Goal: Task Accomplishment & Management: Use online tool/utility

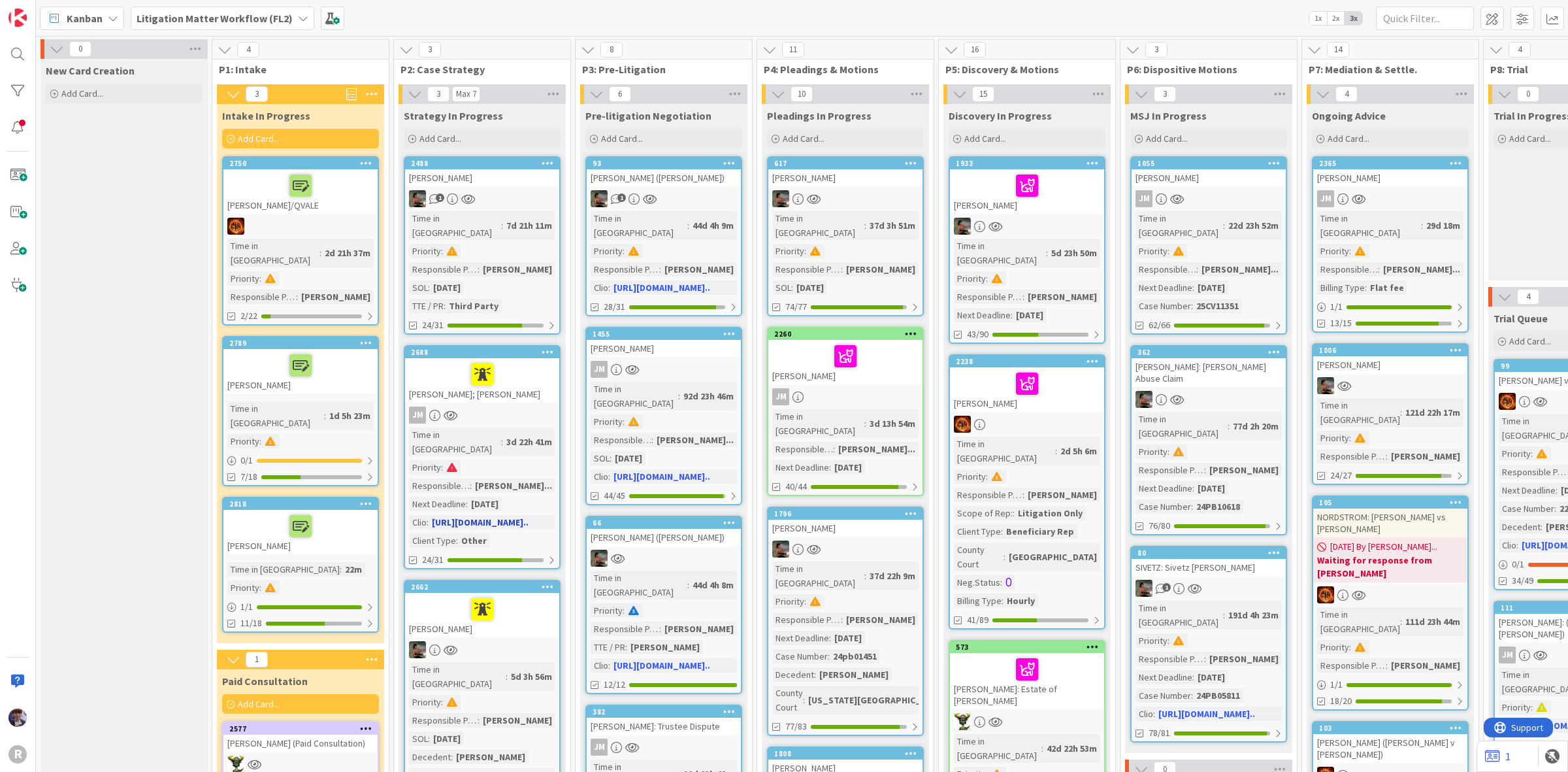
scroll to position [164, 0]
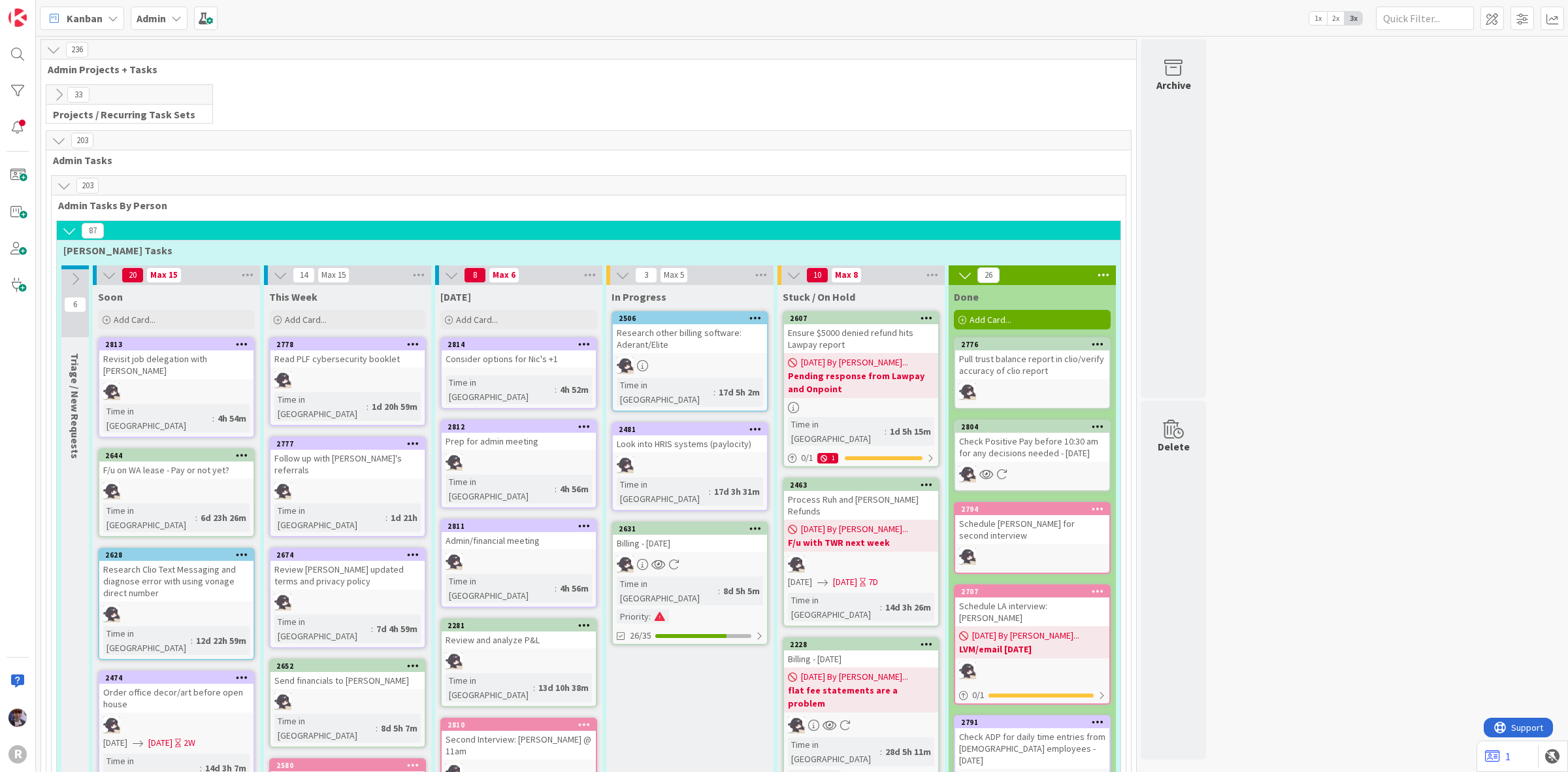
click at [61, 92] on icon at bounding box center [59, 95] width 14 height 14
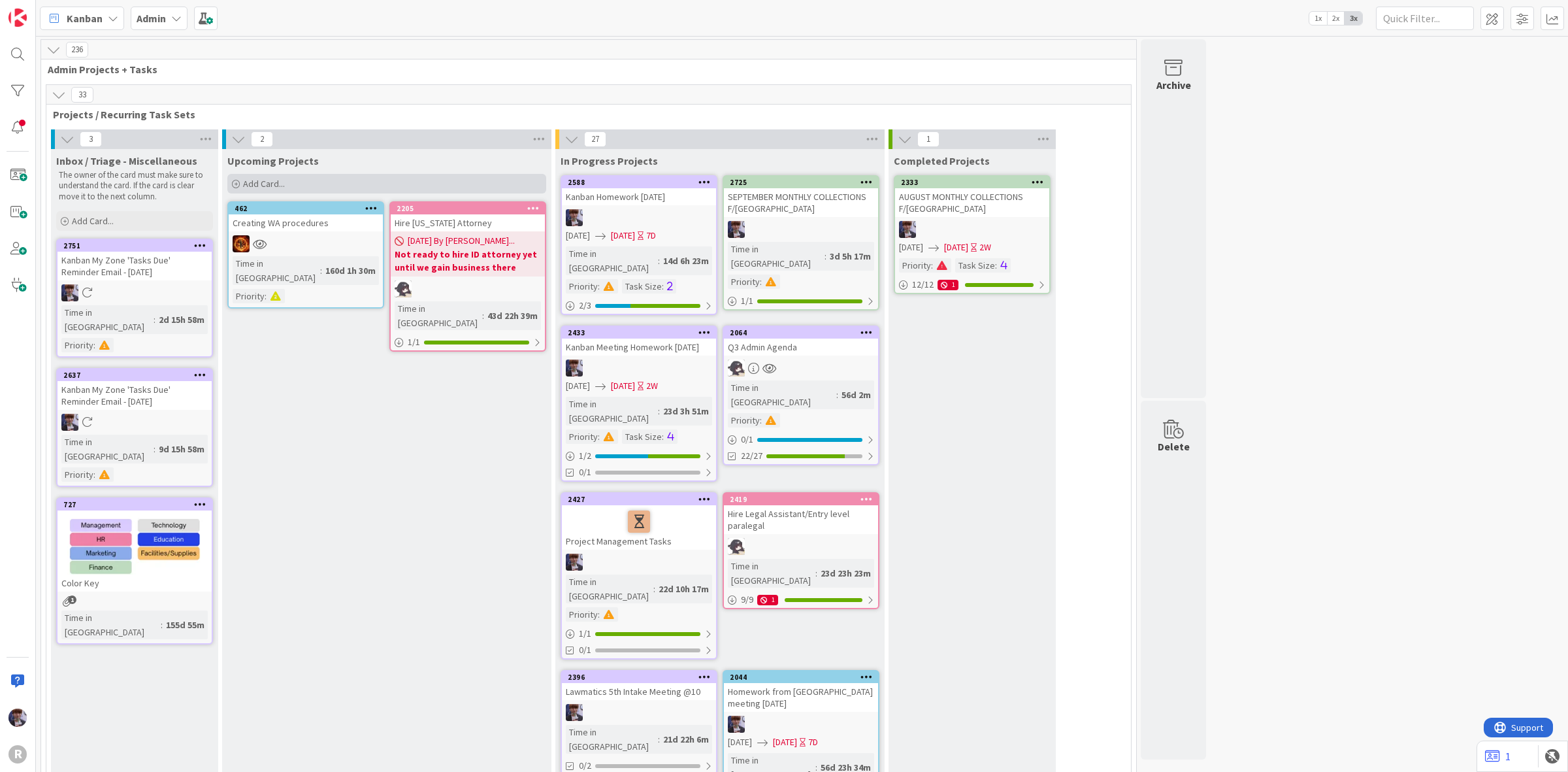
click at [236, 175] on div "Add Card..." at bounding box center [387, 184] width 319 height 19
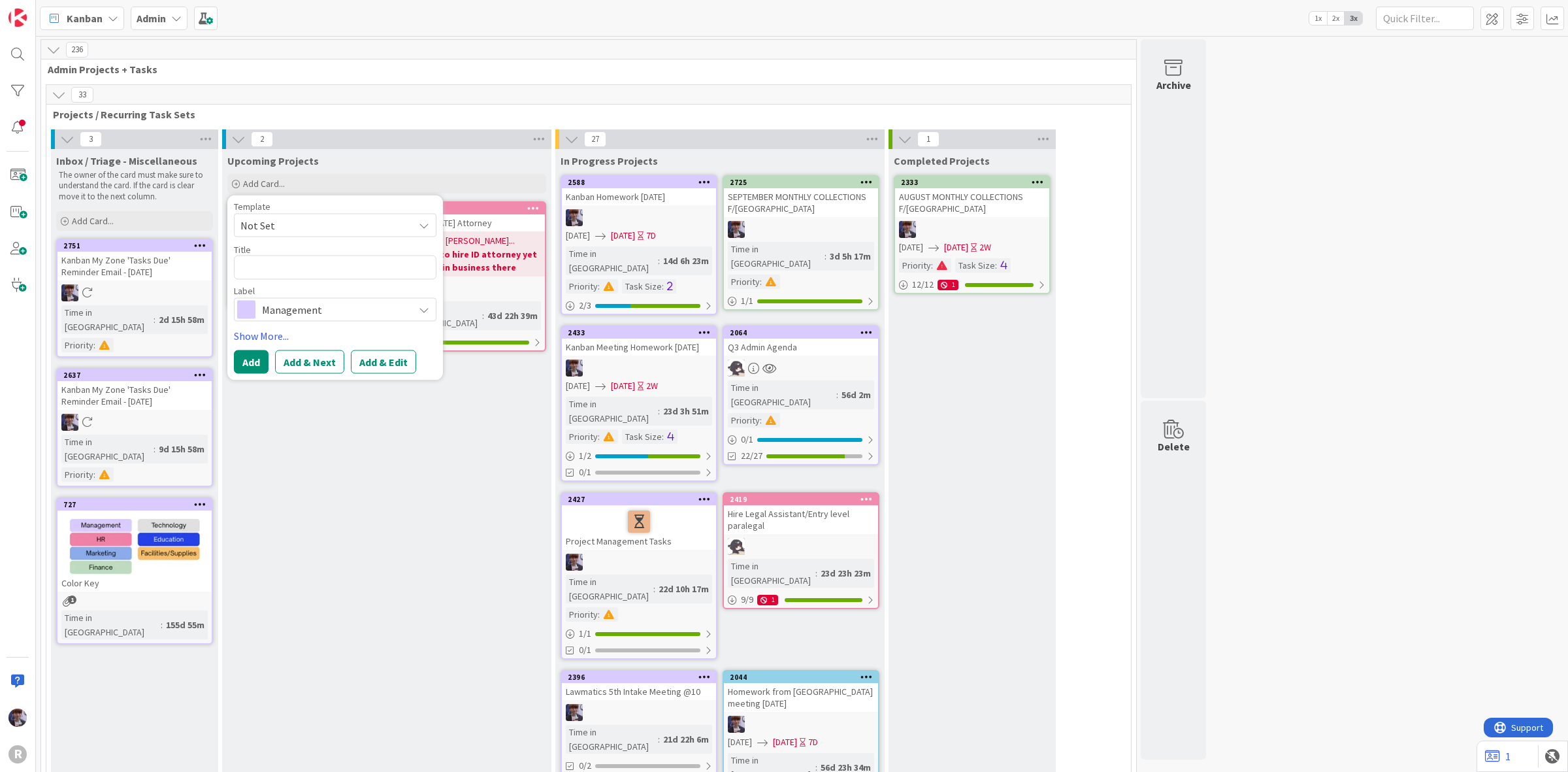
type textarea "x"
type textarea "N"
type textarea "x"
type textarea "NE"
type textarea "x"
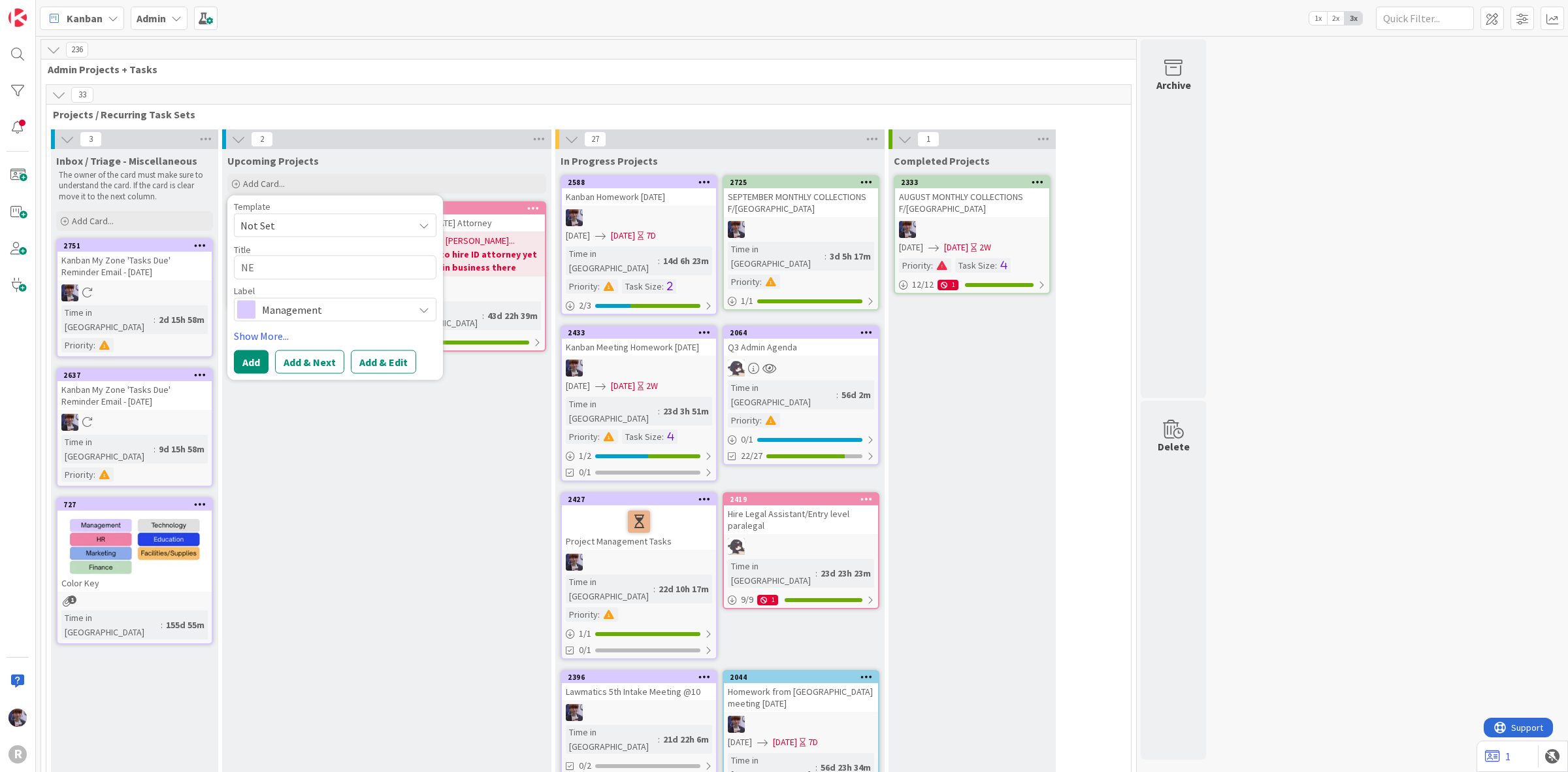
type textarea "NEW"
type textarea "x"
type textarea "NEW"
type textarea "x"
type textarea "NEW"
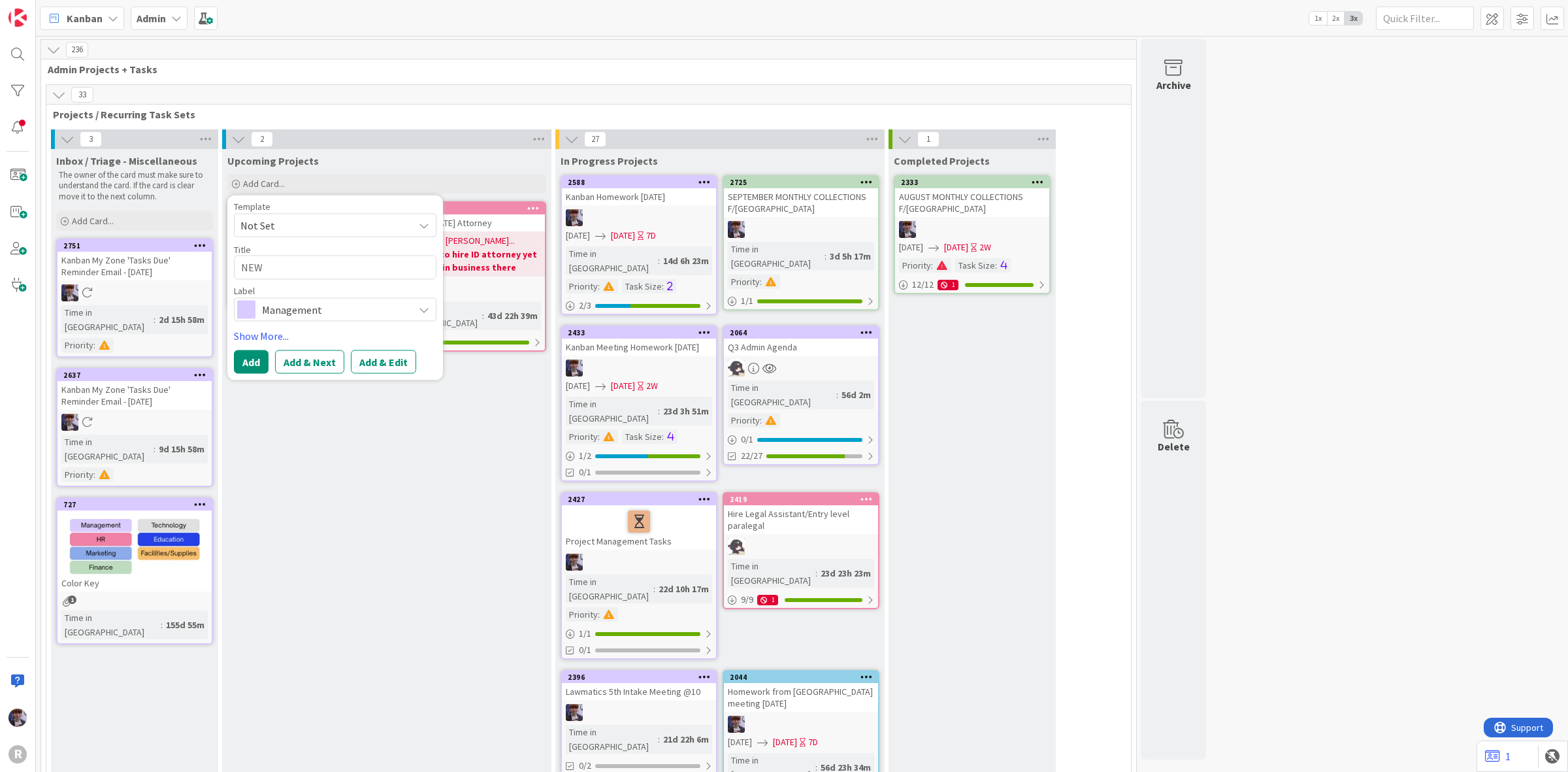
type textarea "x"
type textarea "NE"
type textarea "x"
type textarea "N"
type textarea "x"
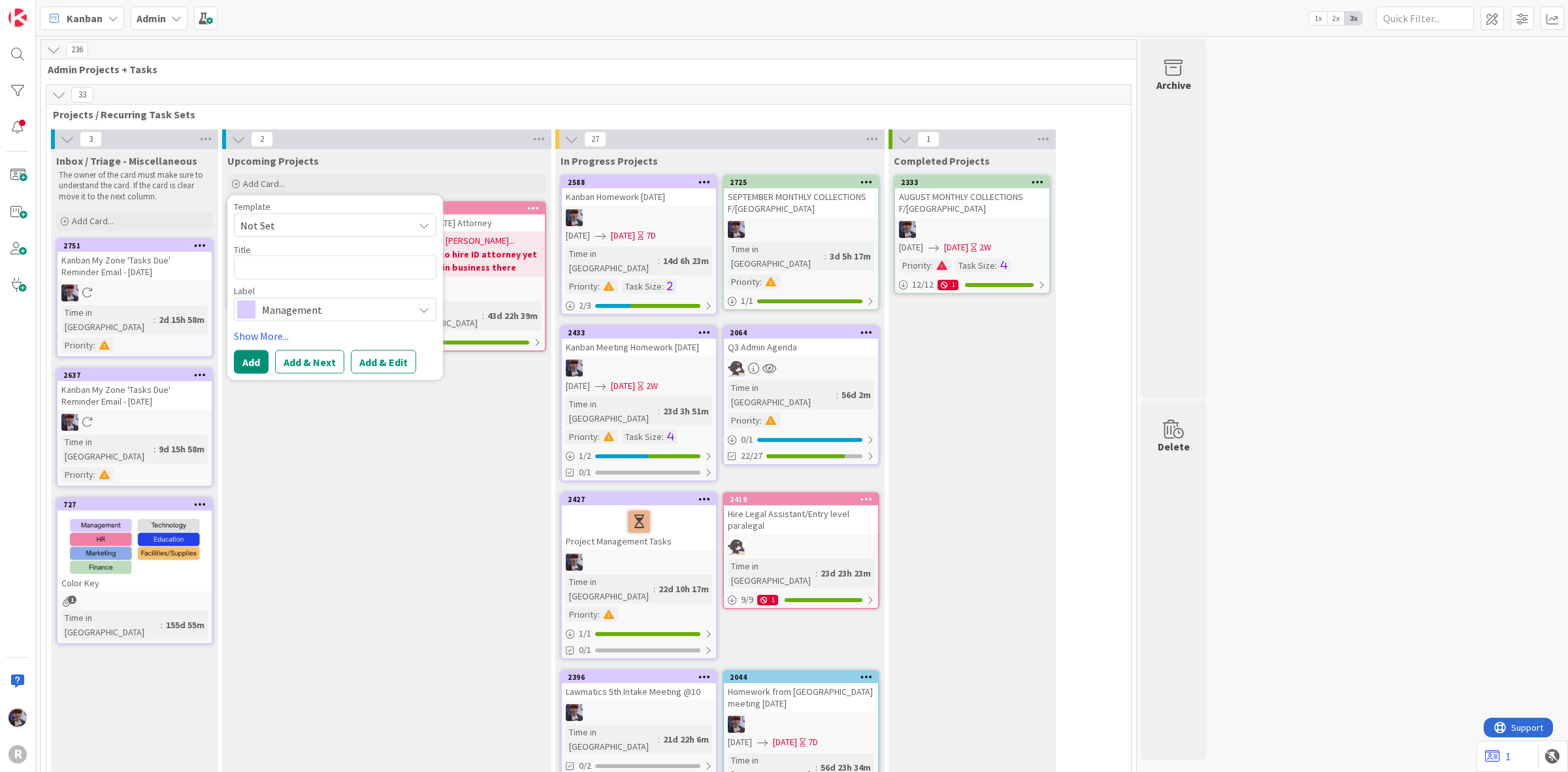
type textarea "J"
type textarea "x"
type textarea "JO"
type textarea "x"
type textarea "JOH"
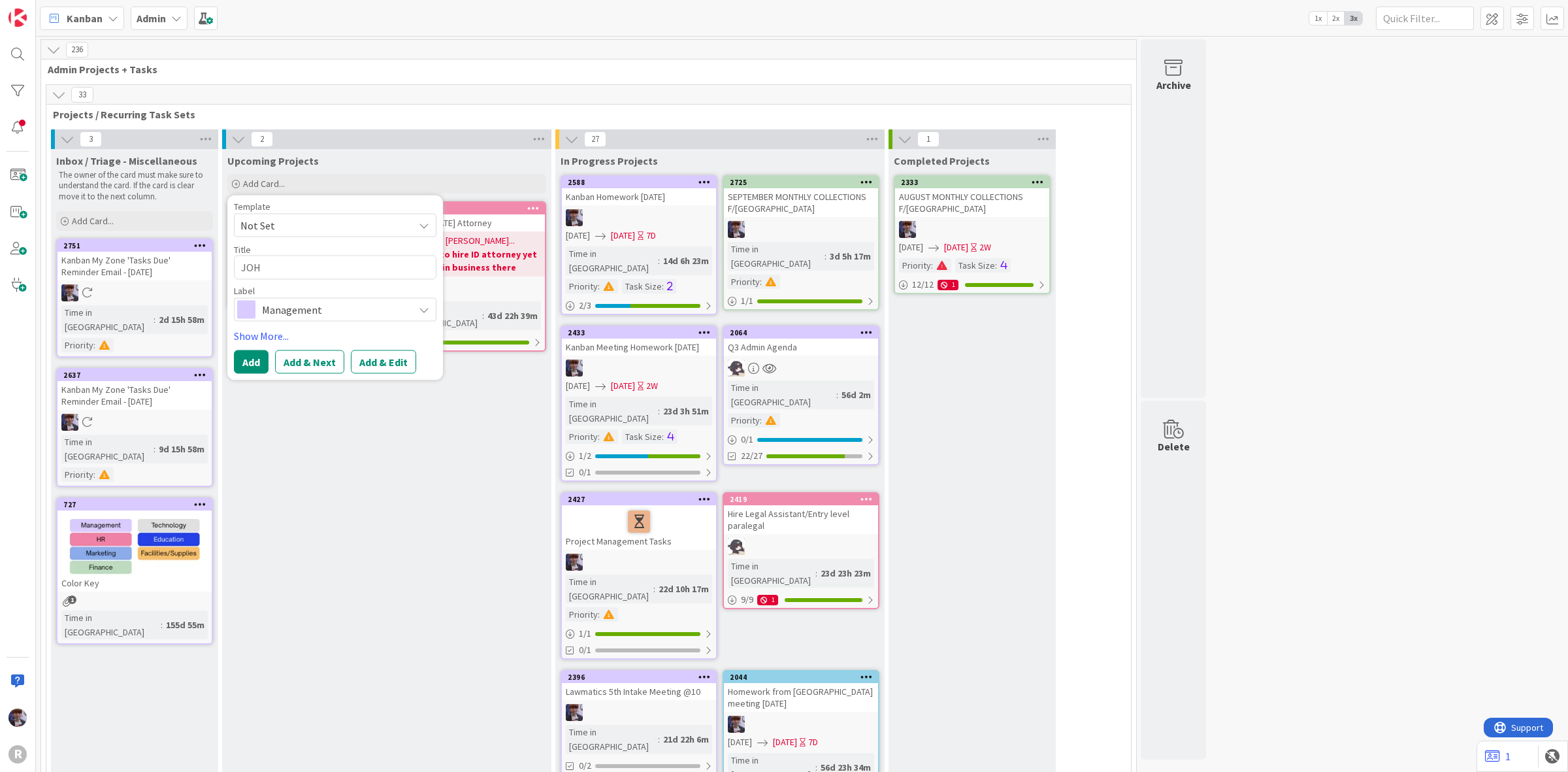
type textarea "x"
type textarea "JOHN"
type textarea "x"
type textarea "JOHN"
type textarea "x"
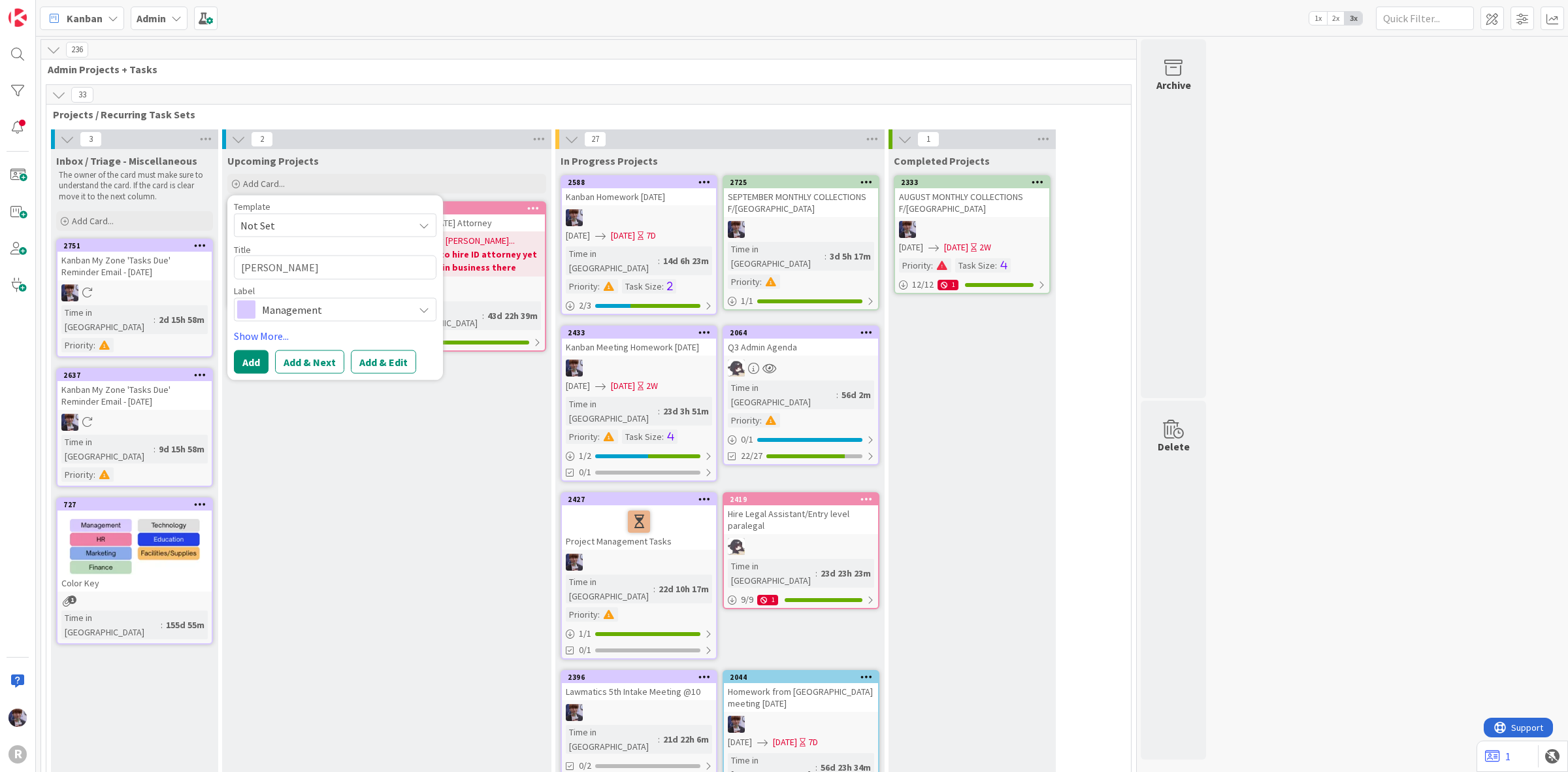
type textarea "JOHN M"
type textarea "x"
type textarea "JOHN ME"
type textarea "x"
type textarea "JOHN MEE"
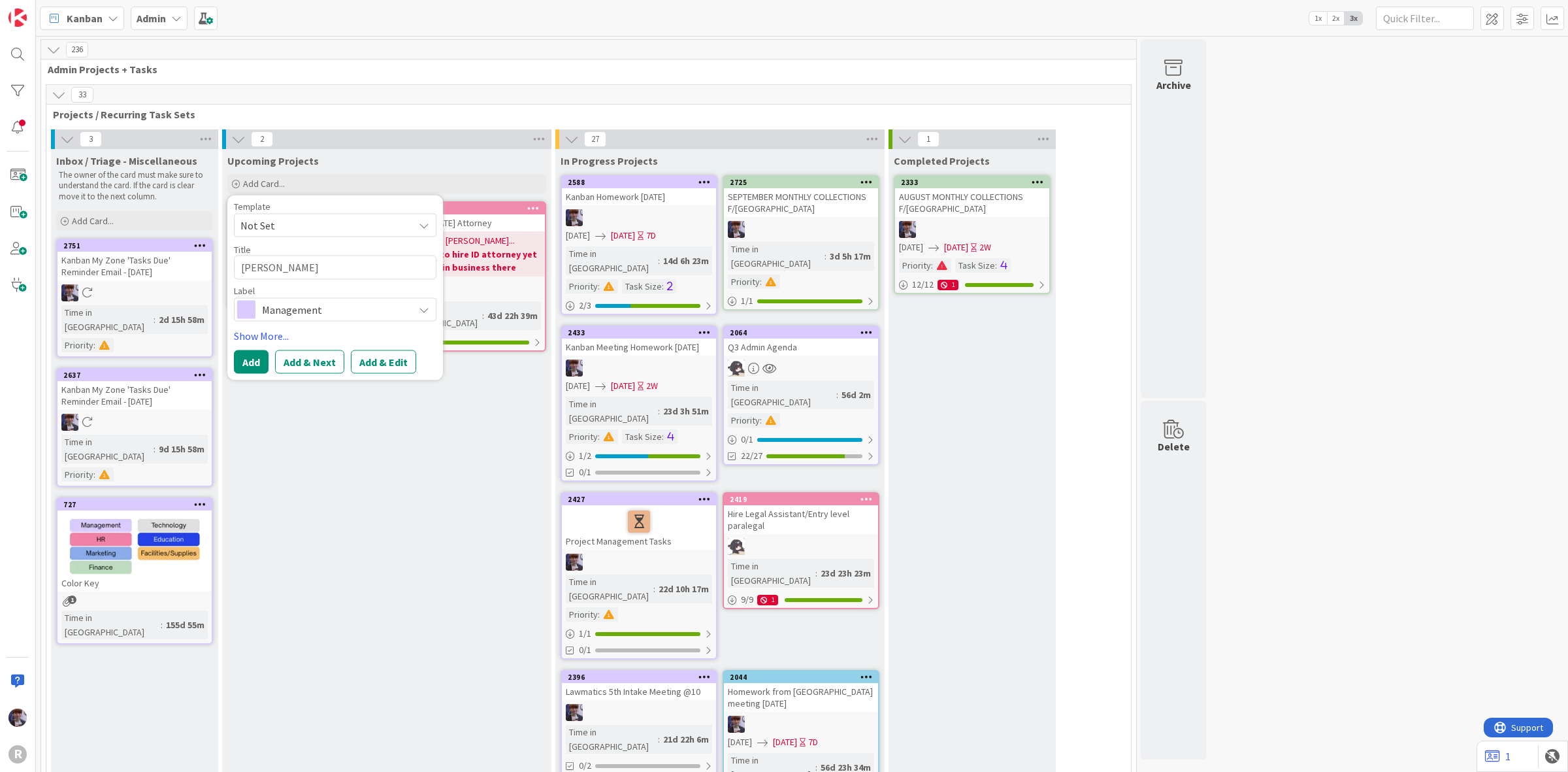
type textarea "x"
type textarea "JOHN MEET"
type textarea "x"
type textarea "JOHN MEETI"
type textarea "x"
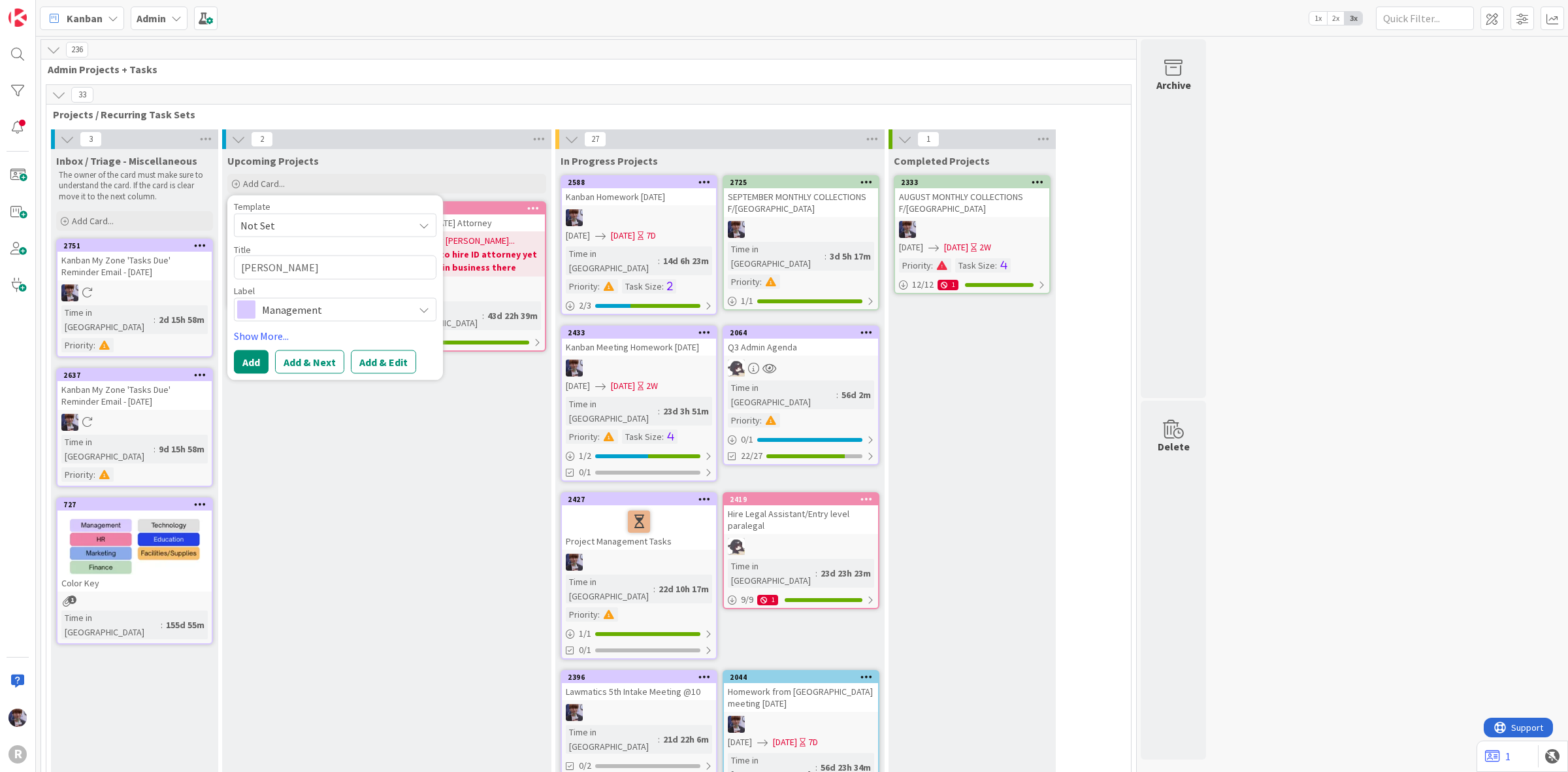
type textarea "JOHN MEETING"
type textarea "x"
type textarea "JOHN MEETING"
type textarea "x"
type textarea "JOHN MEETING H"
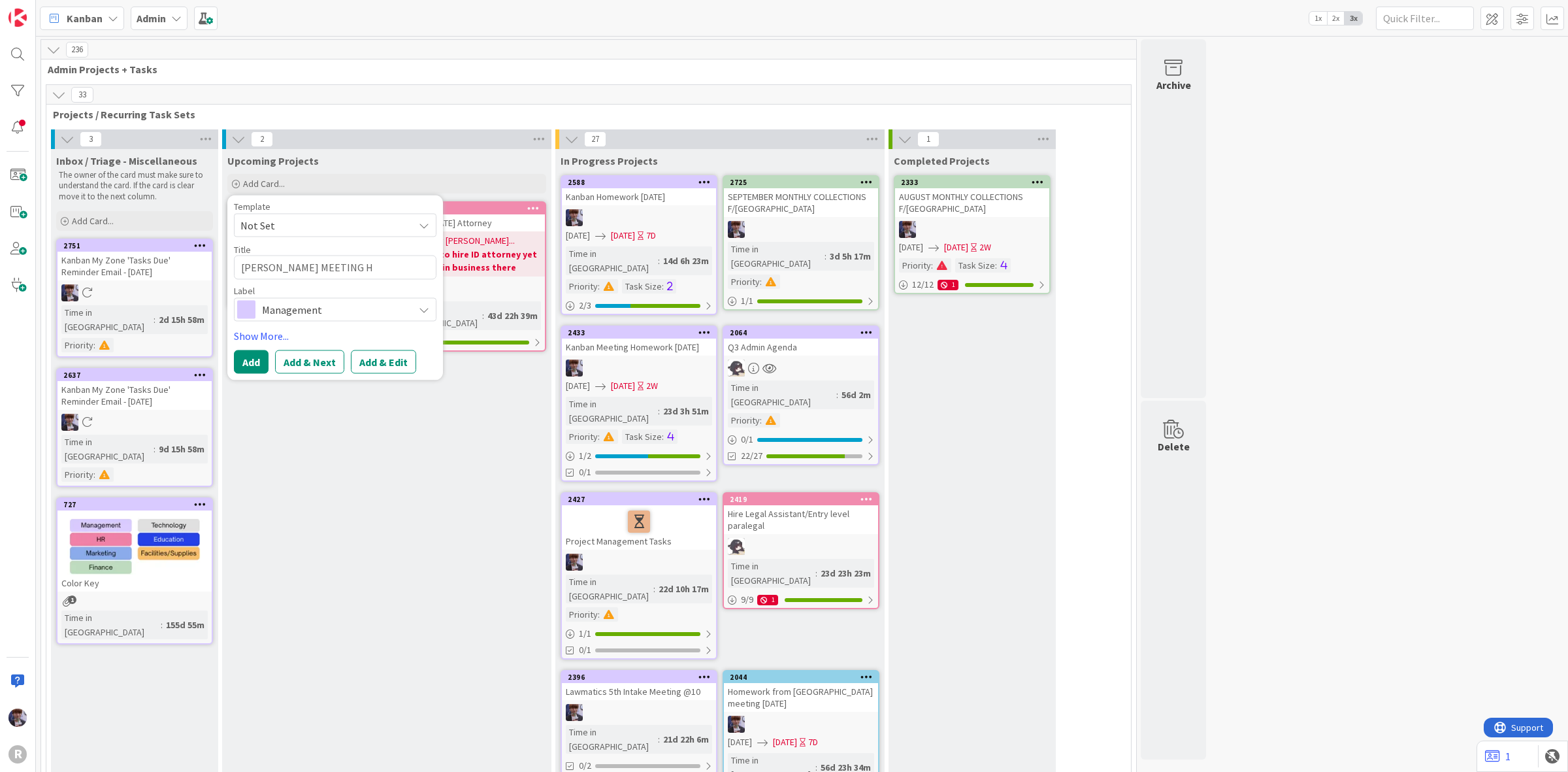
type textarea "x"
type textarea "JOHN MEETING HO"
type textarea "x"
type textarea "JOHN MEETING HOM"
type textarea "x"
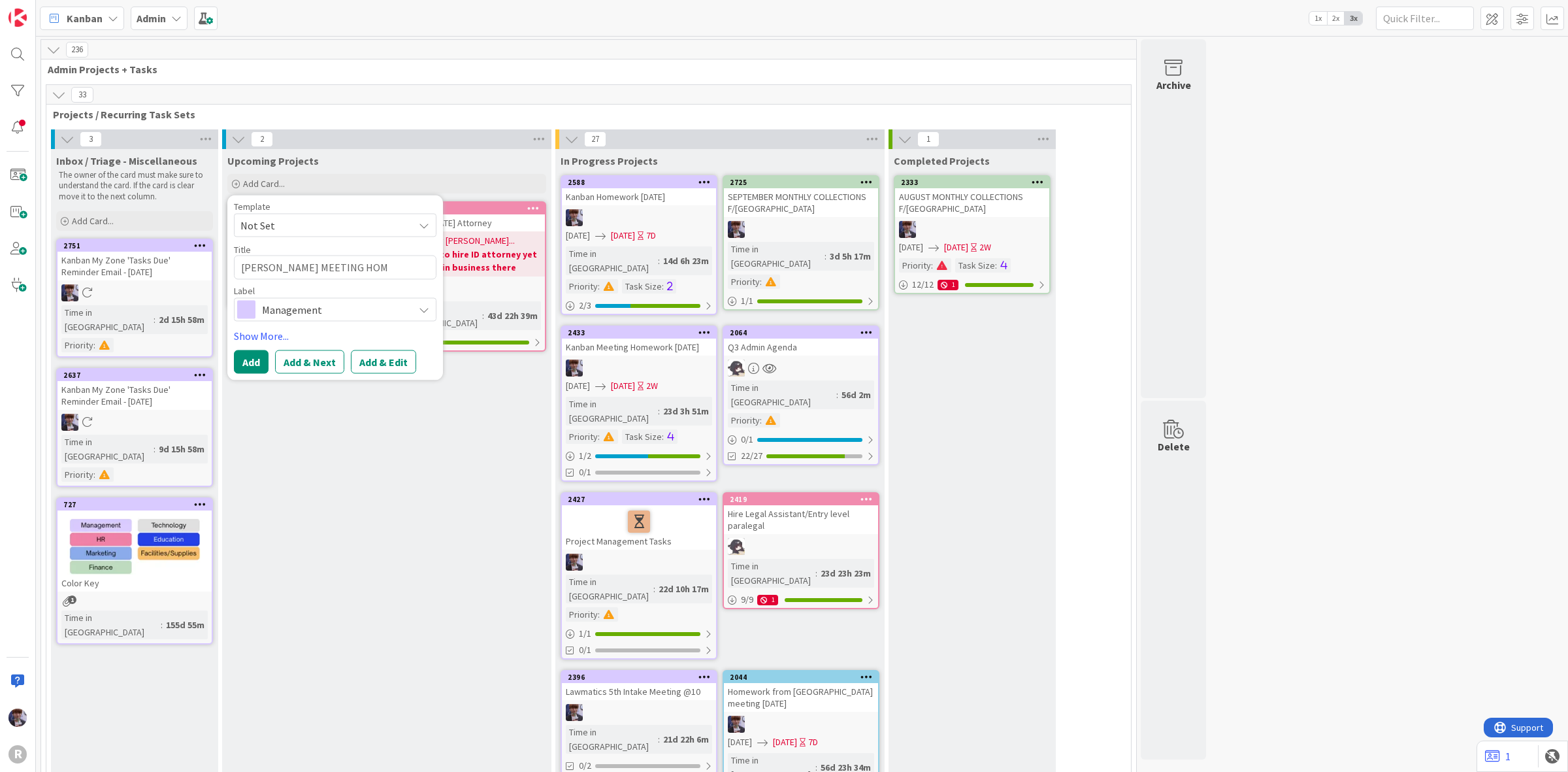
type textarea "JOHN MEETING HOME"
type textarea "x"
type textarea "JOHN MEETING HOMEW"
type textarea "x"
type textarea "JOHN MEETING HOME"
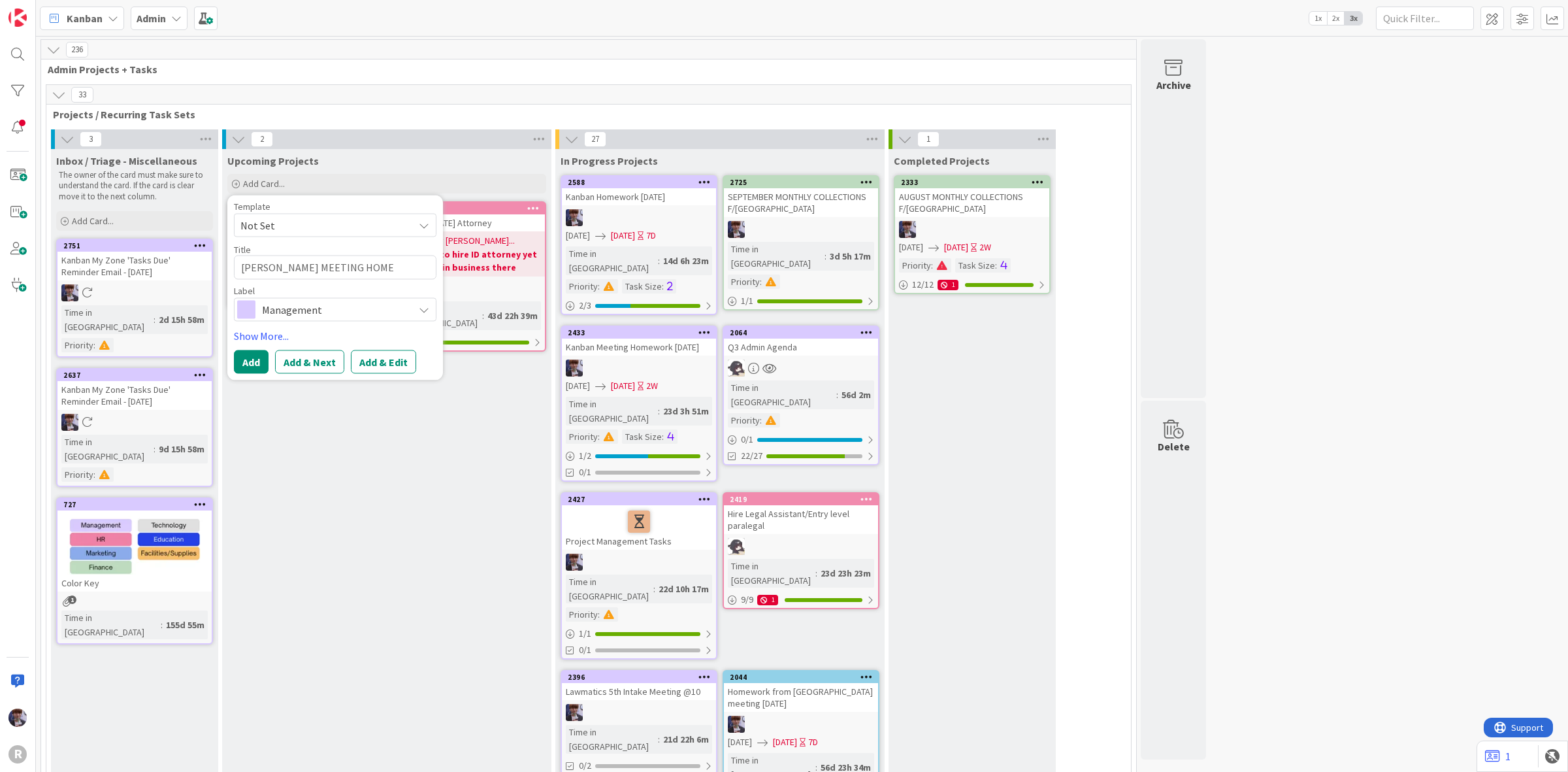
type textarea "x"
type textarea "JOHN MEETING HOMEW"
type textarea "x"
type textarea "JOHN MEETING HOMEWO"
type textarea "x"
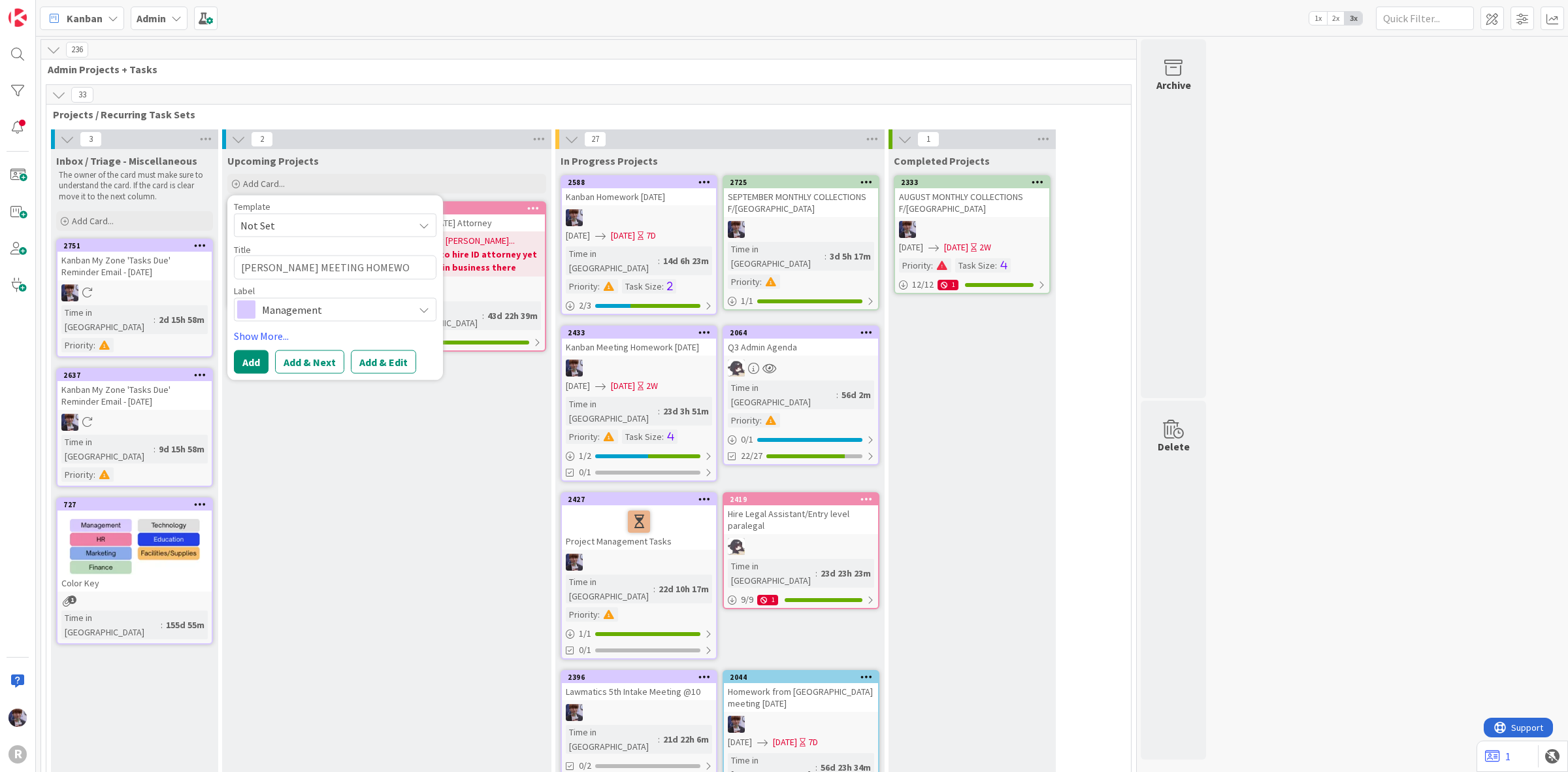
type textarea "JOHN MEETING HOMEWOR"
type textarea "x"
type textarea "JOHN MEETING HOMEWORK"
click at [272, 268] on textarea "JOHN MEETING HOMEWORK" at bounding box center [335, 267] width 203 height 24
type textarea "x"
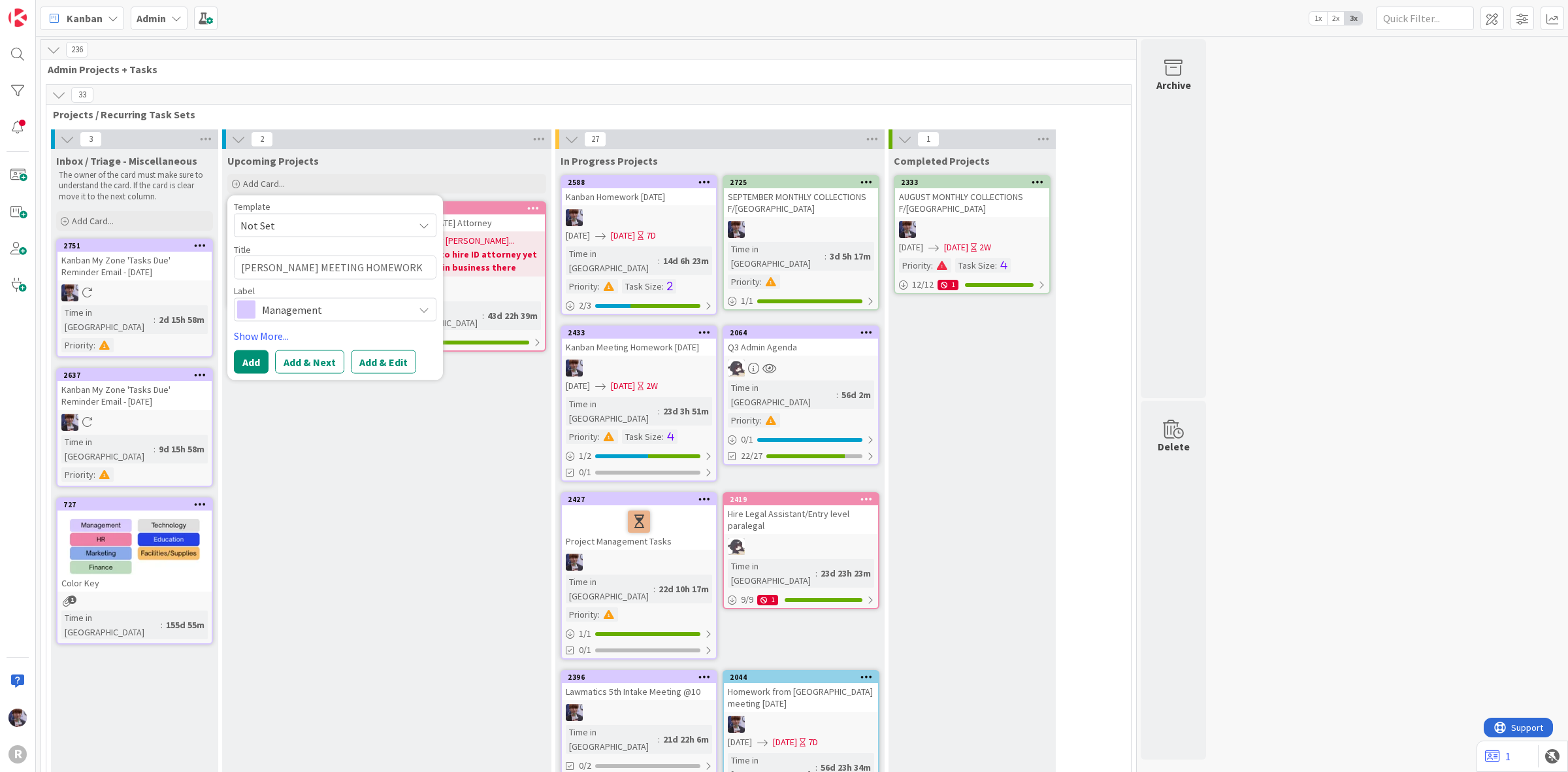
type textarea "JOHN 9MEETING HOMEWORK"
type textarea "x"
type textarea "JOHN 9/MEETING HOMEWORK"
type textarea "x"
type textarea "JOHN 9/1MEETING HOMEWORK"
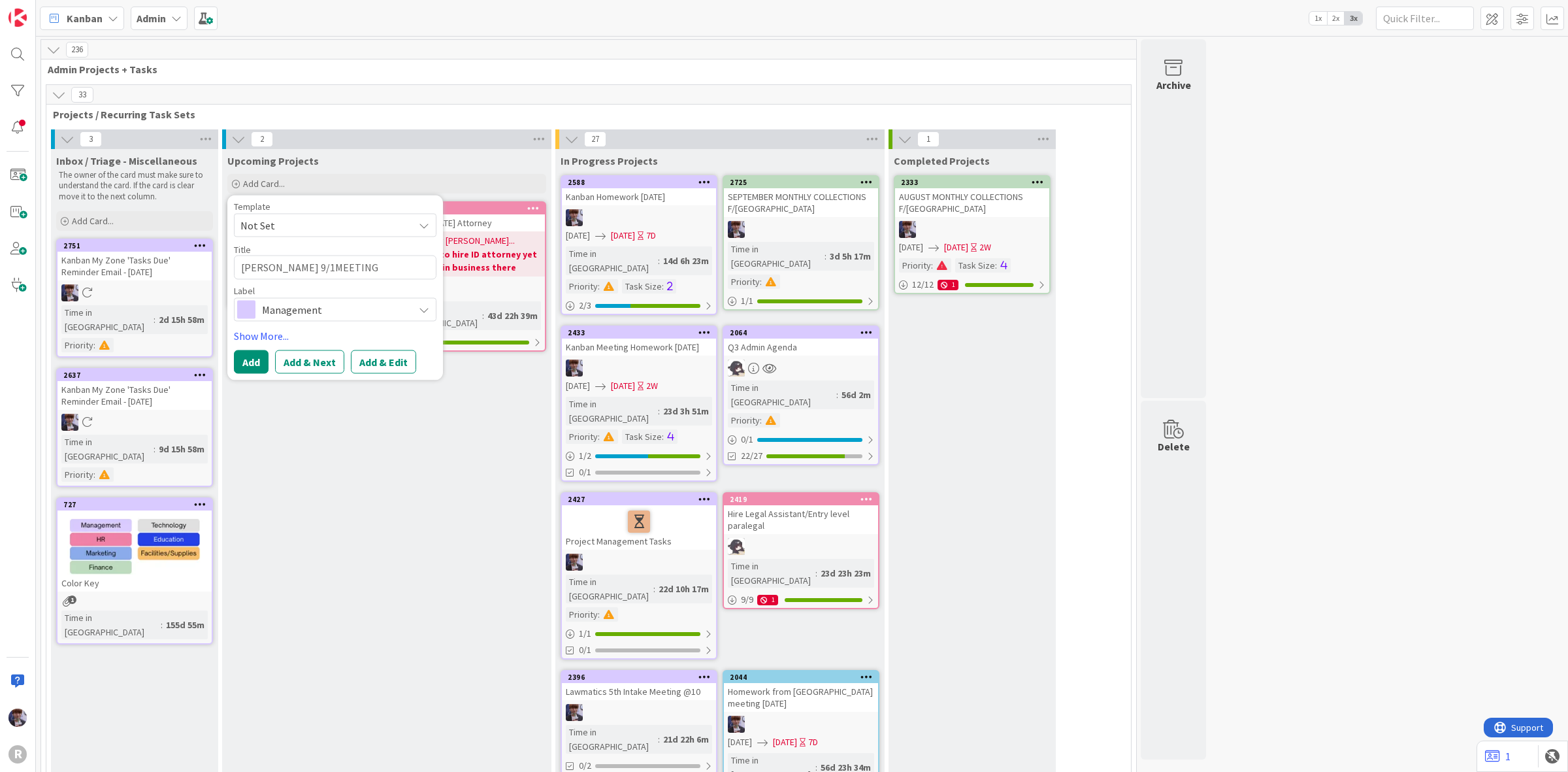
type textarea "x"
type textarea "JOHN 9/11MEETING HOMEWORK"
type textarea "x"
type textarea "JOHN 9/110MEETING HOMEWORK"
type textarea "x"
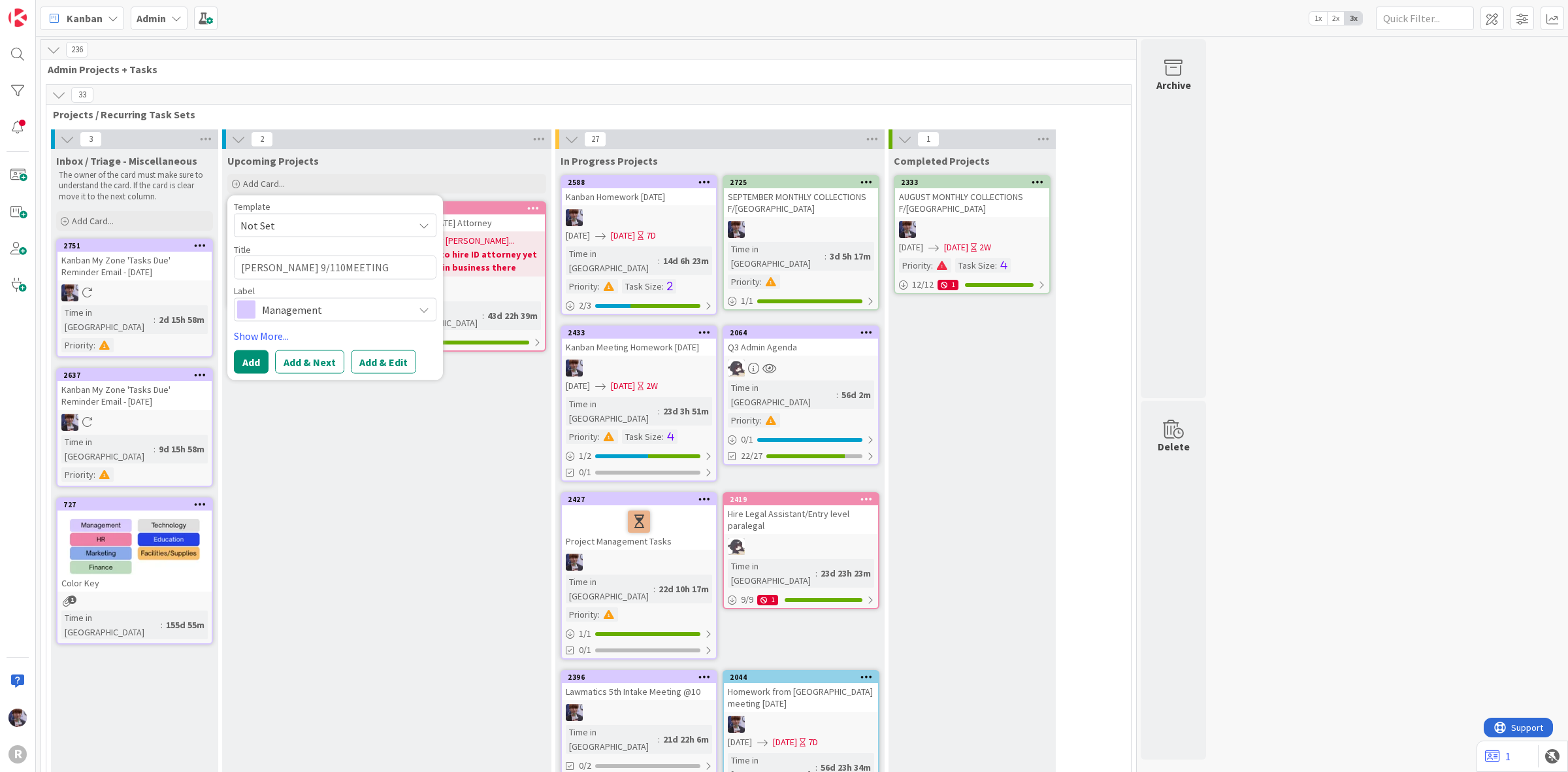
type textarea "JOHN 9/110 MEETING HOMEWORK"
click at [286, 273] on textarea "JOHN 9/110 MEETING HOMEWORK" at bounding box center [335, 267] width 203 height 24
type textarea "x"
type textarea "JOHN 9/10 MEETING HOMEWORK"
click at [347, 315] on span "Management" at bounding box center [335, 309] width 145 height 19
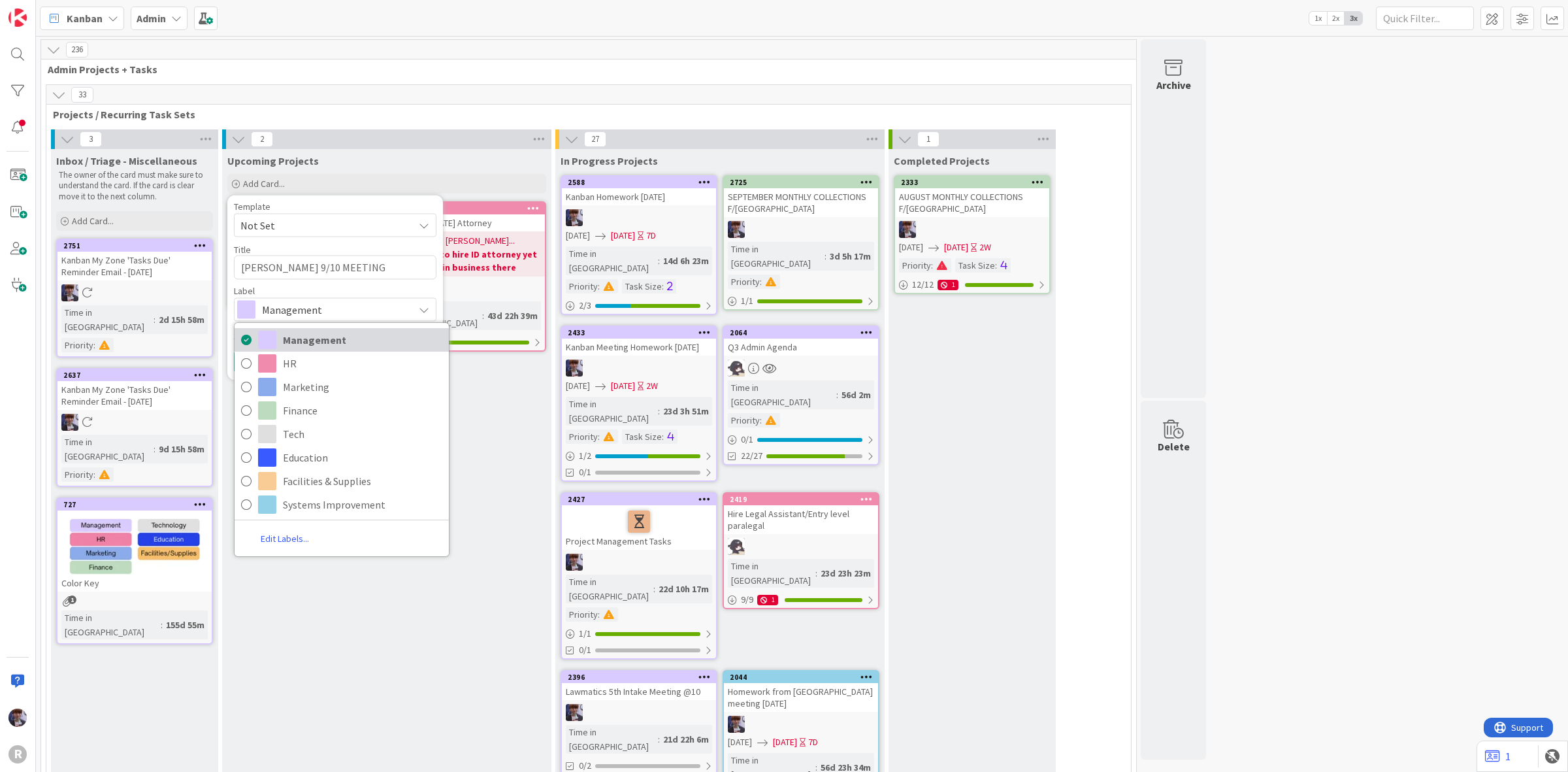
click at [281, 330] on link "Management" at bounding box center [341, 339] width 215 height 23
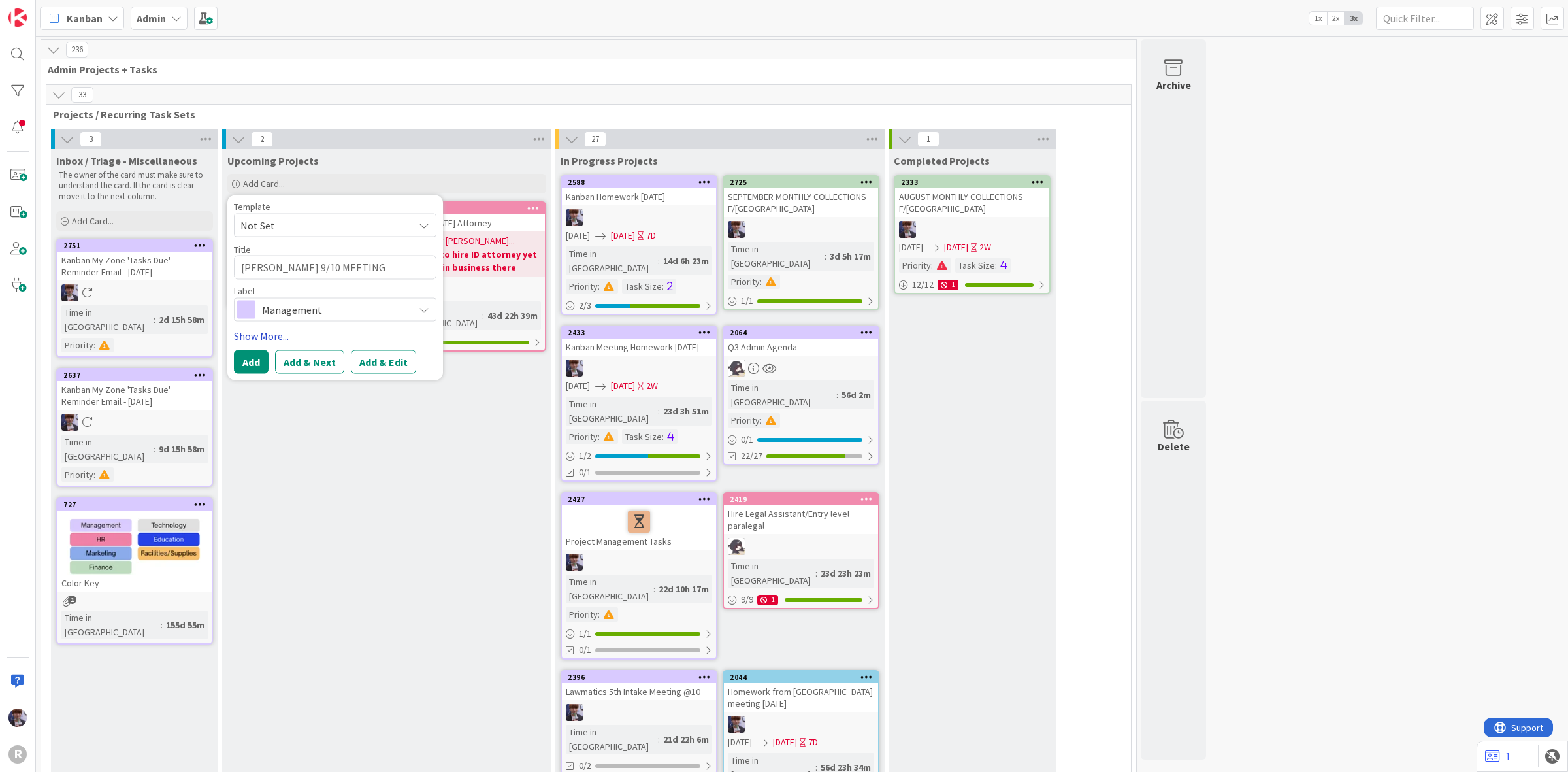
click at [271, 331] on link "Show More..." at bounding box center [335, 335] width 203 height 16
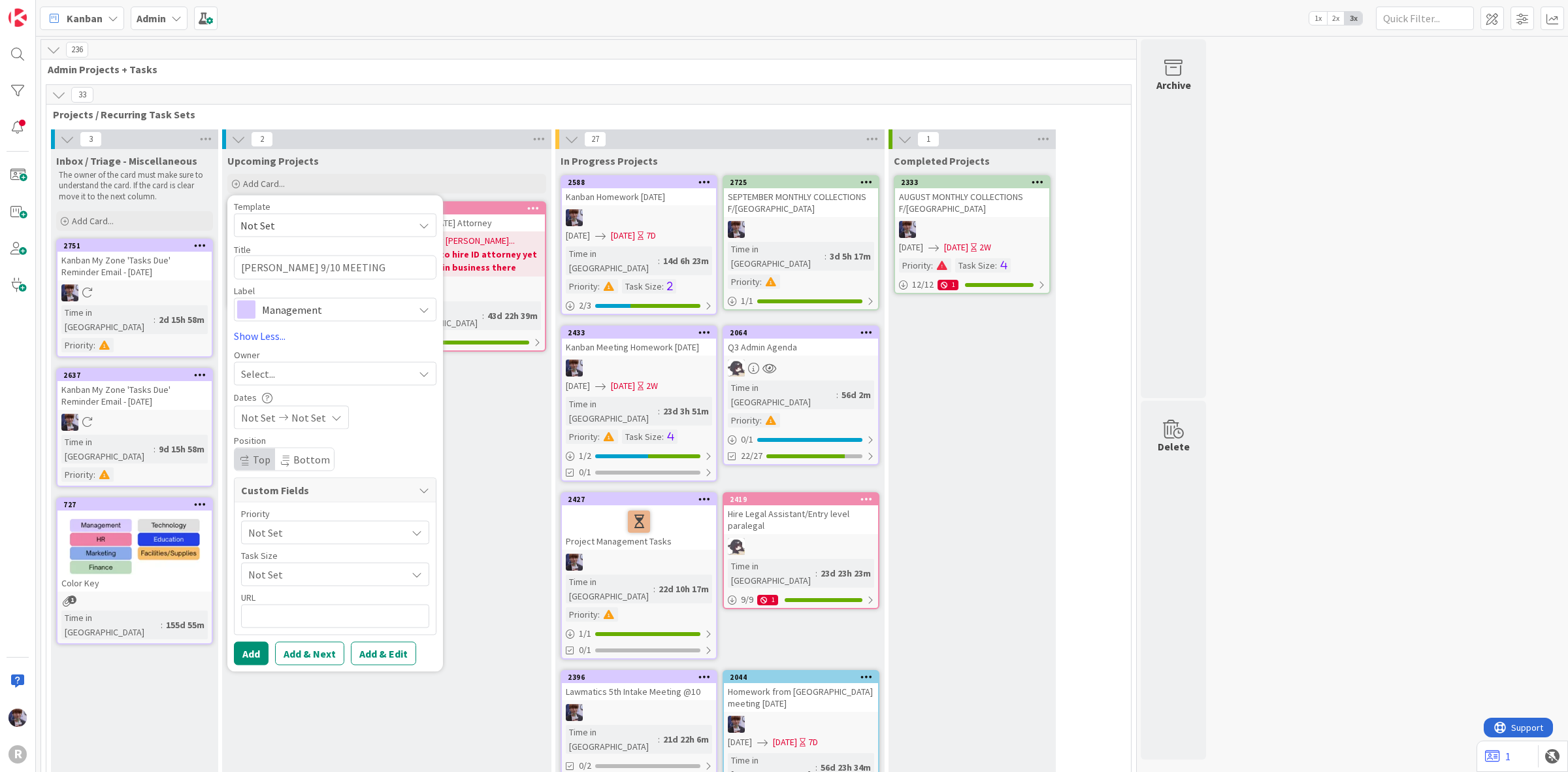
click at [301, 377] on div "Select..." at bounding box center [327, 373] width 172 height 16
click at [315, 484] on span "Minka Laine Friesen" at bounding box center [316, 483] width 63 height 19
click at [252, 659] on button "Add" at bounding box center [251, 653] width 34 height 23
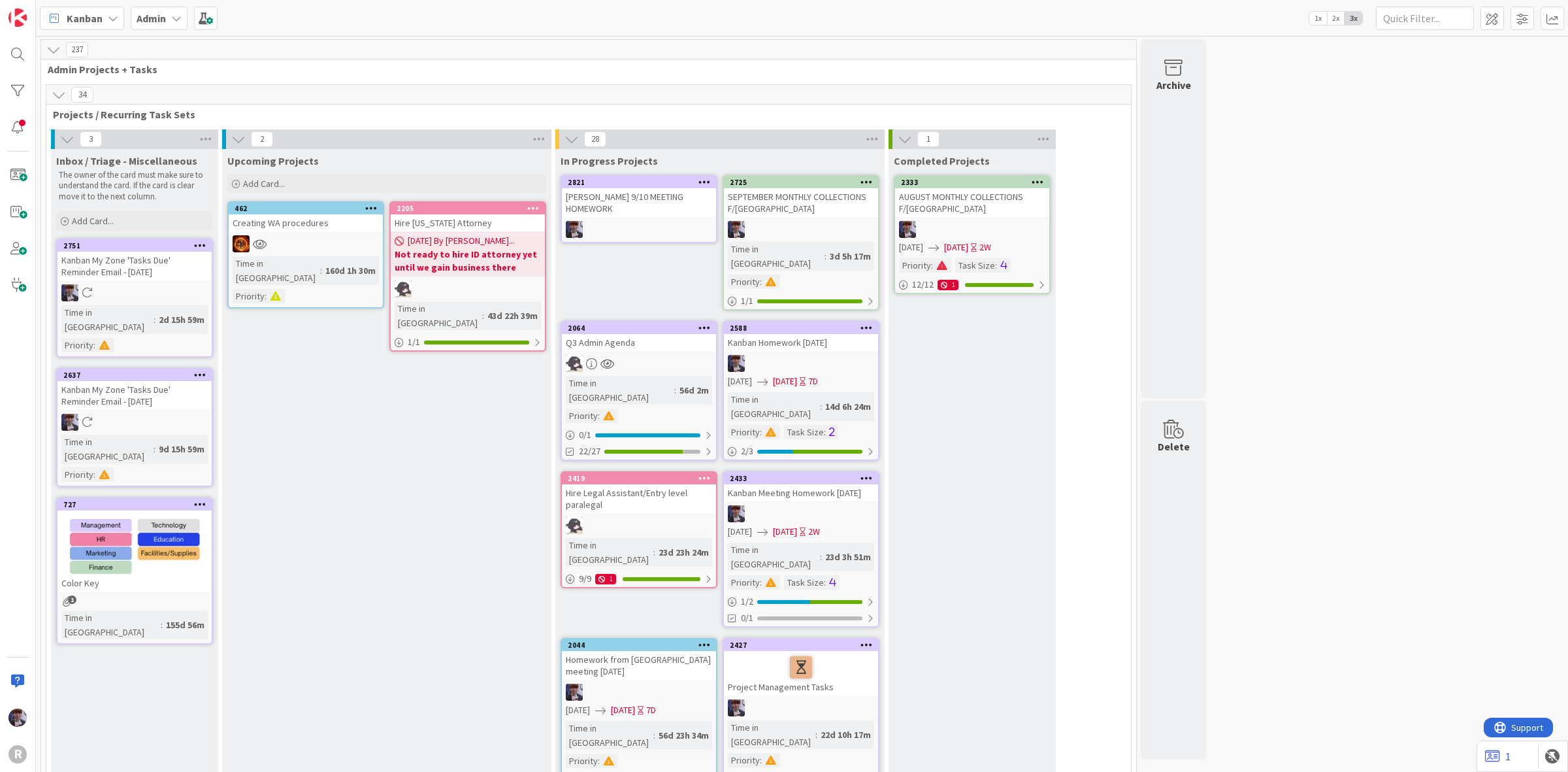
click at [640, 197] on div "JOHN 9/10 MEETING HOMEWORK" at bounding box center [639, 203] width 155 height 29
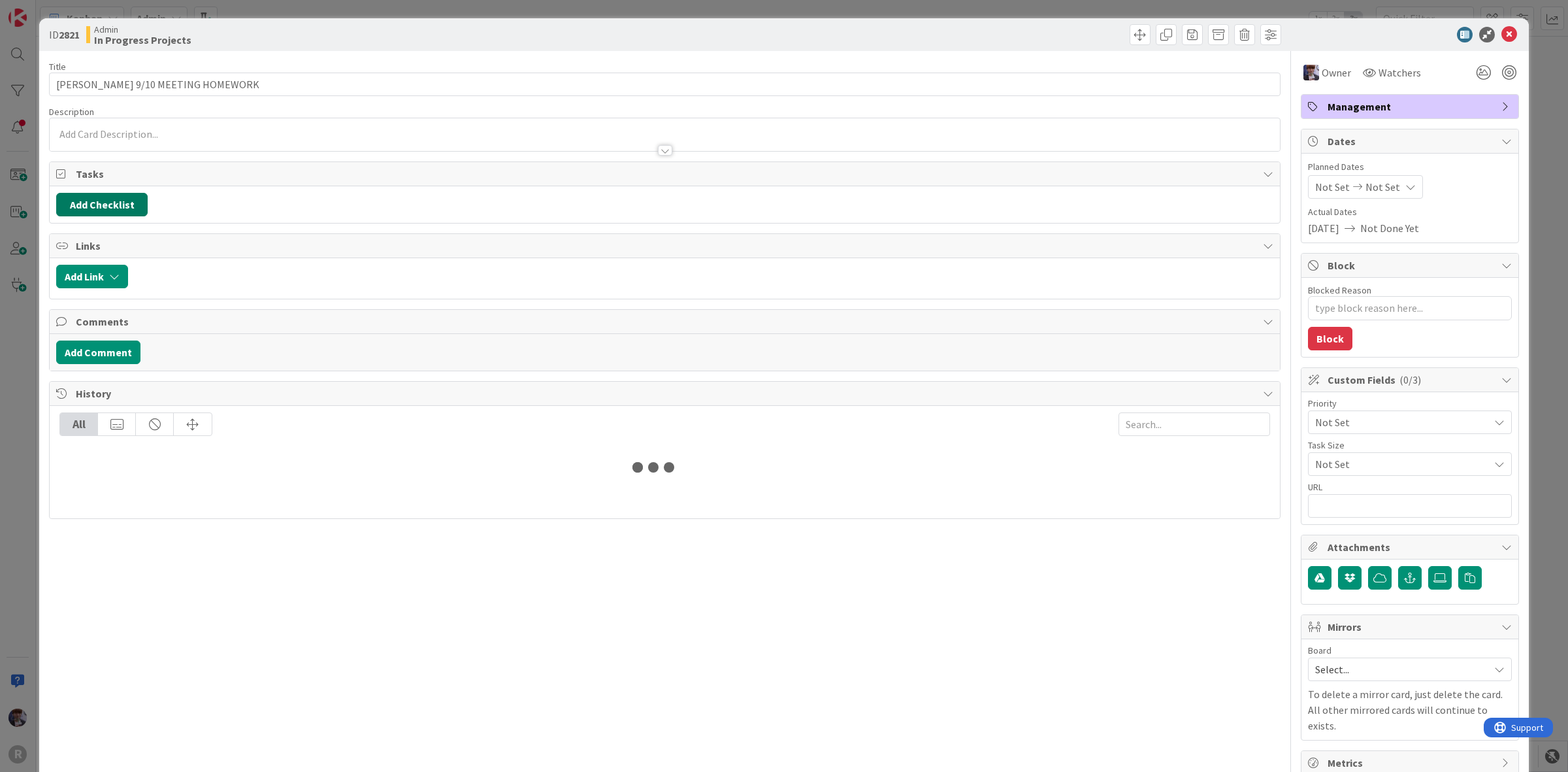
type textarea "x"
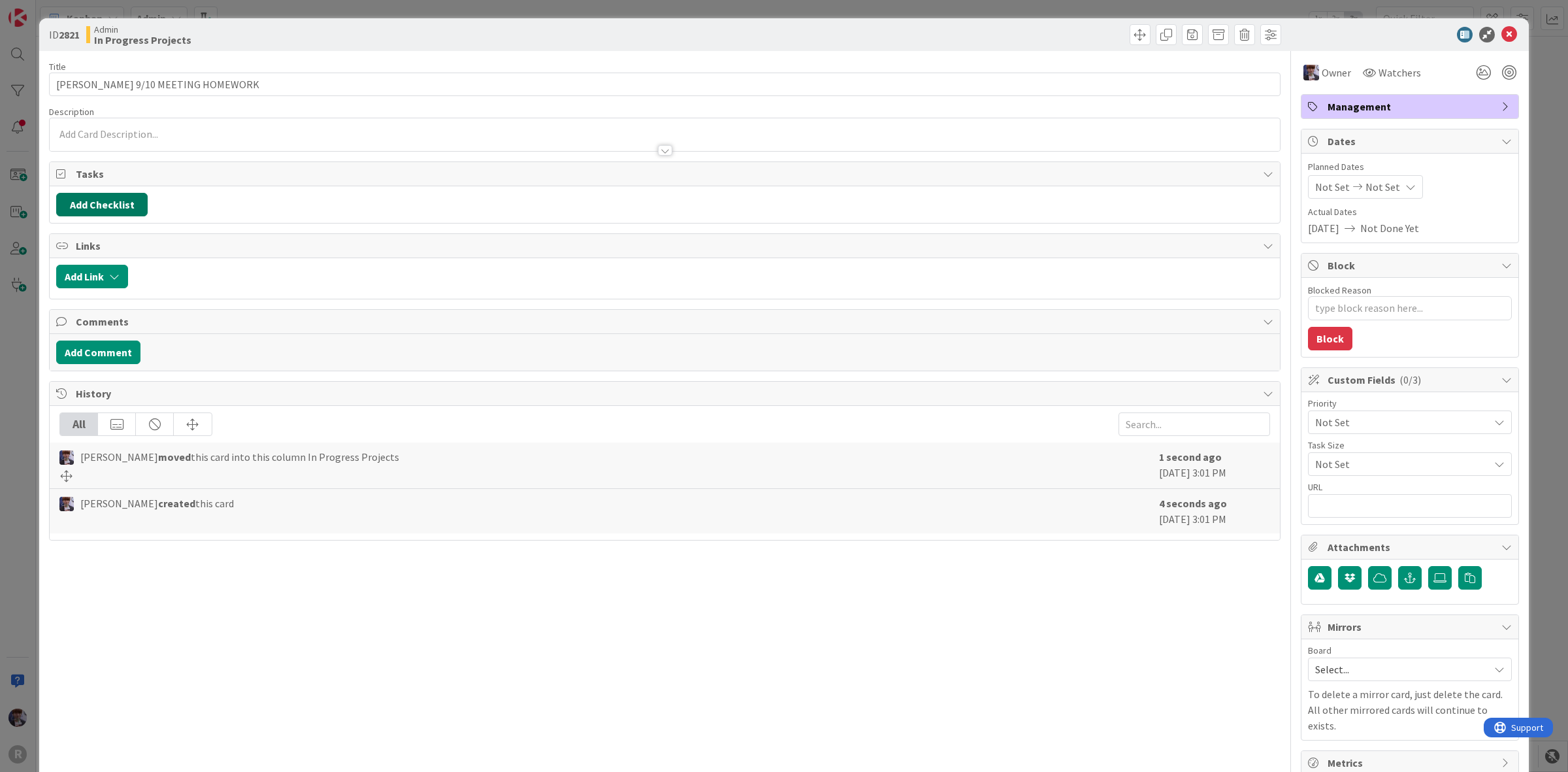
click at [93, 209] on button "Add Checklist" at bounding box center [101, 204] width 92 height 23
type input "tASKS"
type textarea "x"
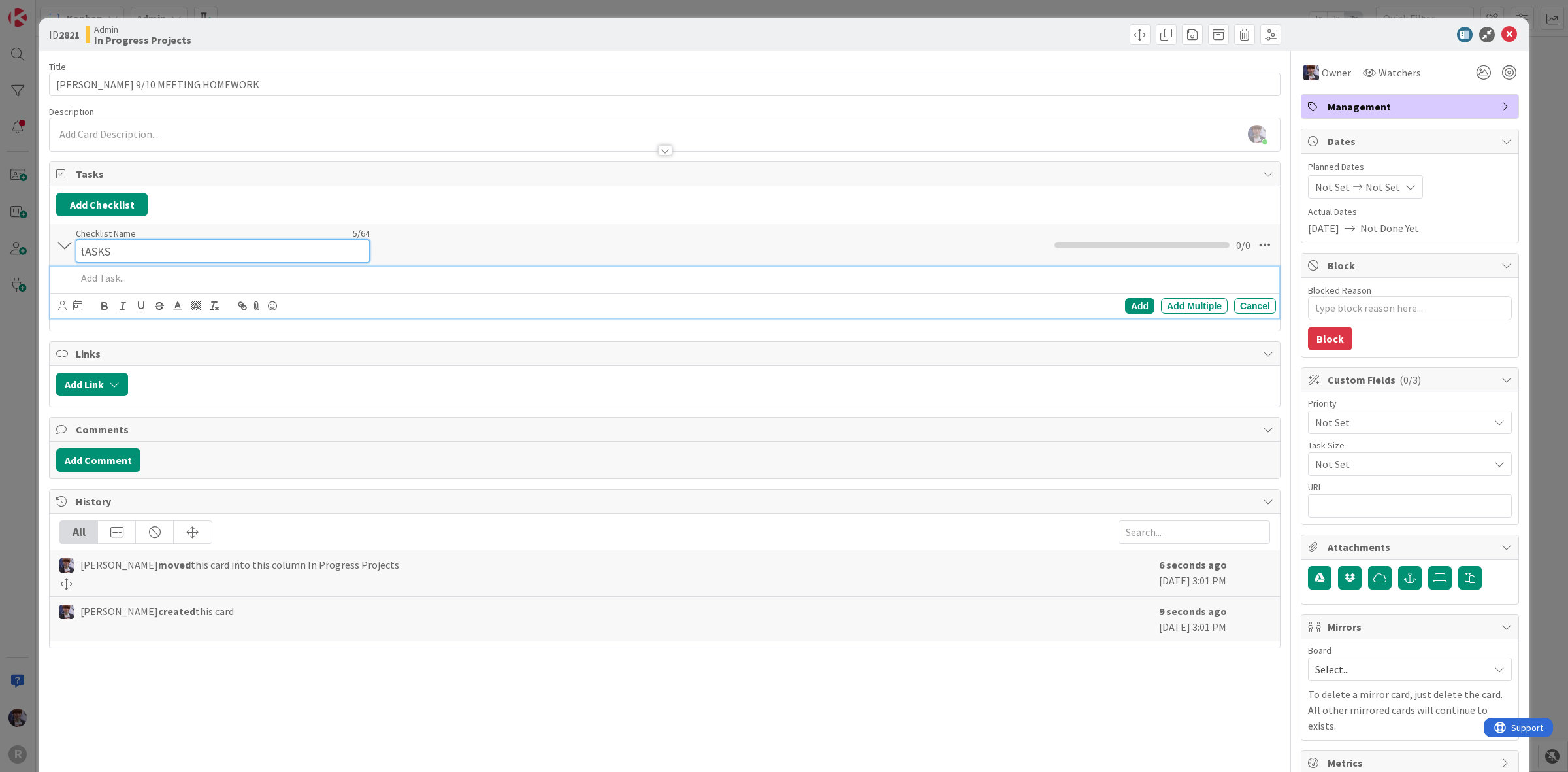
click at [170, 239] on div "Checklist Name 5 / 64 tASKS" at bounding box center [223, 245] width 294 height 35
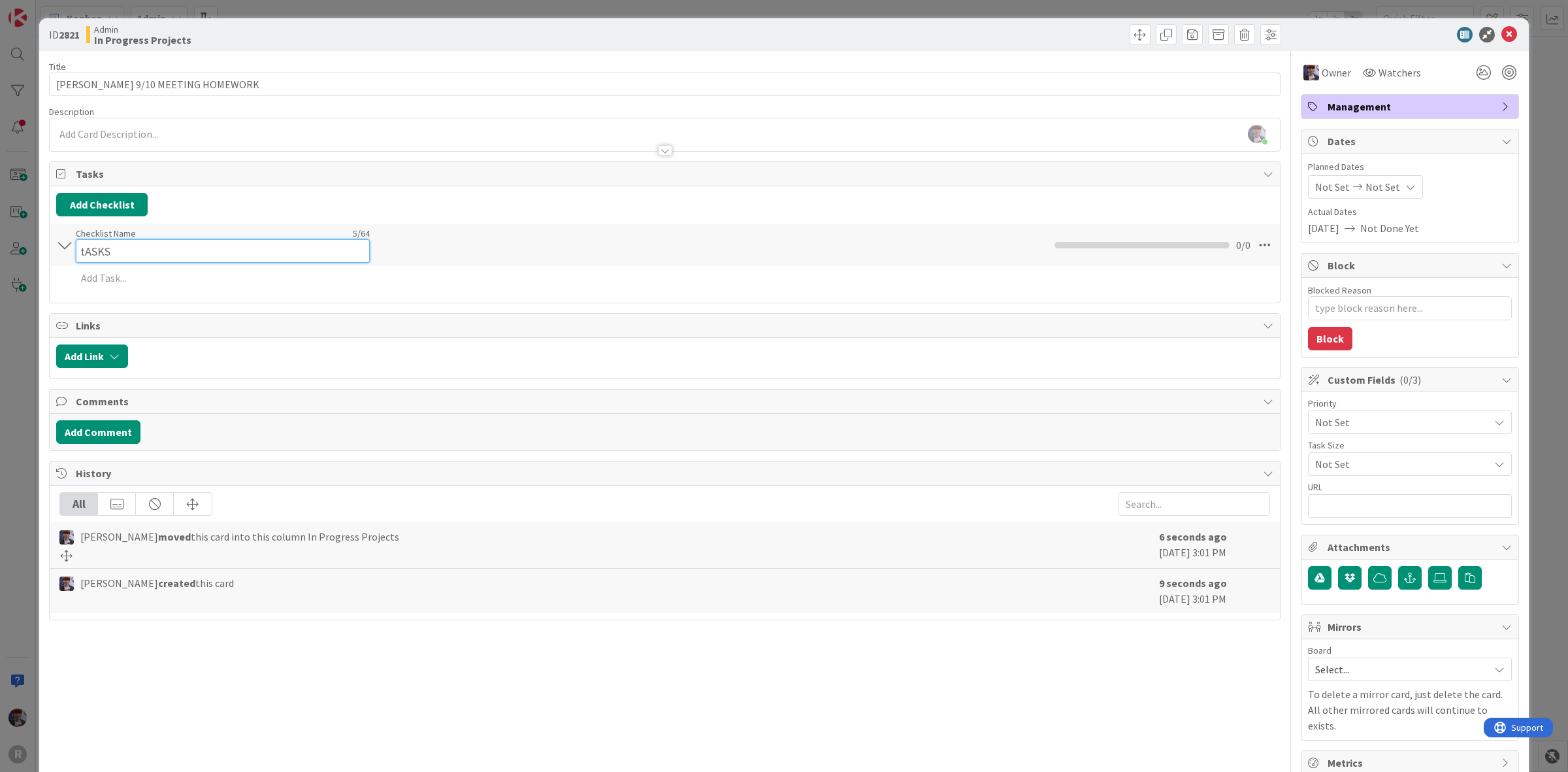
drag, startPoint x: 63, startPoint y: 257, endPoint x: 44, endPoint y: 257, distance: 19.0
click at [44, 257] on div "ID 2821 Admin In Progress Projects Title 26 / 128 JOHN 9/10 MEETING HOMEWORK De…" at bounding box center [784, 402] width 1489 height 766
type input "Tasks"
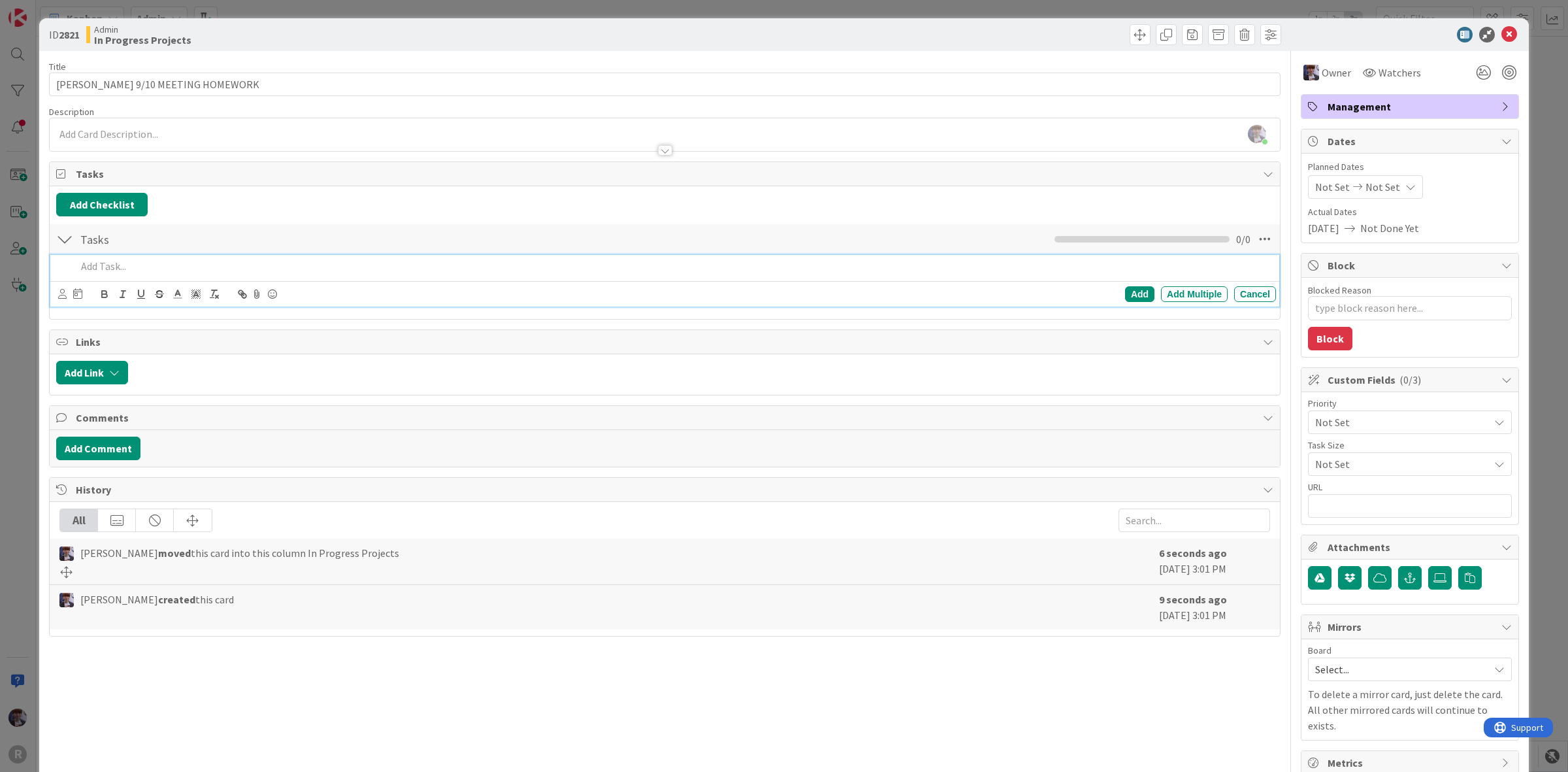
click at [105, 265] on p at bounding box center [673, 266] width 1194 height 15
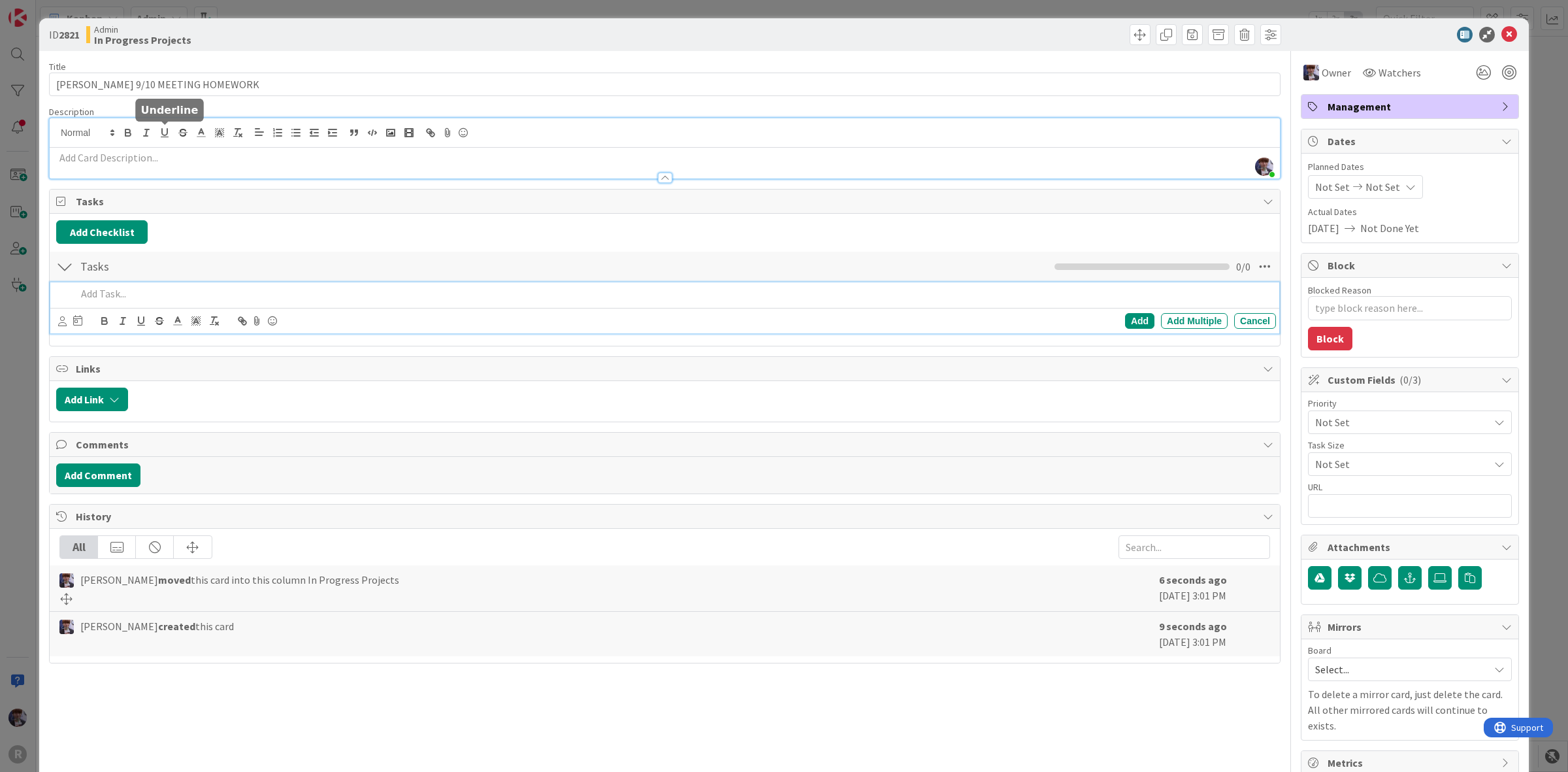
click at [166, 126] on div "Minka Laine Friesen just joined" at bounding box center [664, 148] width 1230 height 60
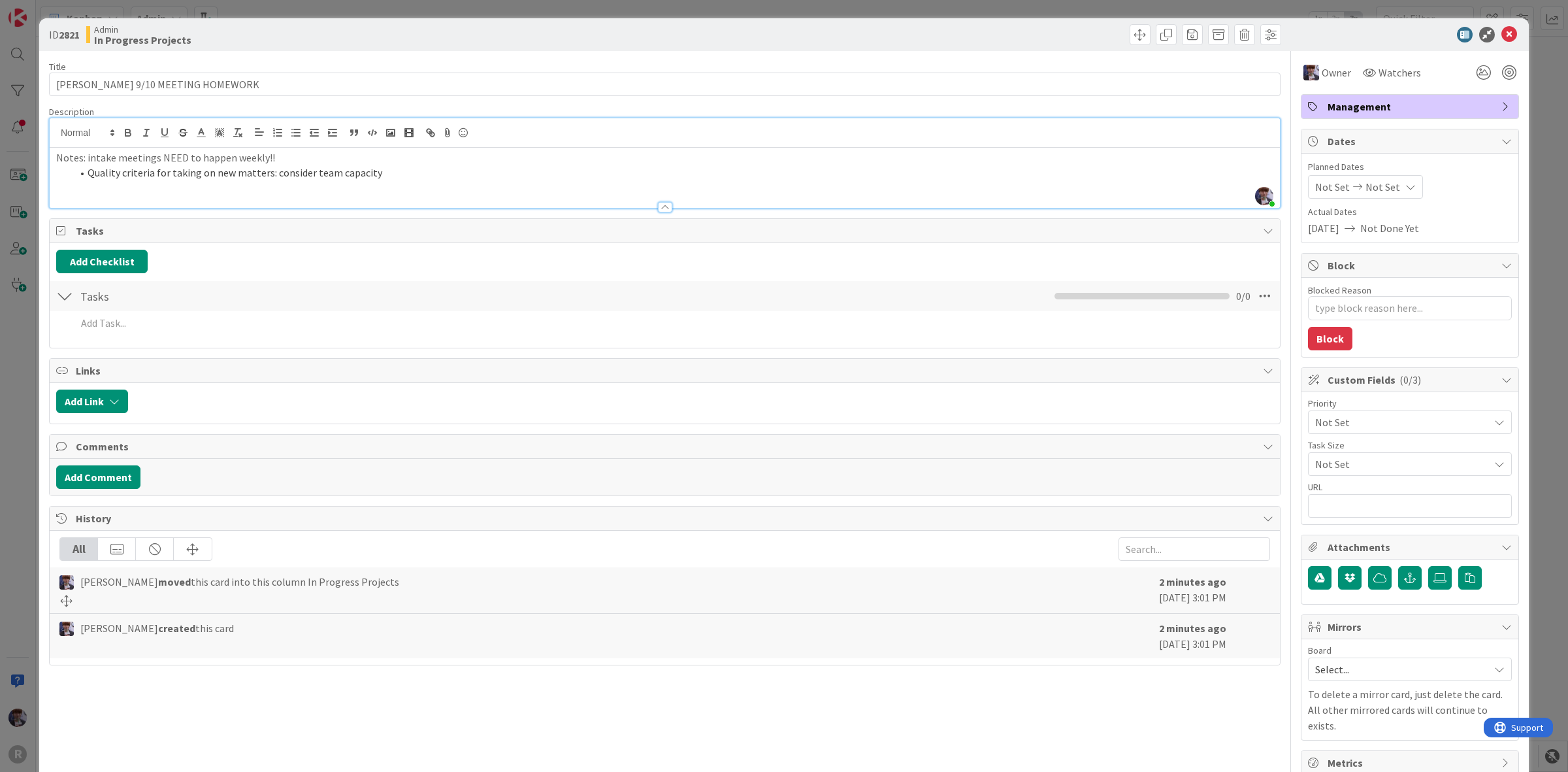
click at [88, 166] on li "Quality criteria for taking on new matters: consider team capacity" at bounding box center [673, 173] width 1202 height 15
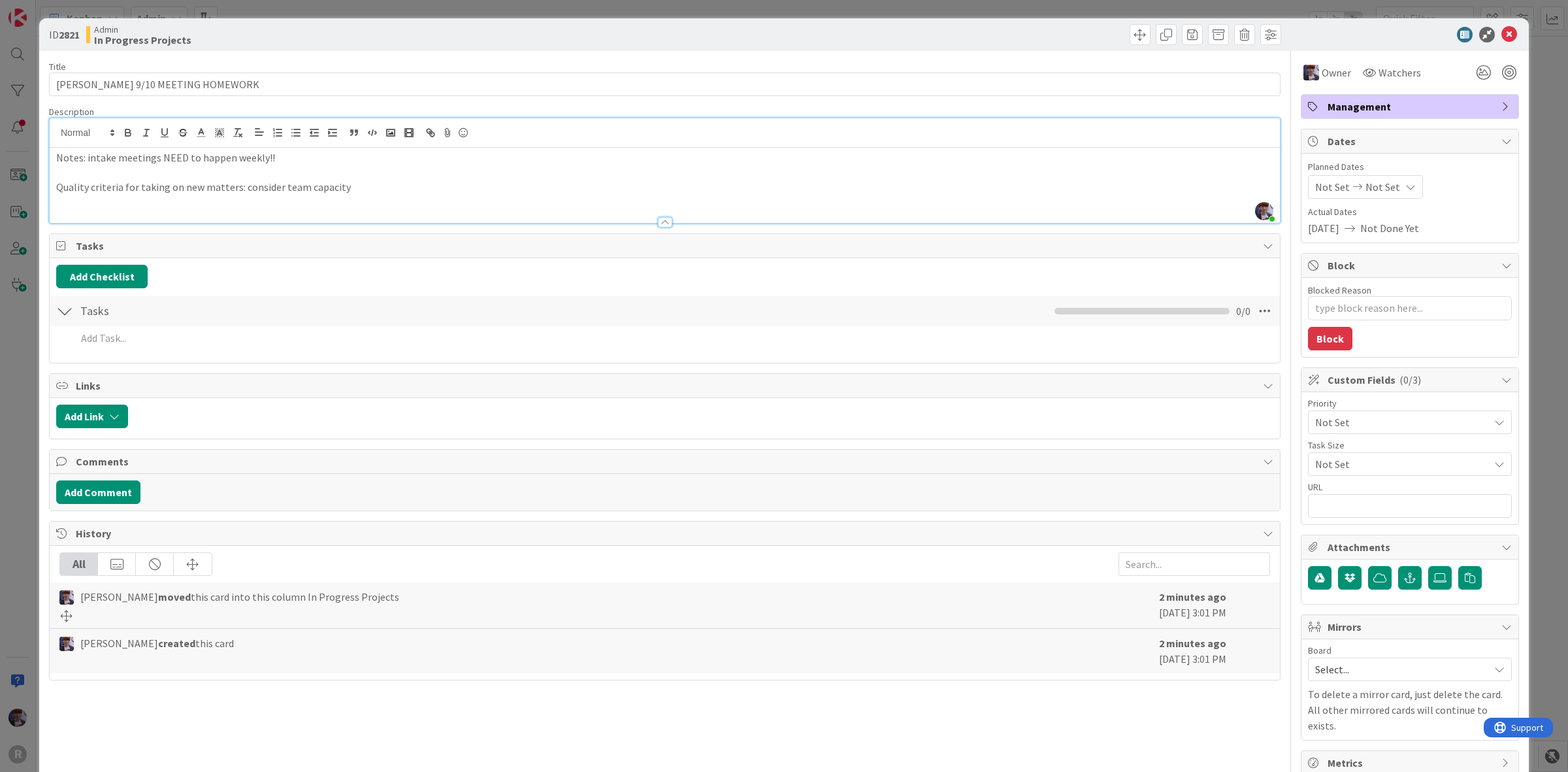
click at [377, 194] on p "Quality criteria for taking on new matters: consider team capacity" at bounding box center [664, 187] width 1218 height 15
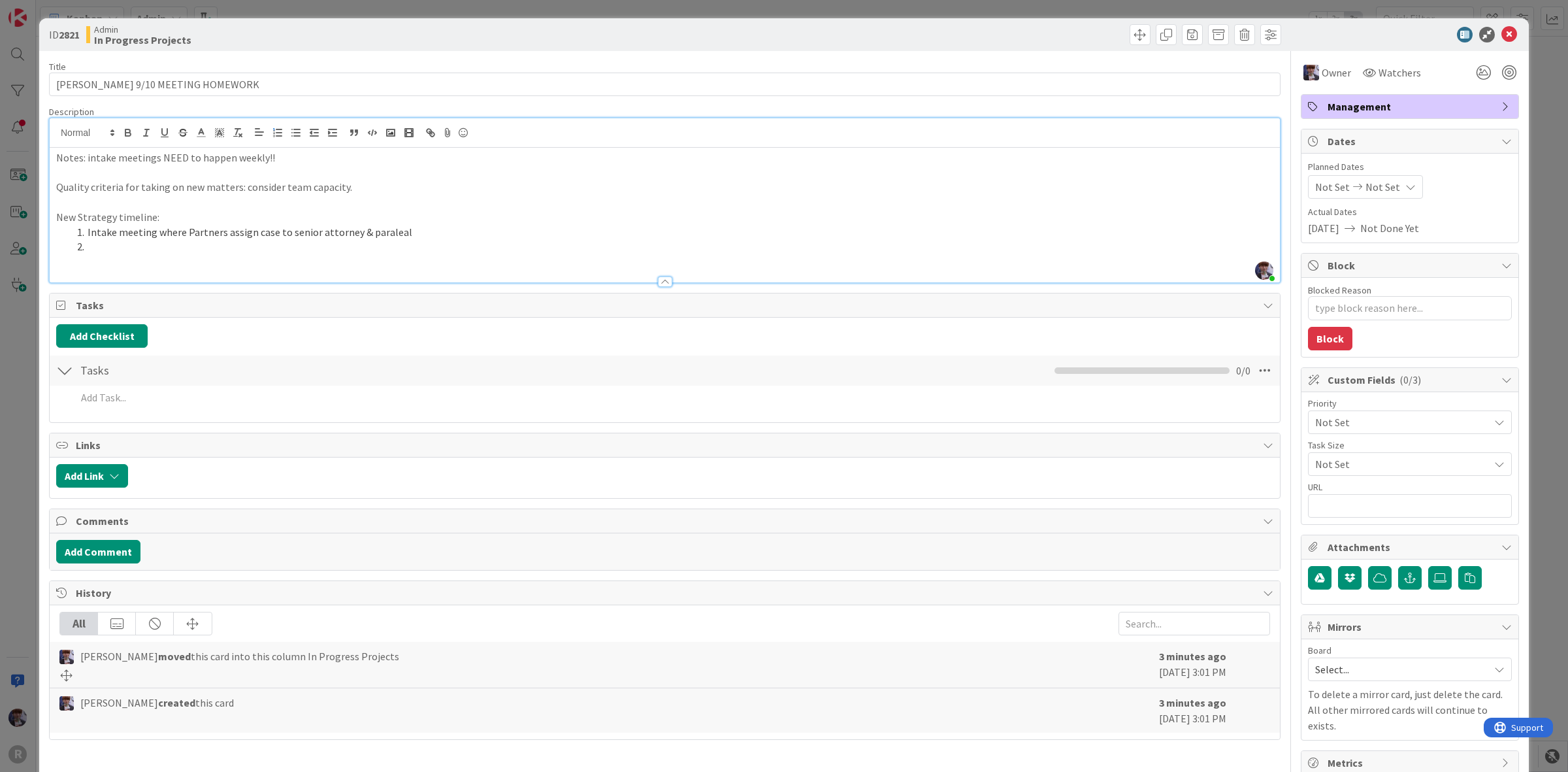
click at [389, 230] on li "Intake meeting where Partners assign case to senior attorney & paraleal" at bounding box center [673, 232] width 1202 height 15
click at [366, 248] on li at bounding box center [673, 247] width 1202 height 15
click at [132, 247] on li "Client call to introduce senior attorney" at bounding box center [673, 247] width 1202 height 15
click at [379, 250] on li "Client call w Nic and Jeff/Max to introduce senior attorney" at bounding box center [673, 247] width 1202 height 15
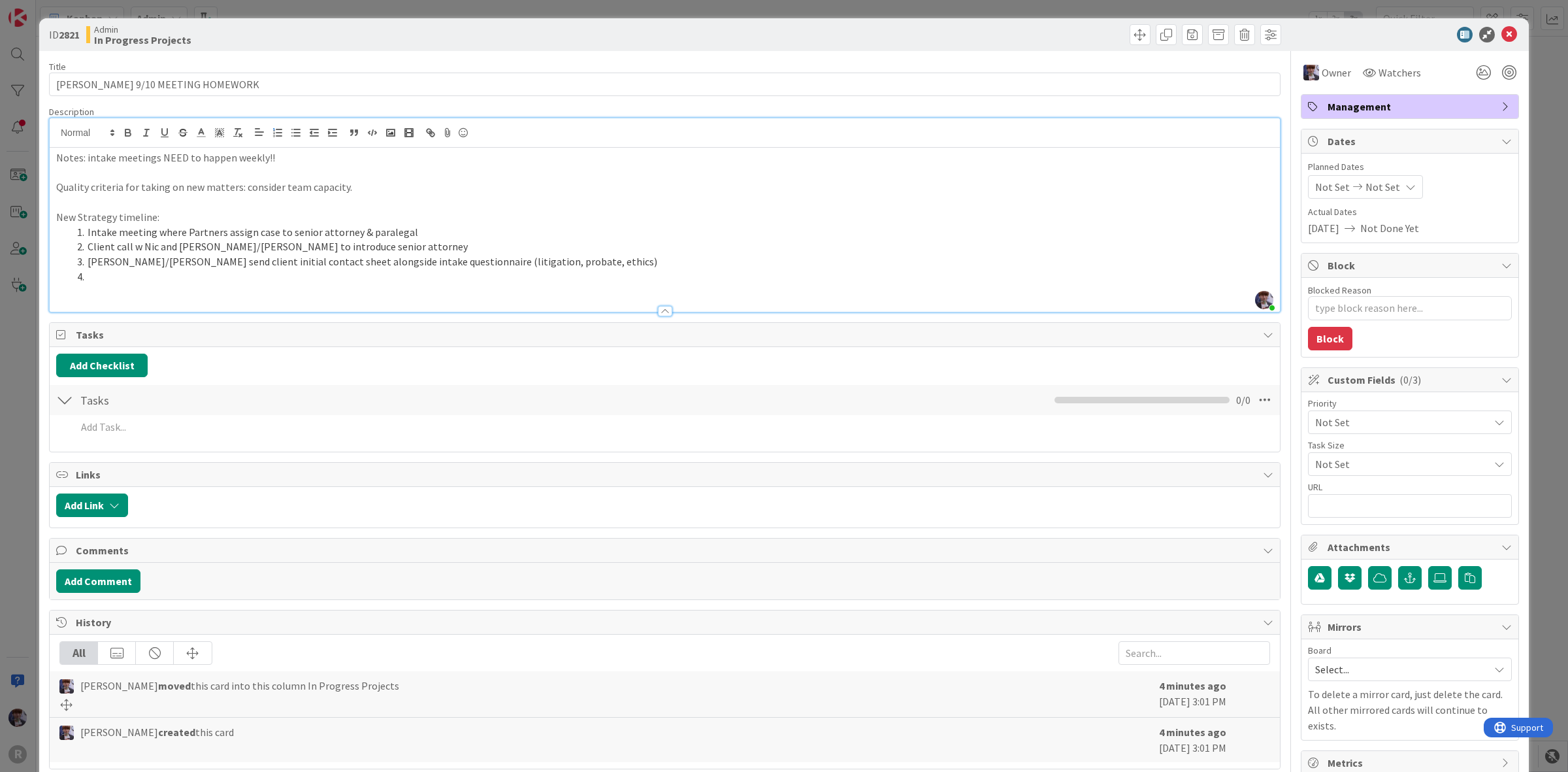
click at [126, 264] on li "Jeff/Max send client initial contact sheet alongside intake questionnaire (liti…" at bounding box center [673, 261] width 1202 height 15
click at [155, 281] on li at bounding box center [673, 277] width 1202 height 15
click at [131, 266] on li "Jeff/Max (ethics TWR) send client initial contact sheet alongside intake questi…" at bounding box center [673, 261] width 1202 height 15
click at [132, 260] on li "Jeff/Max (robate MRR/ethics TWR) send client initial contact sheet alongside in…" at bounding box center [673, 261] width 1202 height 15
click at [155, 275] on li at bounding box center [673, 277] width 1202 height 15
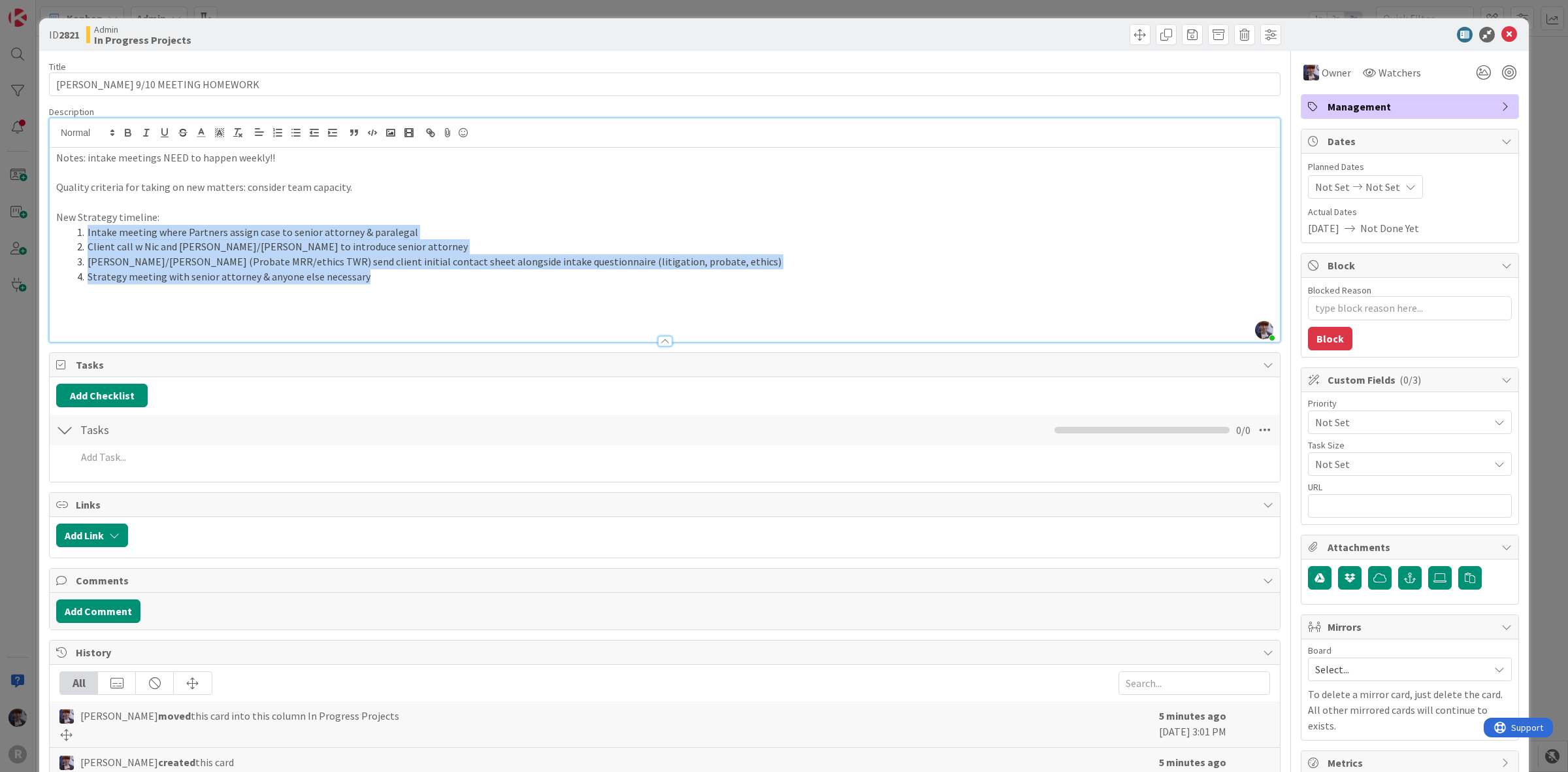
drag, startPoint x: 374, startPoint y: 278, endPoint x: 63, endPoint y: 232, distance: 314.4
click at [63, 232] on ol "Intake meeting where Partners assign case to senior attorney & paralegal Client…" at bounding box center [664, 255] width 1218 height 59
click at [128, 144] on div at bounding box center [664, 132] width 1230 height 30
click at [119, 132] on button "button" at bounding box center [128, 132] width 19 height 16
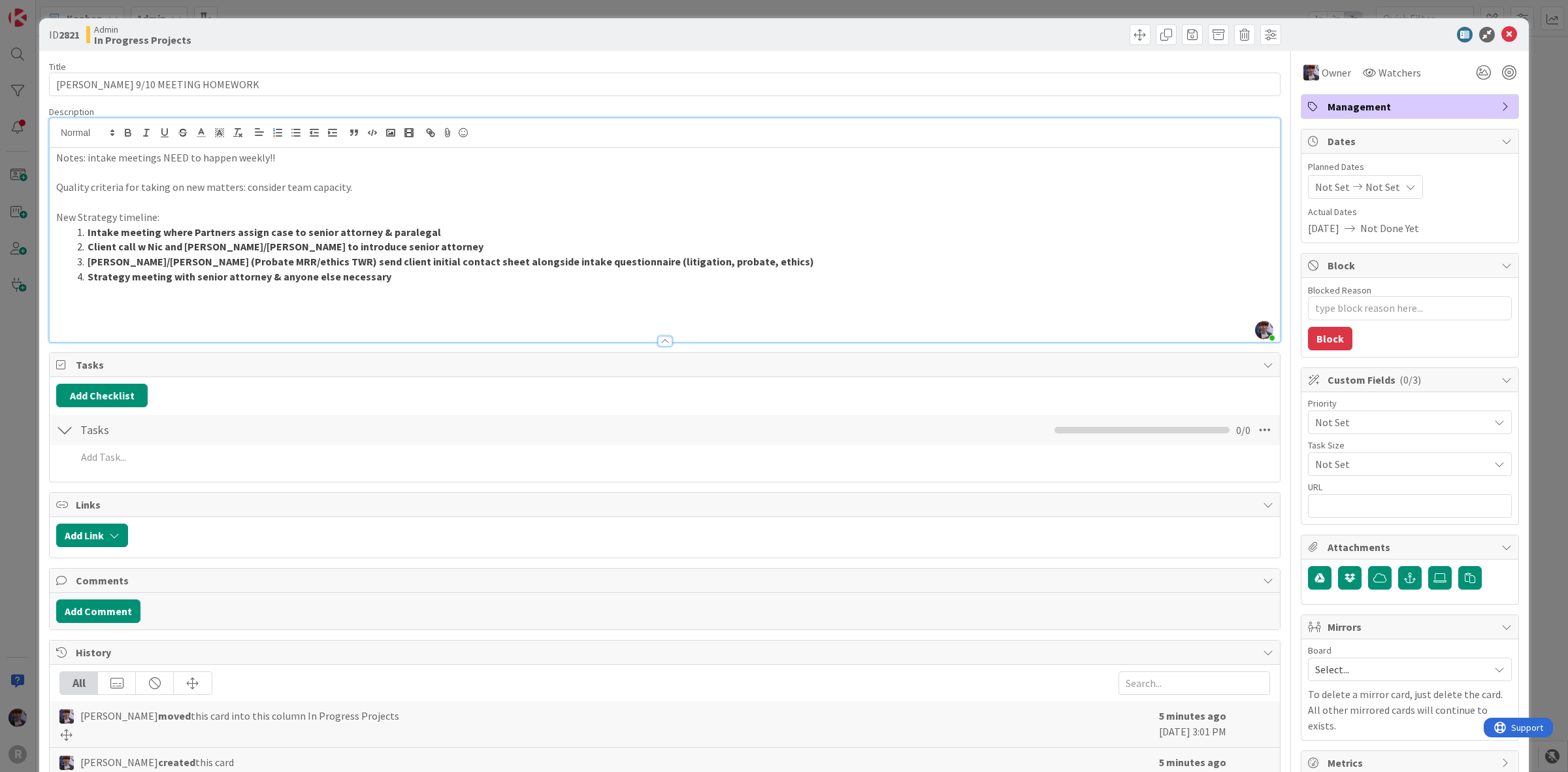
click at [155, 315] on p at bounding box center [664, 321] width 1218 height 15
click at [145, 307] on p at bounding box center [664, 306] width 1218 height 15
drag, startPoint x: 275, startPoint y: 164, endPoint x: 86, endPoint y: 159, distance: 189.1
click at [86, 159] on p "Notes: intake meetings NEED to happen weekly!!" at bounding box center [664, 158] width 1218 height 15
click at [162, 134] on icon "button" at bounding box center [165, 132] width 6 height 6
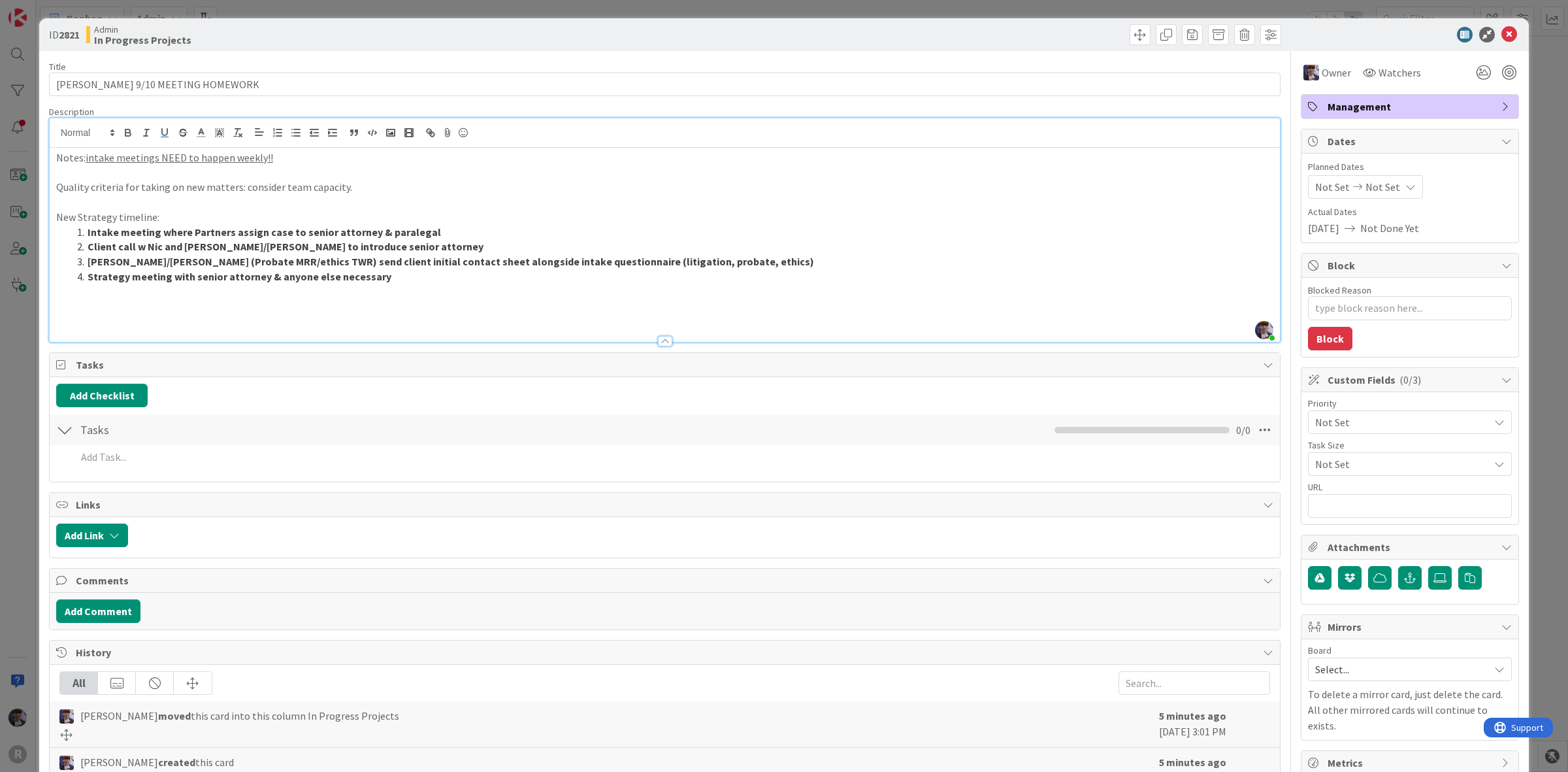
click at [116, 286] on p at bounding box center [664, 291] width 1218 height 15
click at [115, 301] on p at bounding box center [664, 306] width 1218 height 15
click at [168, 307] on p "--> Kanban needs to reflect changes: + add auto tasks for client communication …" at bounding box center [664, 306] width 1218 height 15
click at [175, 322] on p at bounding box center [664, 321] width 1218 height 15
click at [446, 306] on p "--> Kanban needs to reflect changes: + add auto tasks for client communication …" at bounding box center [664, 306] width 1218 height 15
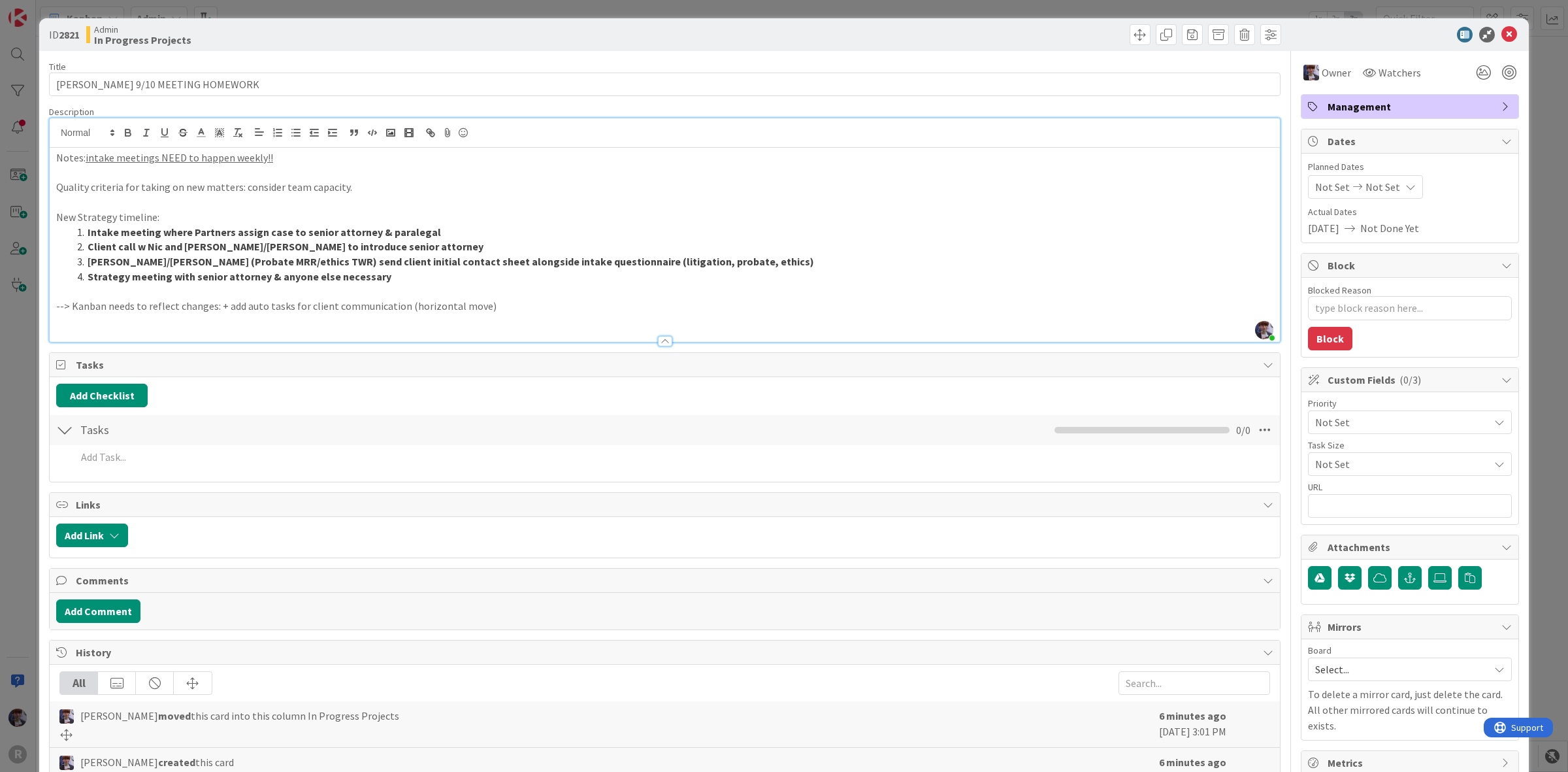
click at [426, 315] on p at bounding box center [664, 321] width 1218 height 15
click at [266, 320] on p "MF need to go to Kanban settings to see the juming issue" at bounding box center [664, 321] width 1218 height 15
click at [339, 315] on p "MF need to go to Kanban settings to see the jumping issue" at bounding box center [664, 321] width 1218 height 15
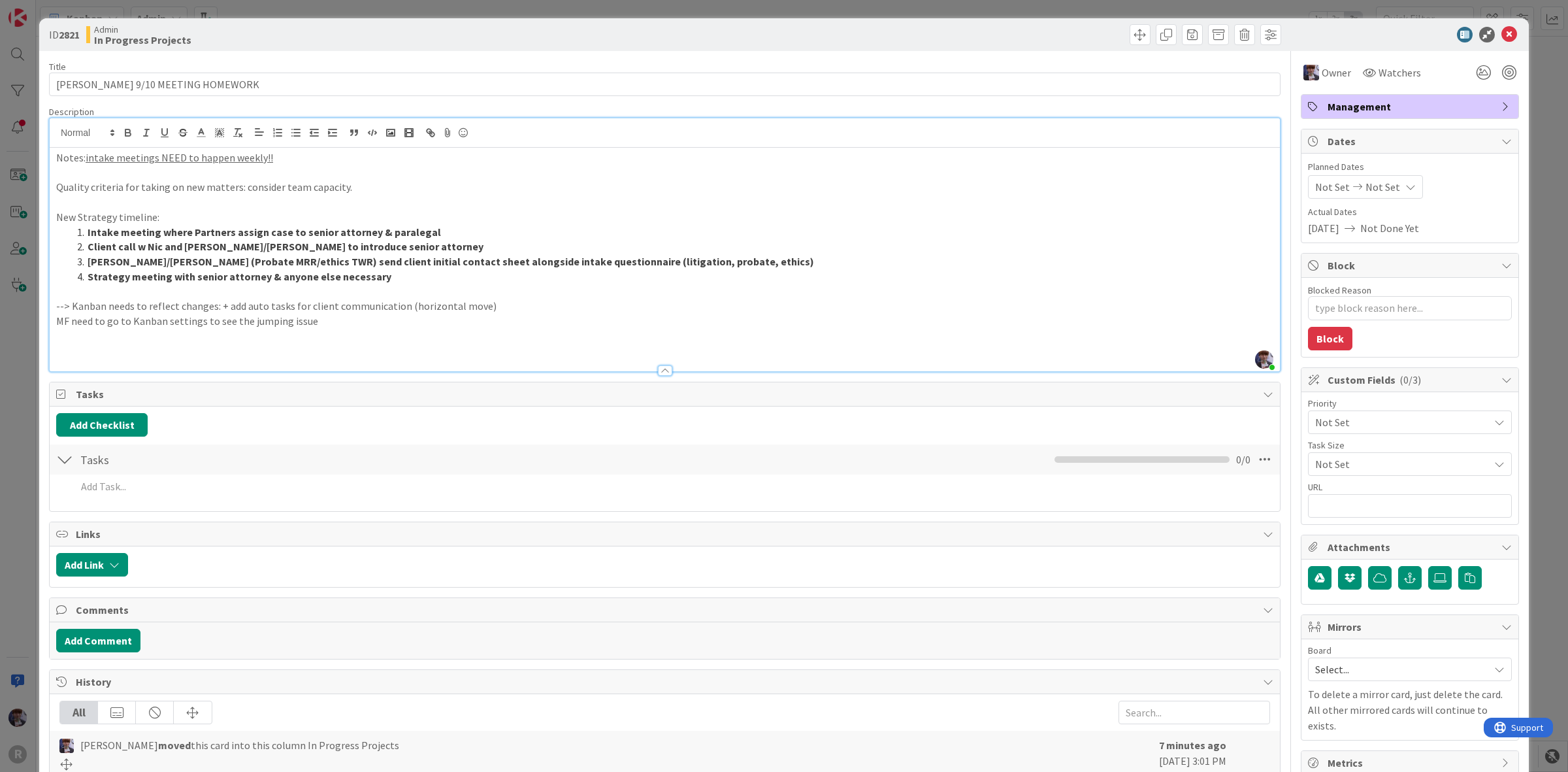
click at [481, 307] on p "--> Kanban needs to reflect changes: + add auto tasks for client communication …" at bounding box center [664, 306] width 1218 height 15
click at [609, 309] on p "--> Kanban needs to reflect changes: + add auto tasks for client communication …" at bounding box center [664, 306] width 1218 height 15
click at [756, 315] on p "MF need to go to Kanban settings to see the jumping issue" at bounding box center [664, 321] width 1218 height 15
click at [760, 303] on p "--> Kanban needs to reflect changes: + add auto tasks for client communication …" at bounding box center [664, 306] width 1218 height 15
click at [733, 305] on p "--> Kanban needs to reflect changes: + add auto tasks for client communication …" at bounding box center [664, 306] width 1218 height 15
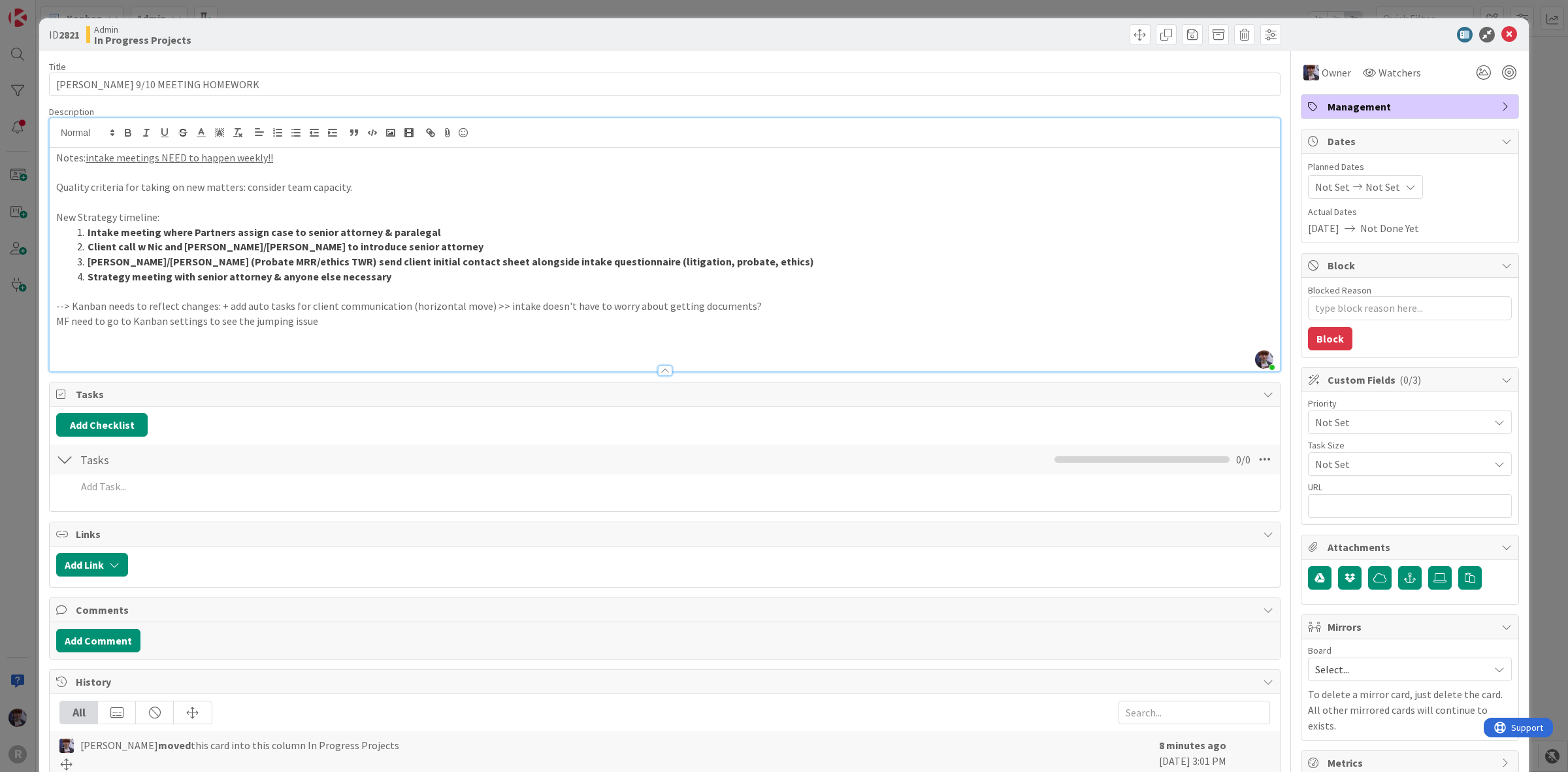
click at [727, 305] on p "--> Kanban needs to reflect changes: + add auto tasks for client communication …" at bounding box center [664, 306] width 1218 height 15
click at [690, 341] on p at bounding box center [664, 336] width 1218 height 15
click at [683, 339] on p at bounding box center [664, 336] width 1218 height 15
click at [488, 345] on p at bounding box center [664, 350] width 1218 height 15
click at [445, 322] on p "MF need to go to Kanban settings to see the jumping issue" at bounding box center [664, 321] width 1218 height 15
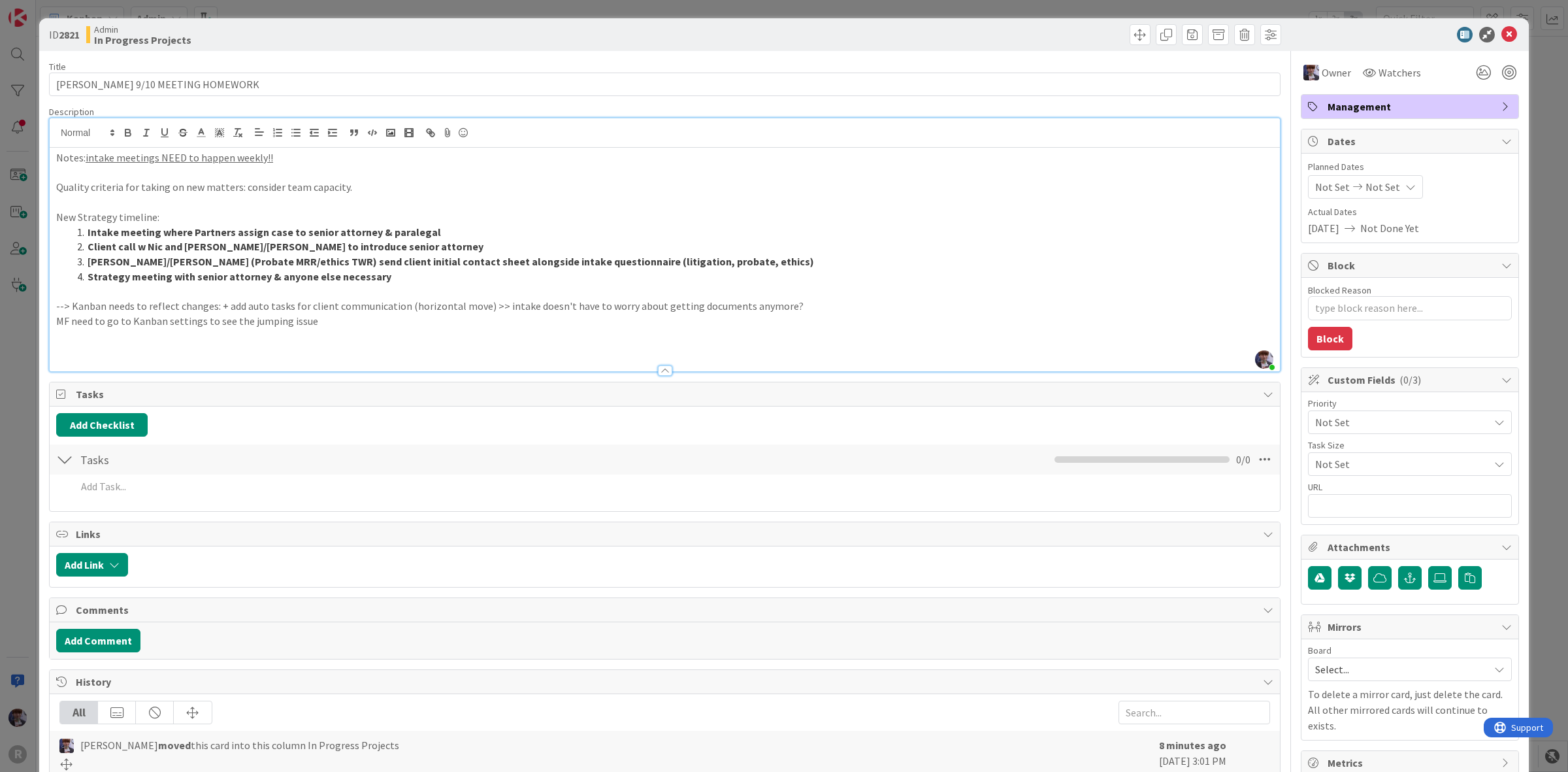
click at [401, 337] on p at bounding box center [664, 336] width 1218 height 15
click at [400, 344] on p at bounding box center [664, 350] width 1218 height 15
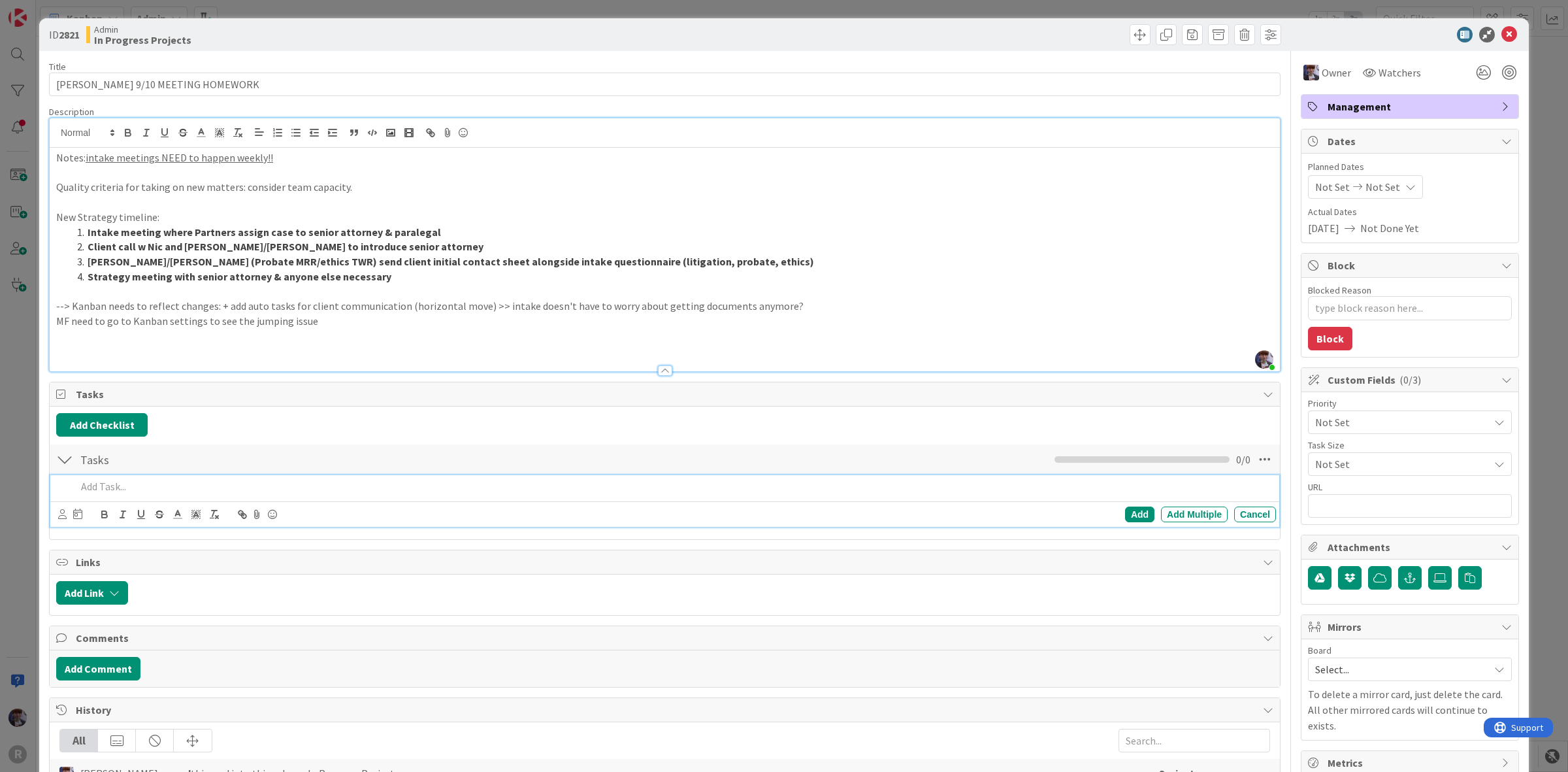
click at [128, 481] on p at bounding box center [673, 486] width 1194 height 15
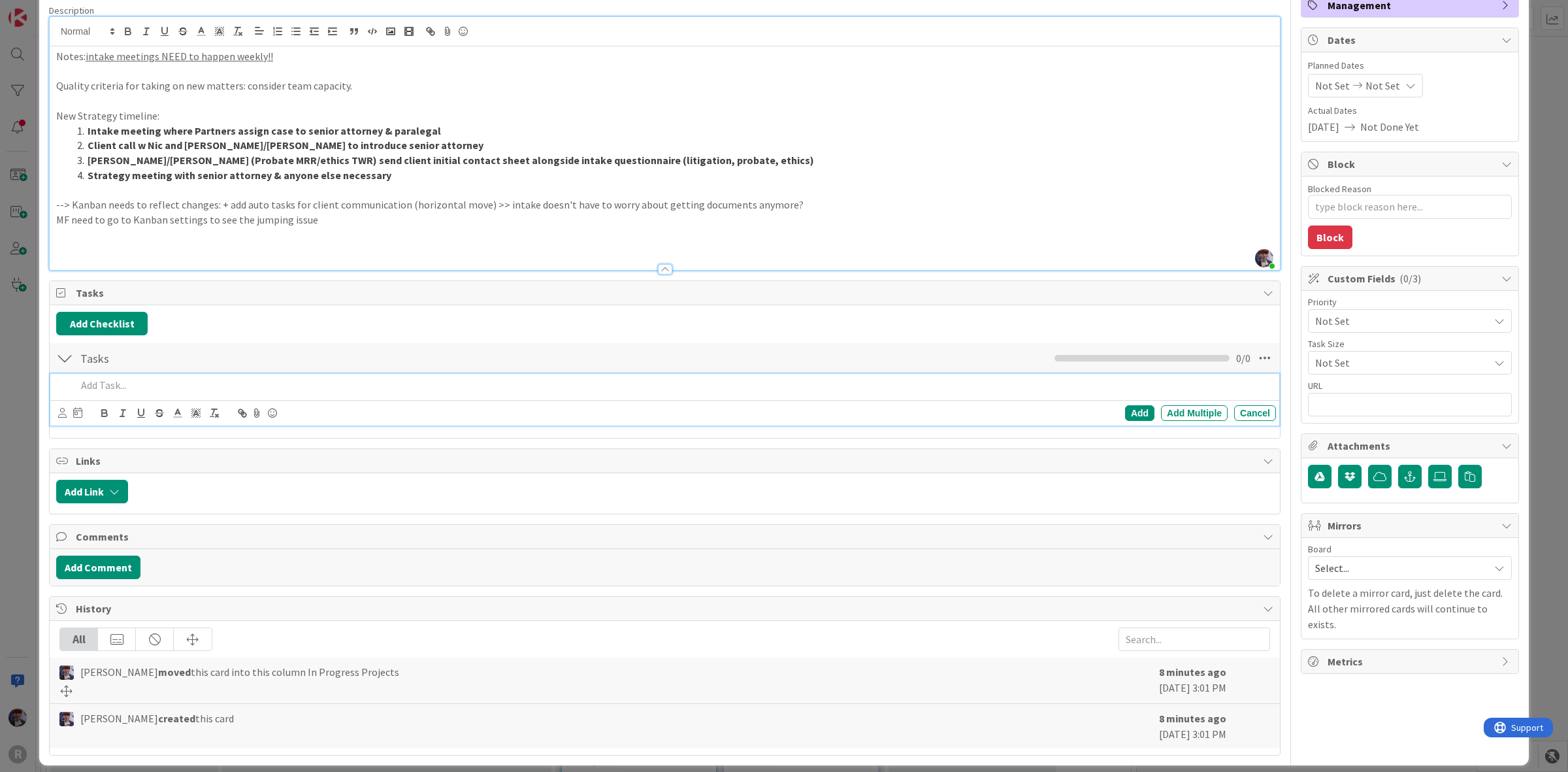
scroll to position [117, 0]
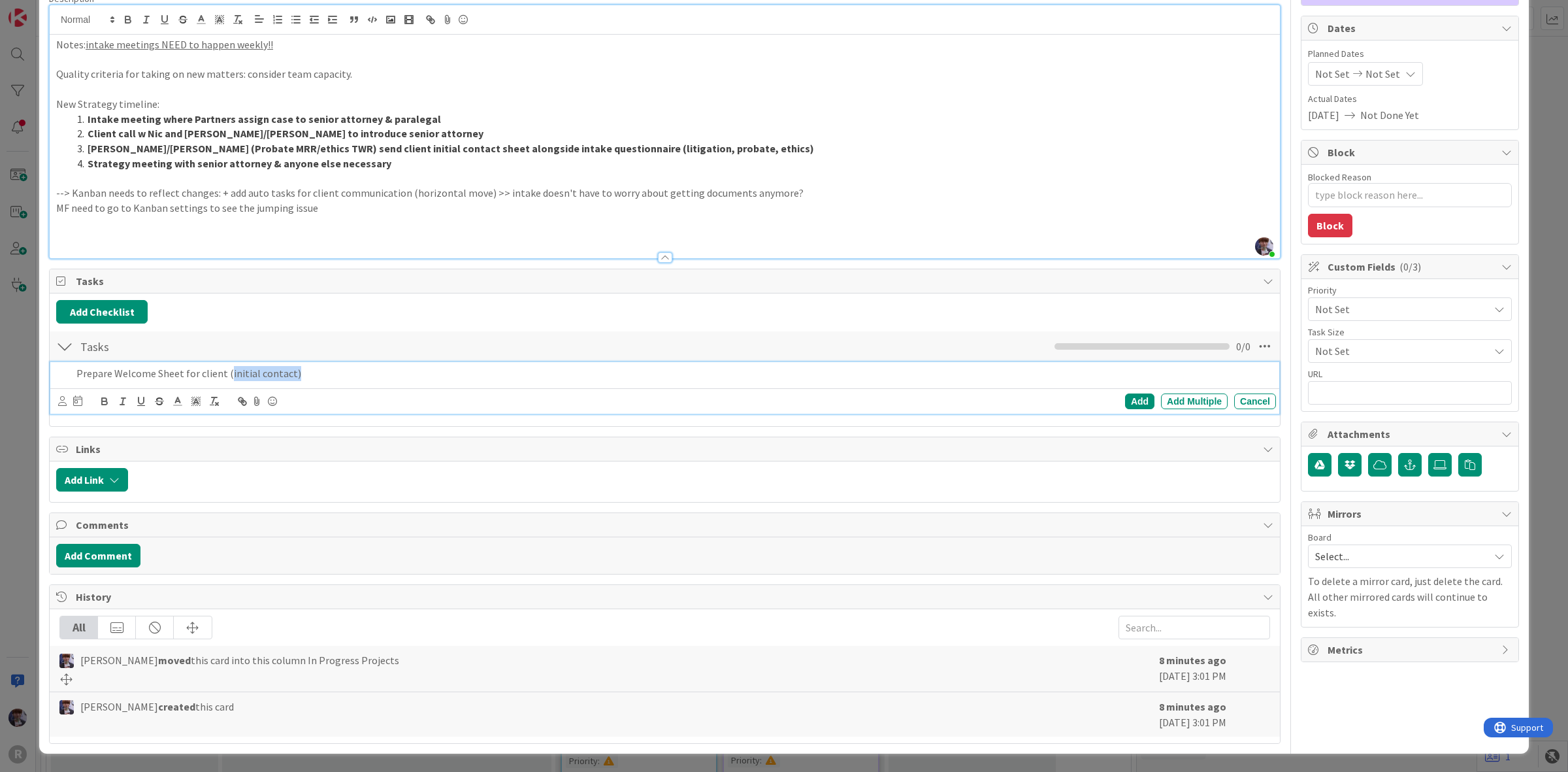
drag, startPoint x: 302, startPoint y: 367, endPoint x: 224, endPoint y: 376, distance: 78.5
click at [224, 376] on p "Prepare Welcome Sheet for client (initial contact)" at bounding box center [673, 373] width 1194 height 15
drag, startPoint x: 110, startPoint y: 366, endPoint x: 56, endPoint y: 369, distance: 54.1
click at [56, 369] on div "Prepare Welcome Sheet for client" at bounding box center [666, 373] width 1220 height 23
click at [290, 369] on p "Draft & Finalize Welcome Sheet for client" at bounding box center [673, 373] width 1194 height 15
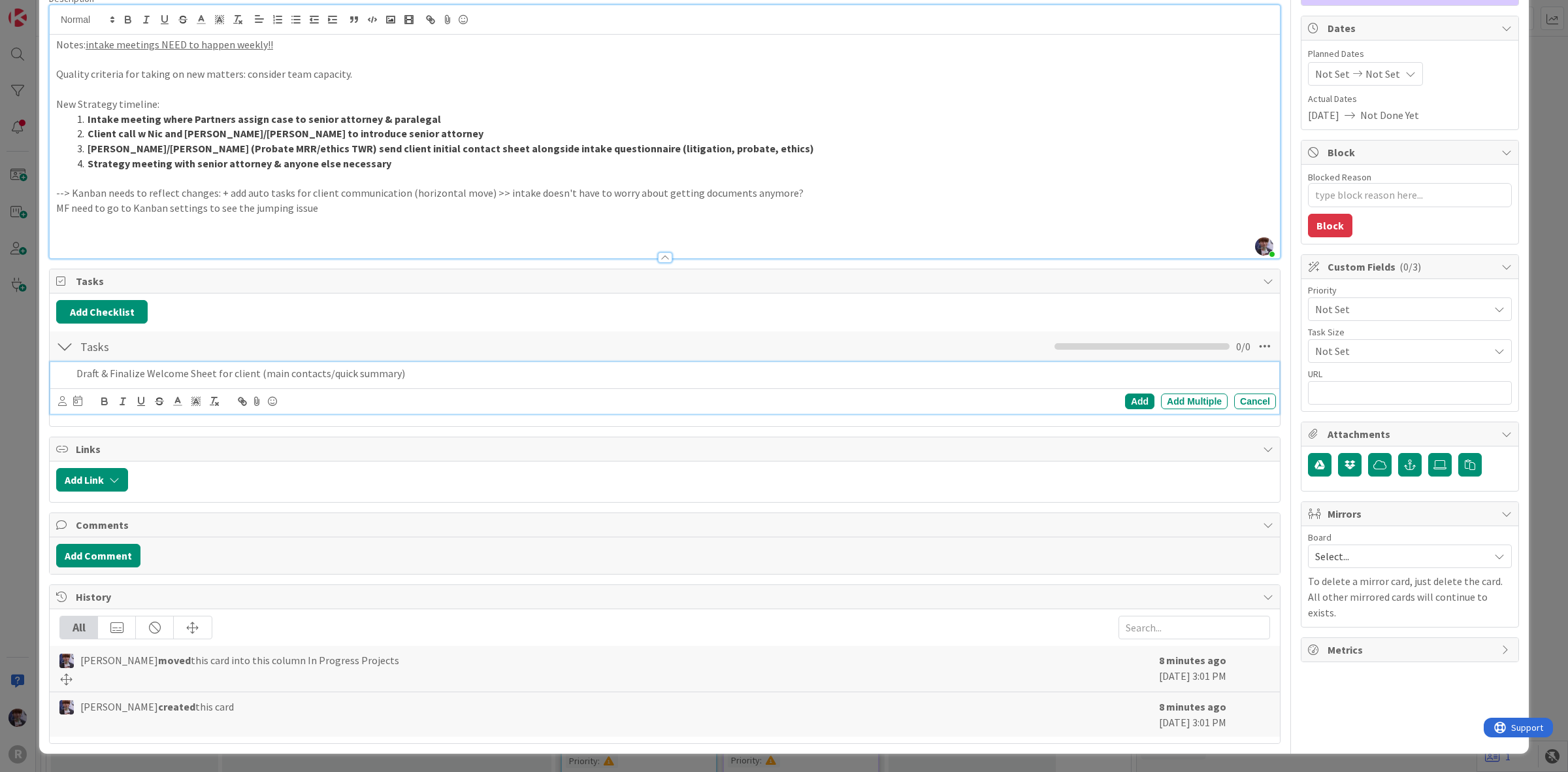
click at [456, 366] on p "Draft & Finalize Welcome Sheet for client (main contacts/quick summary)" at bounding box center [673, 373] width 1194 height 15
click at [59, 397] on icon at bounding box center [62, 401] width 8 height 10
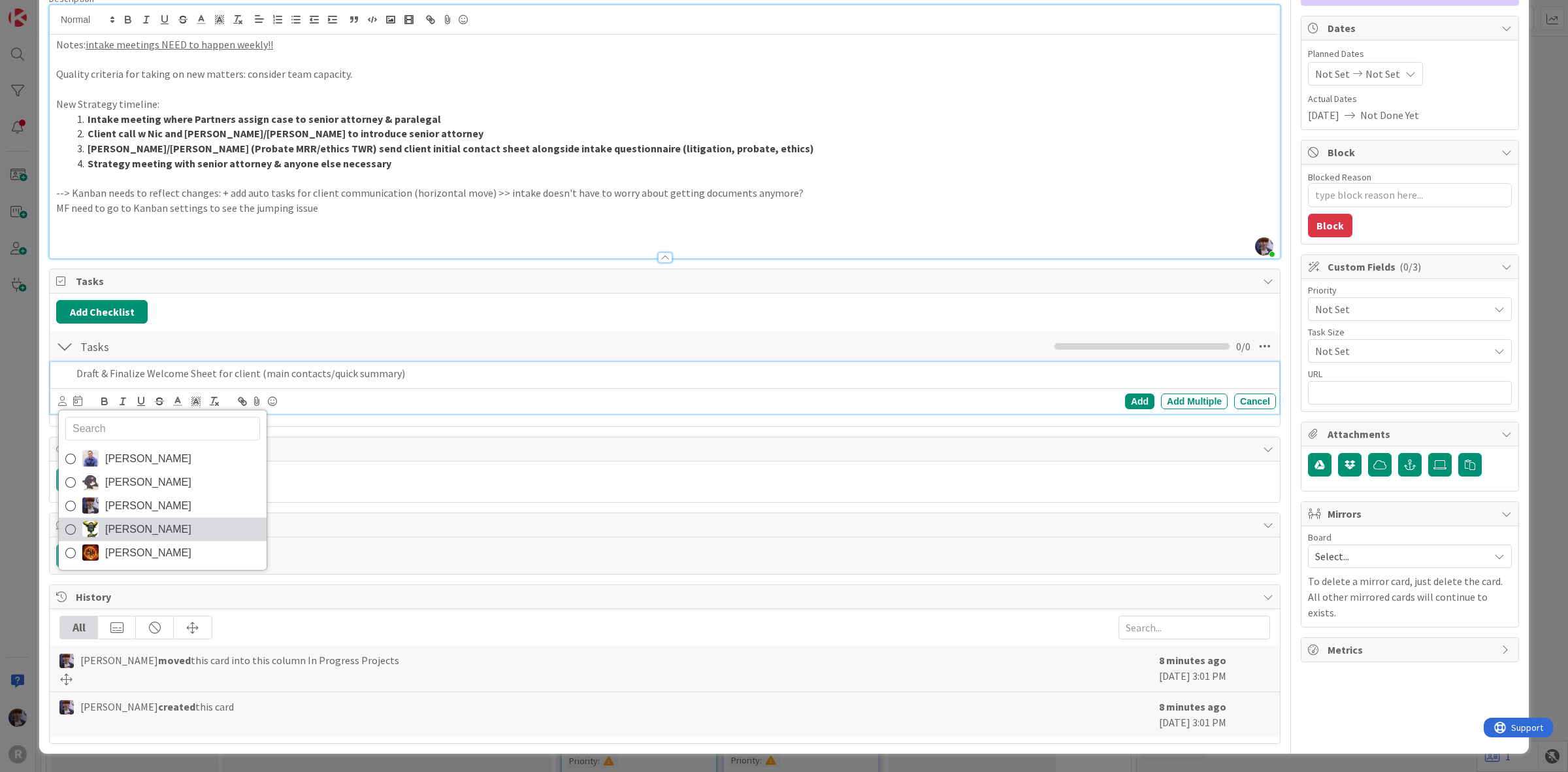
click at [106, 531] on span "Nic Corbett" at bounding box center [148, 529] width 86 height 19
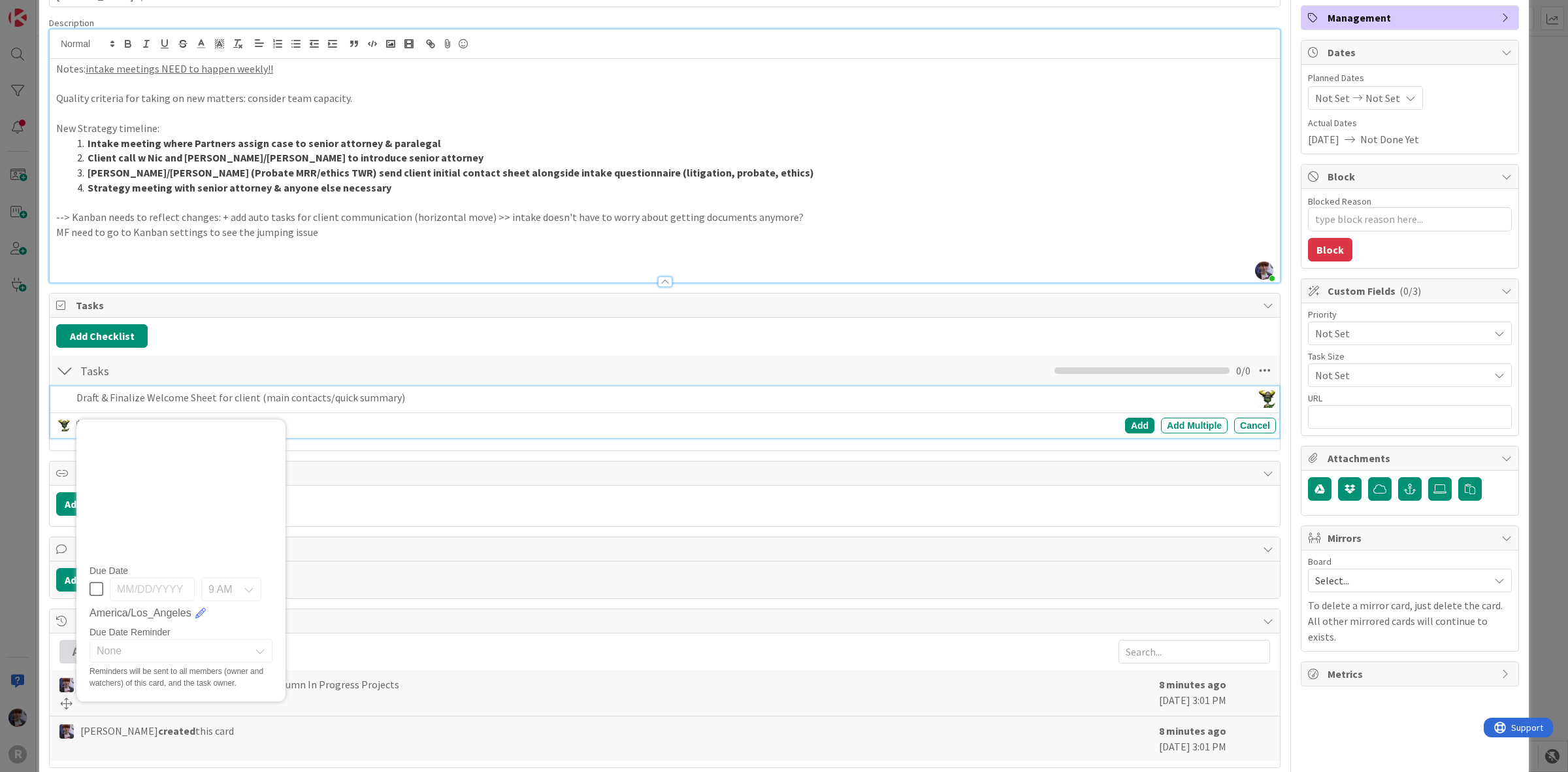
click at [122, 402] on div "Draft & Finalize Welcome Sheet for client (main contacts/quick summary) John Gr…" at bounding box center [665, 412] width 1229 height 52
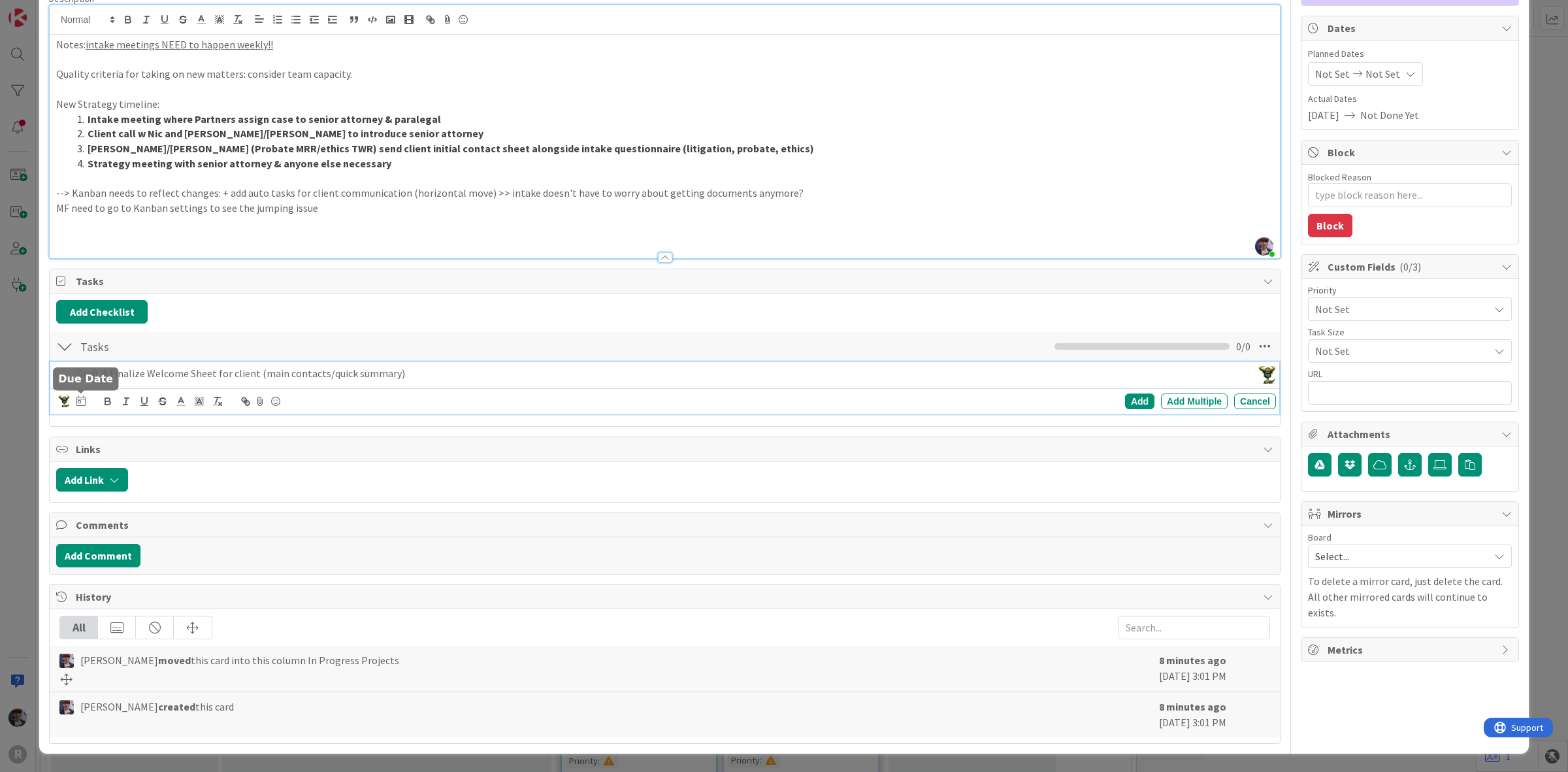
click at [80, 400] on icon at bounding box center [81, 400] width 9 height 10
click at [412, 368] on p "Draft & Finalize Welcome Sheet for client (main contacts/quick summary)" at bounding box center [662, 373] width 1170 height 15
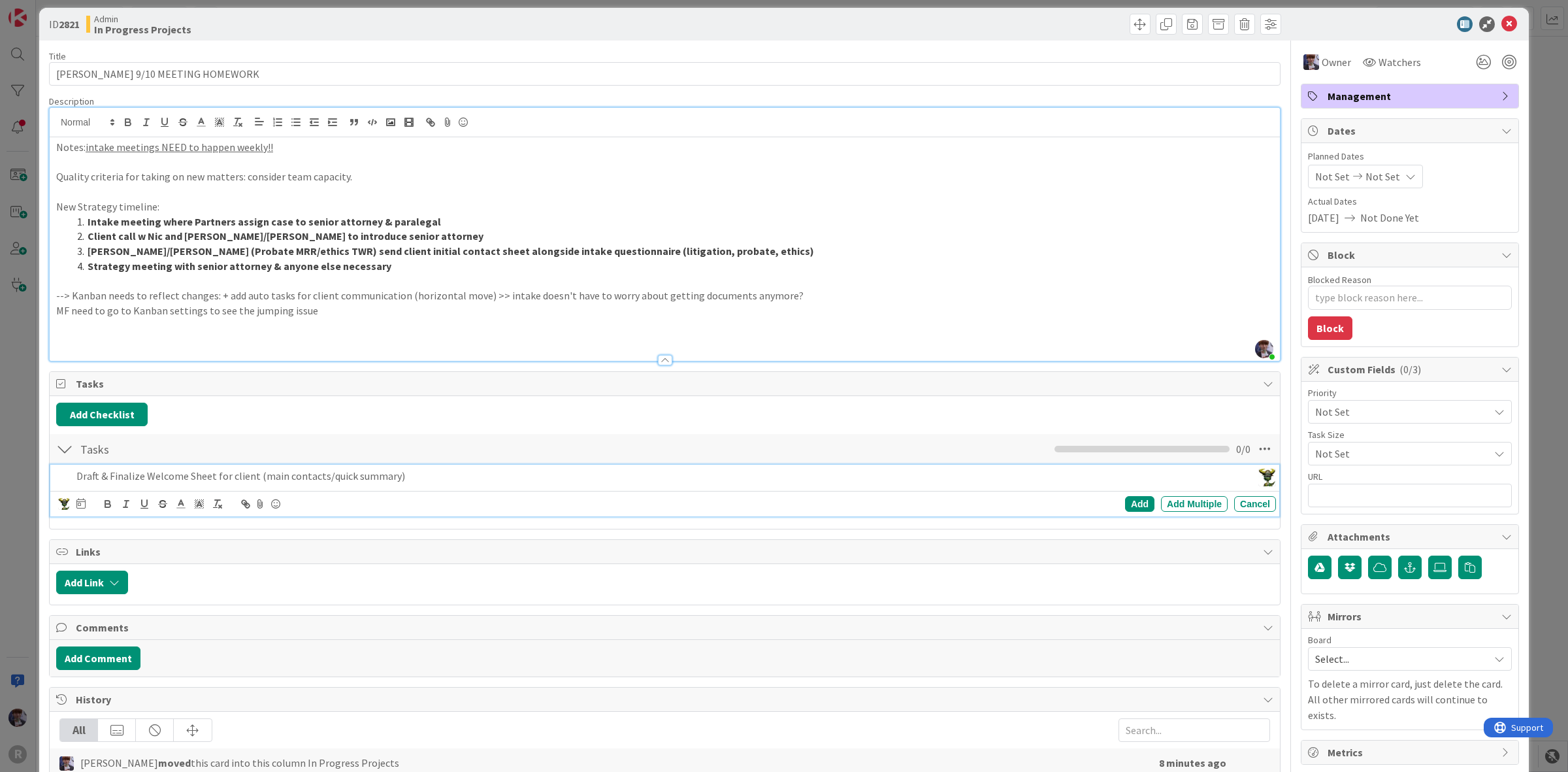
scroll to position [0, 0]
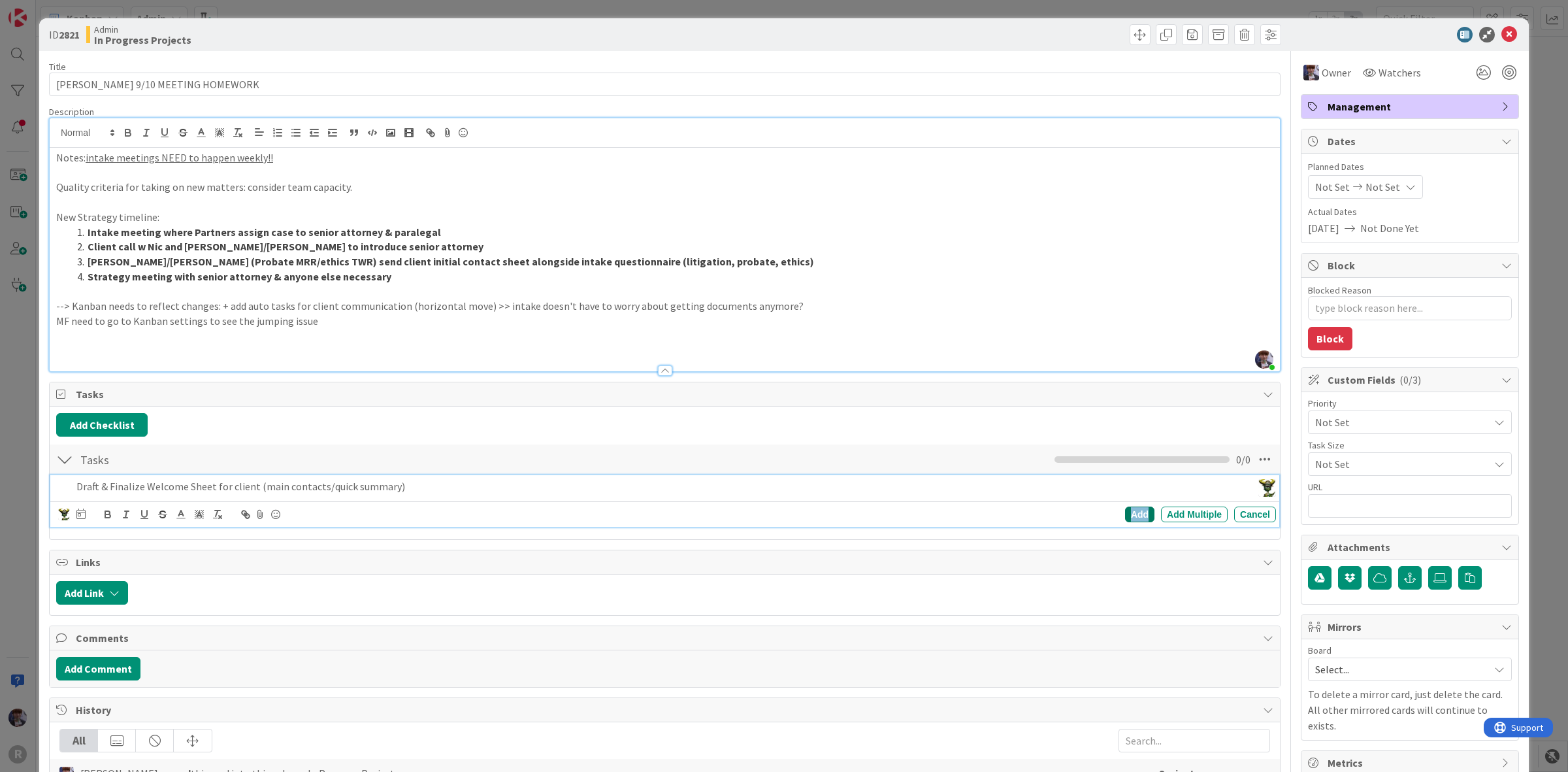
click at [1128, 513] on div "Add" at bounding box center [1140, 514] width 30 height 16
type textarea "x"
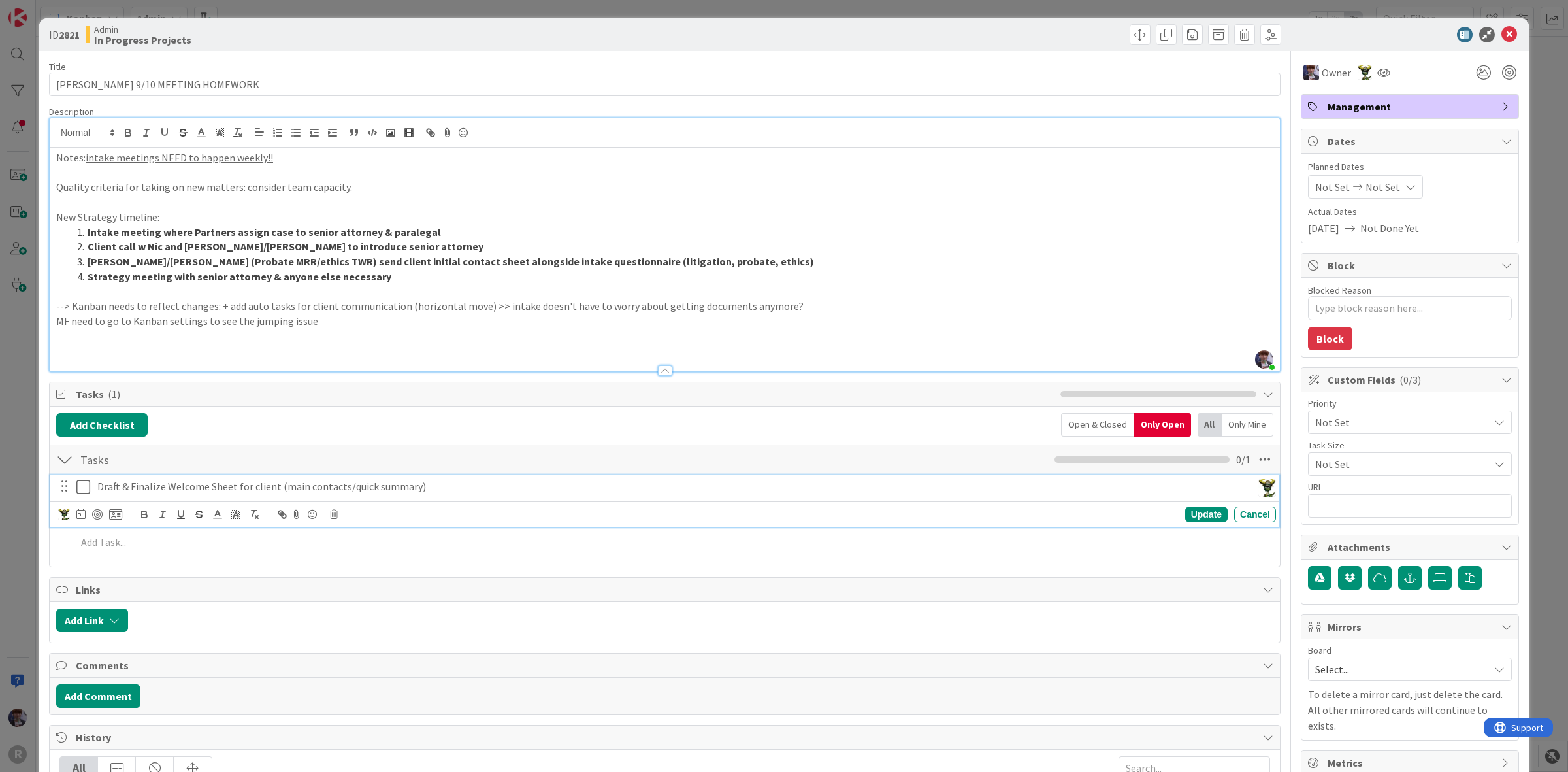
click at [453, 492] on p "Draft & Finalize Welcome Sheet for client (main contacts/quick summary)" at bounding box center [672, 486] width 1149 height 15
click at [80, 517] on icon at bounding box center [81, 513] width 9 height 10
click at [230, 617] on td "12" at bounding box center [231, 624] width 26 height 25
type input "[DATE]"
click at [1185, 511] on div "Update" at bounding box center [1207, 514] width 43 height 16
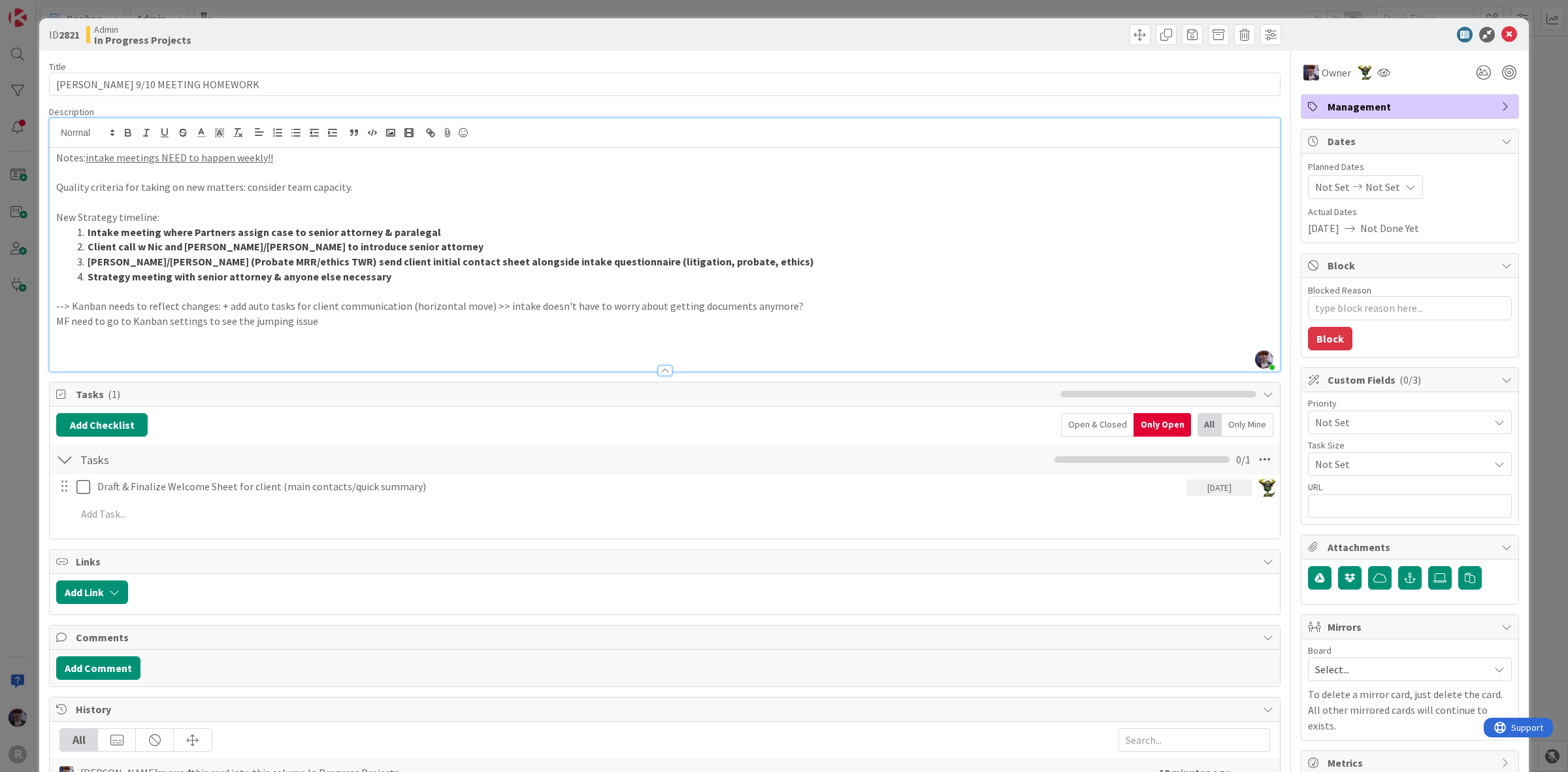
click at [296, 502] on div "Draft & Finalize Welcome Sheet for client (main contacts/quick summary) 09/12/2…" at bounding box center [664, 502] width 1218 height 56
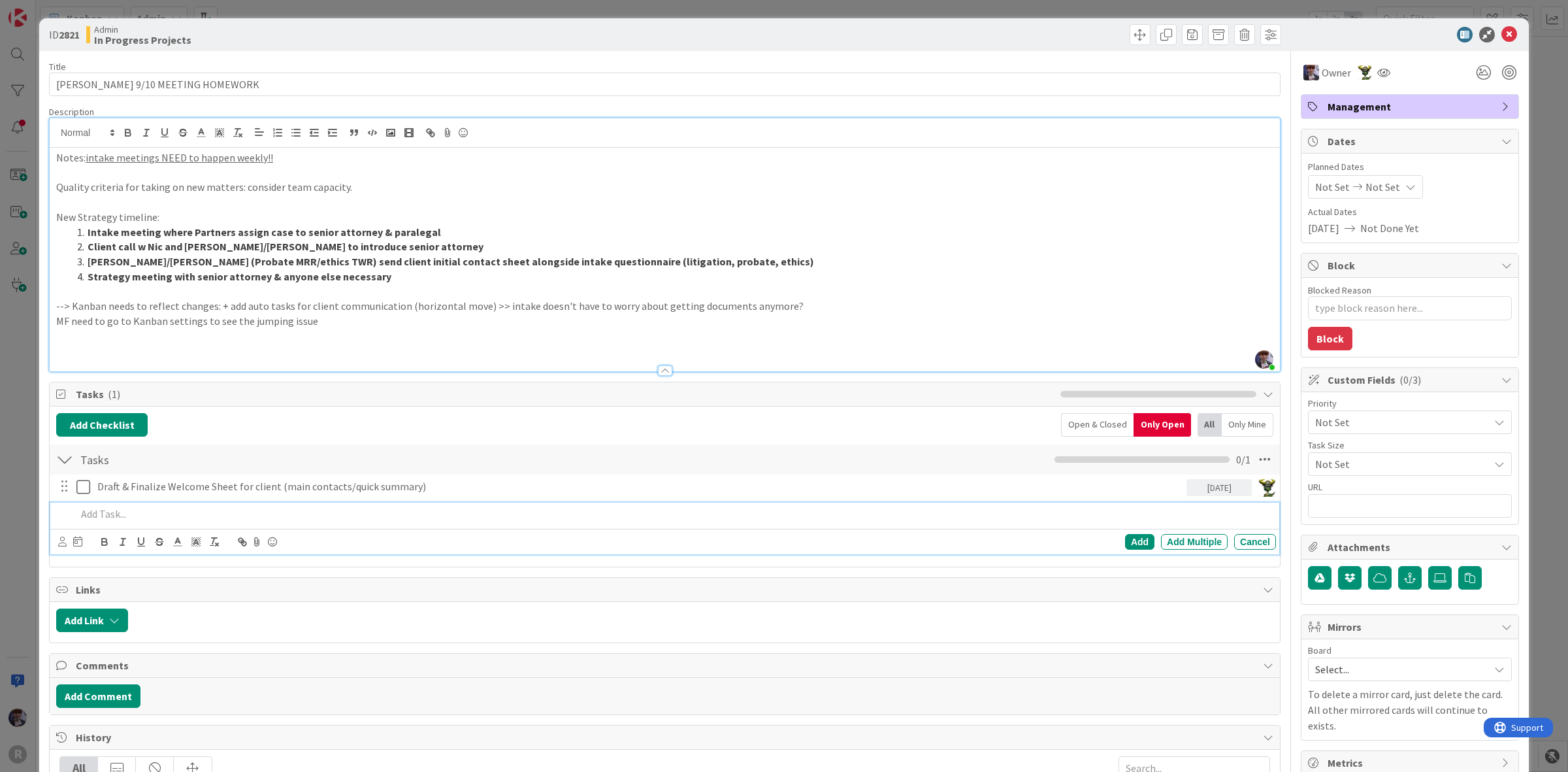
click at [285, 508] on p at bounding box center [673, 514] width 1194 height 15
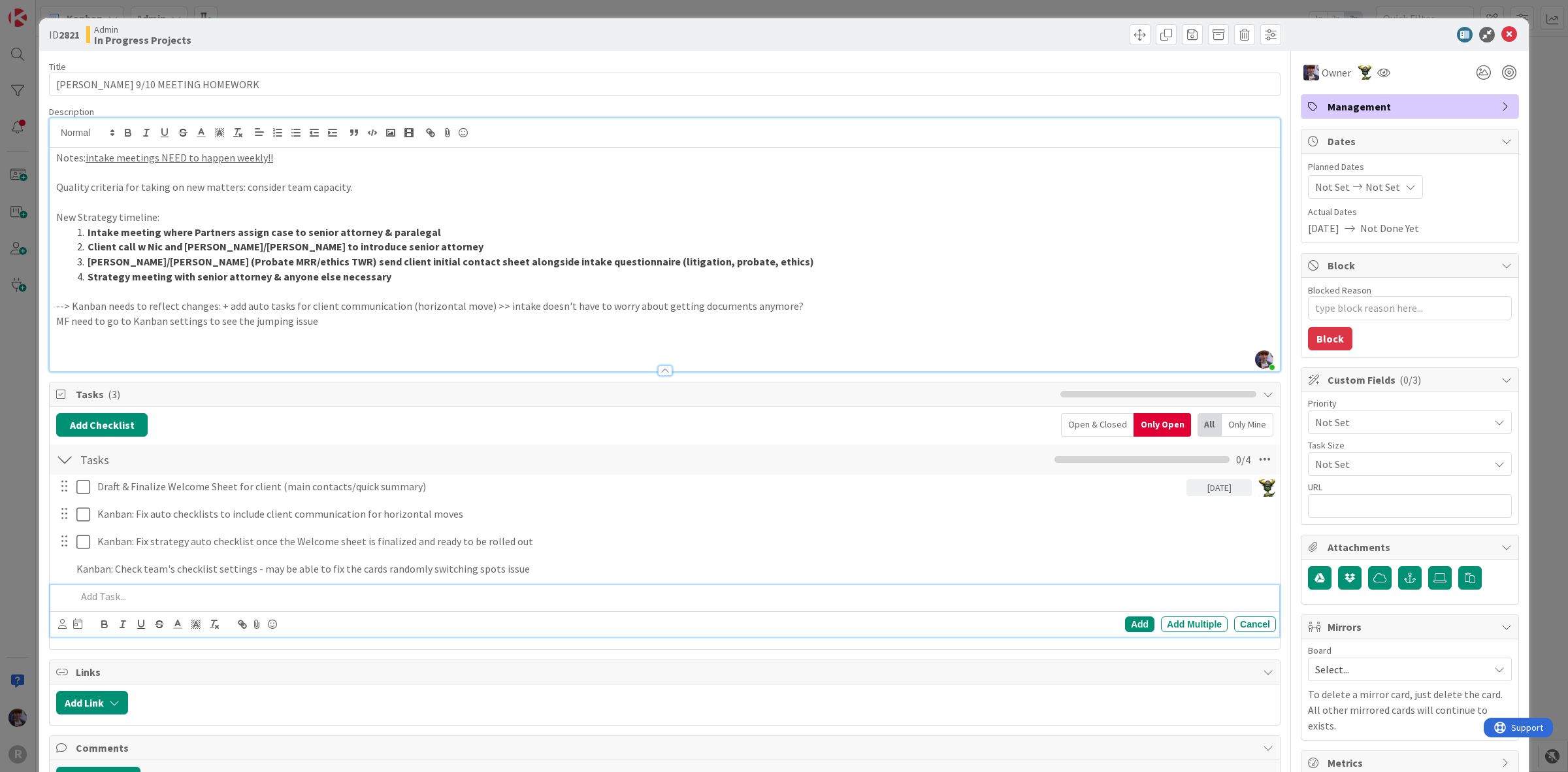
type textarea "x"
click at [429, 597] on p at bounding box center [673, 596] width 1194 height 15
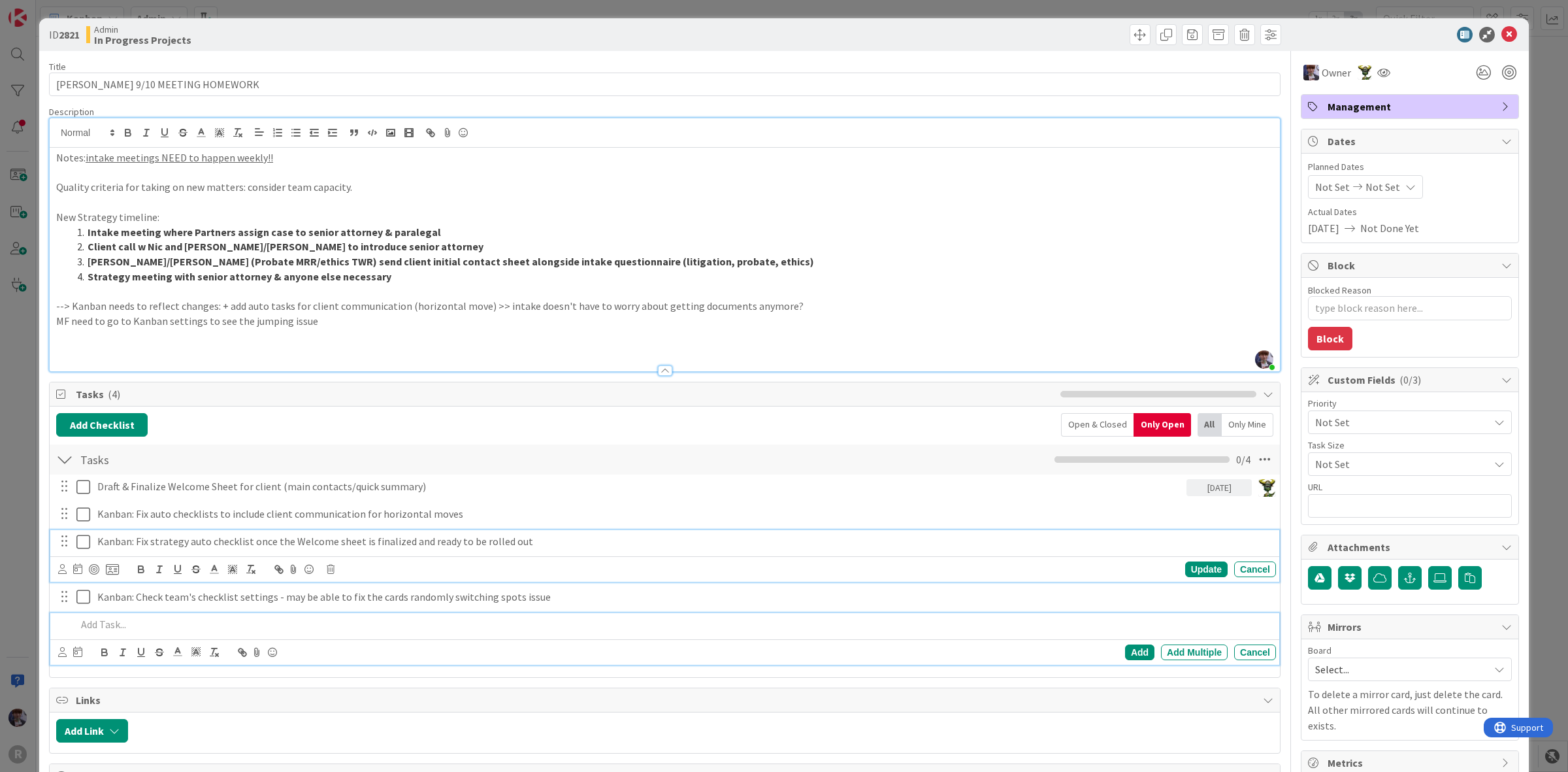
click at [278, 553] on div "Kanban: Fix strategy auto checklist once the Welcome sheet is finalized and rea…" at bounding box center [684, 541] width 1184 height 23
click at [184, 546] on p "Kanban: Fix strategy auto checklist once the Welcome sheet is finalized and rea…" at bounding box center [684, 542] width 1173 height 15
click at [160, 618] on p at bounding box center [673, 624] width 1194 height 15
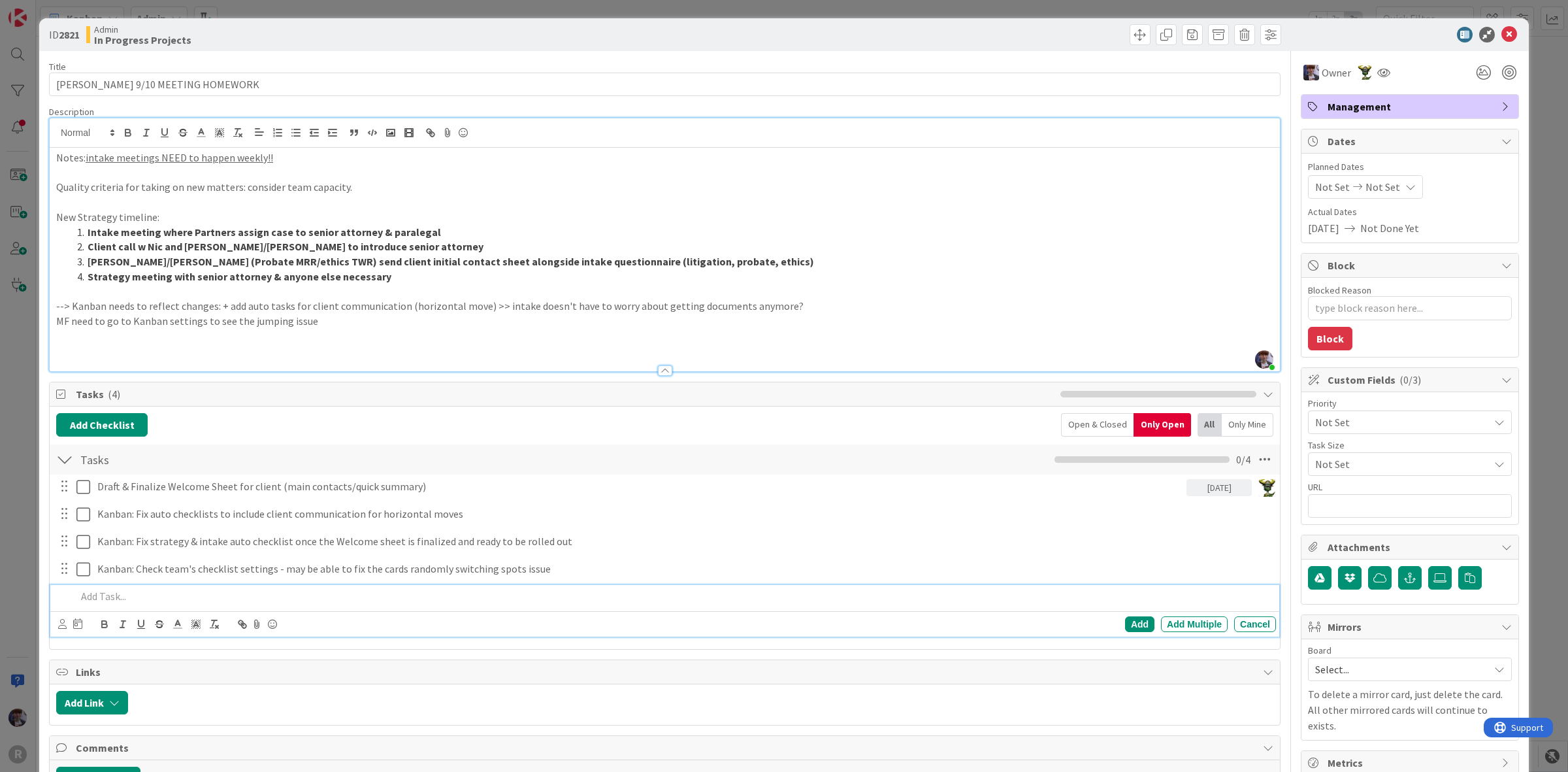
click at [328, 326] on p "MF need to go to Kanban settings to see the jumping issue" at bounding box center [664, 321] width 1218 height 15
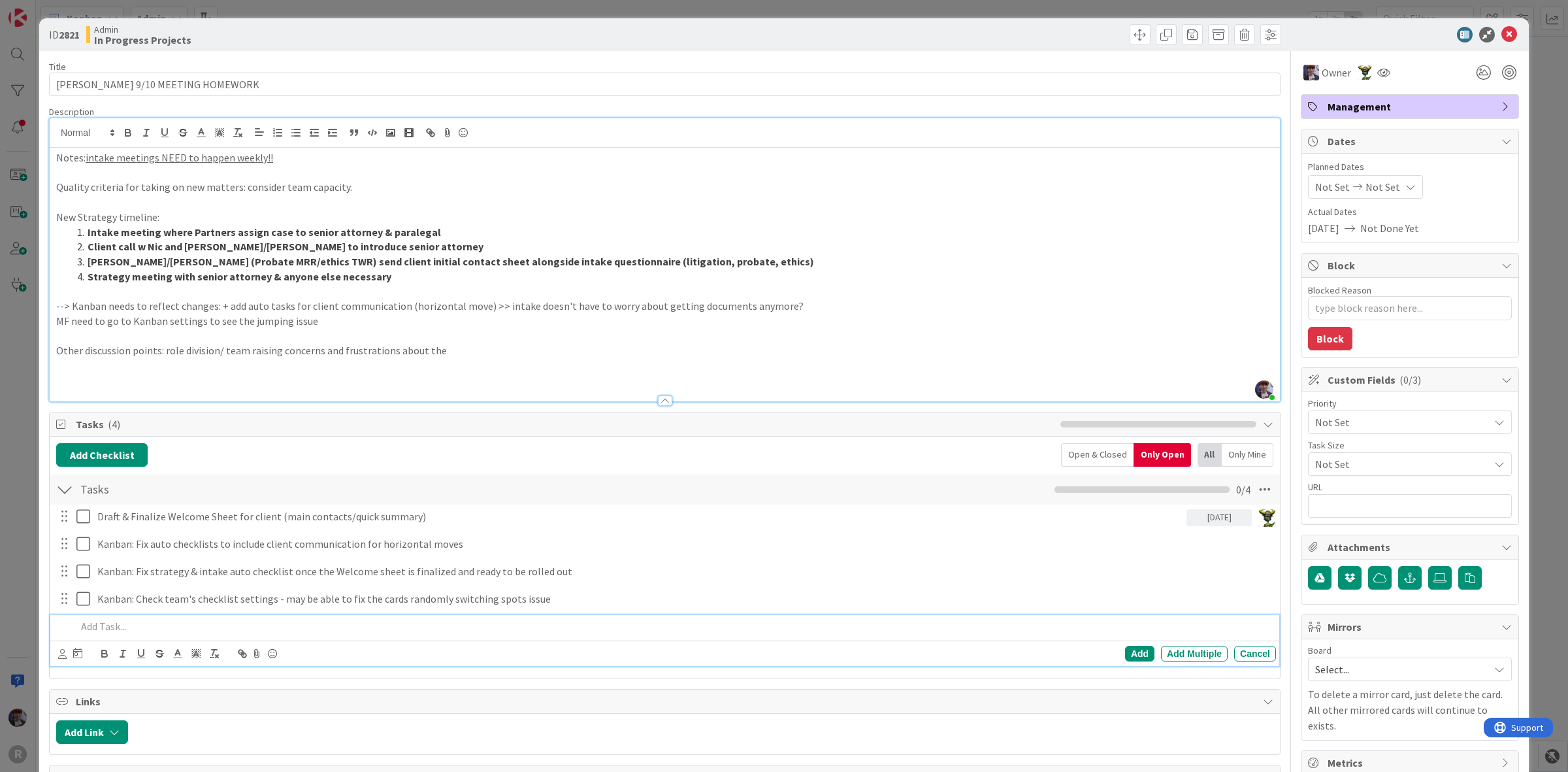
click at [158, 628] on p at bounding box center [673, 626] width 1194 height 15
click at [335, 633] on p "Schedule next session w John & decide on monthly inpersonmeetings" at bounding box center [673, 626] width 1194 height 15
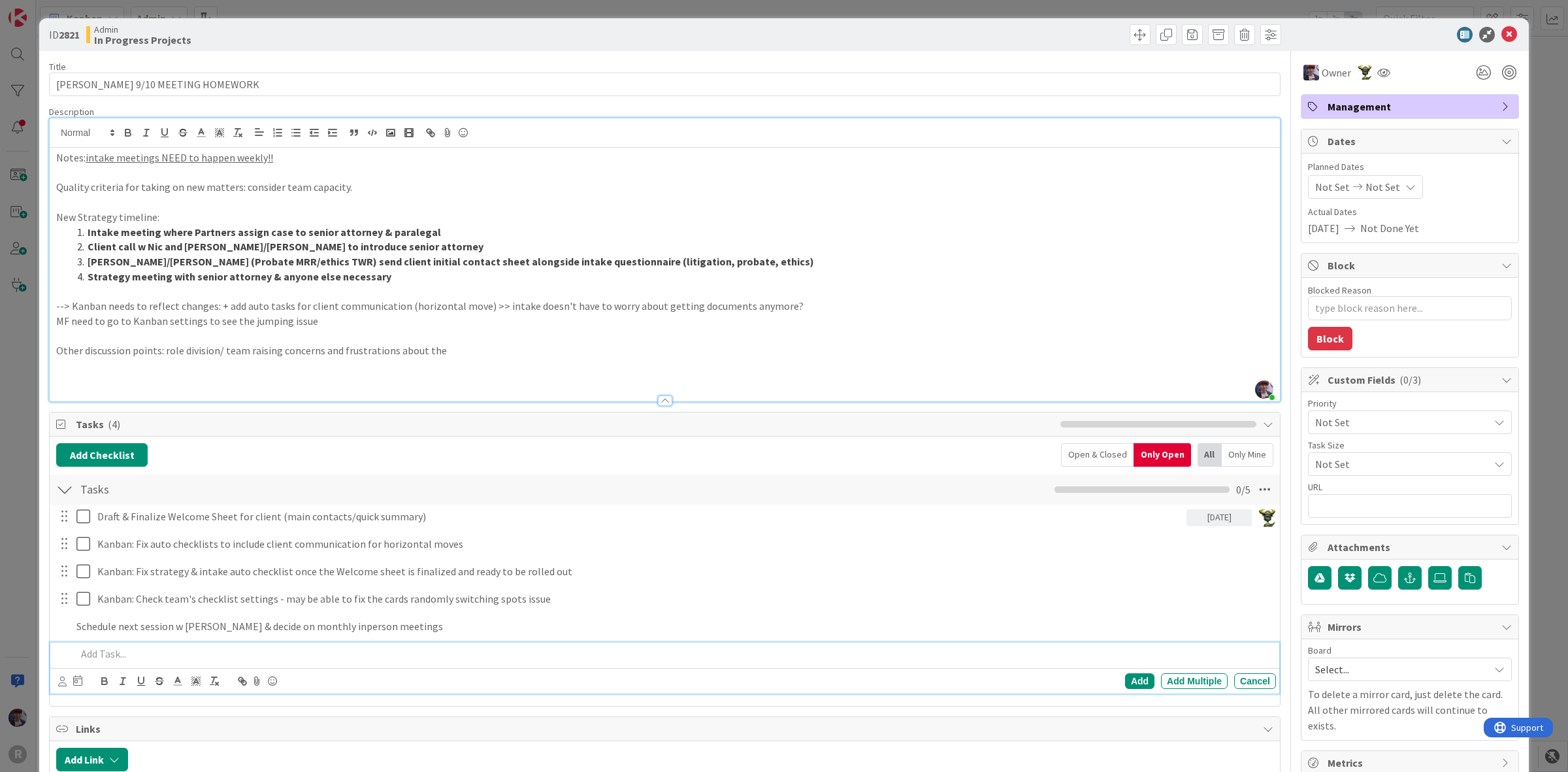
type textarea "x"
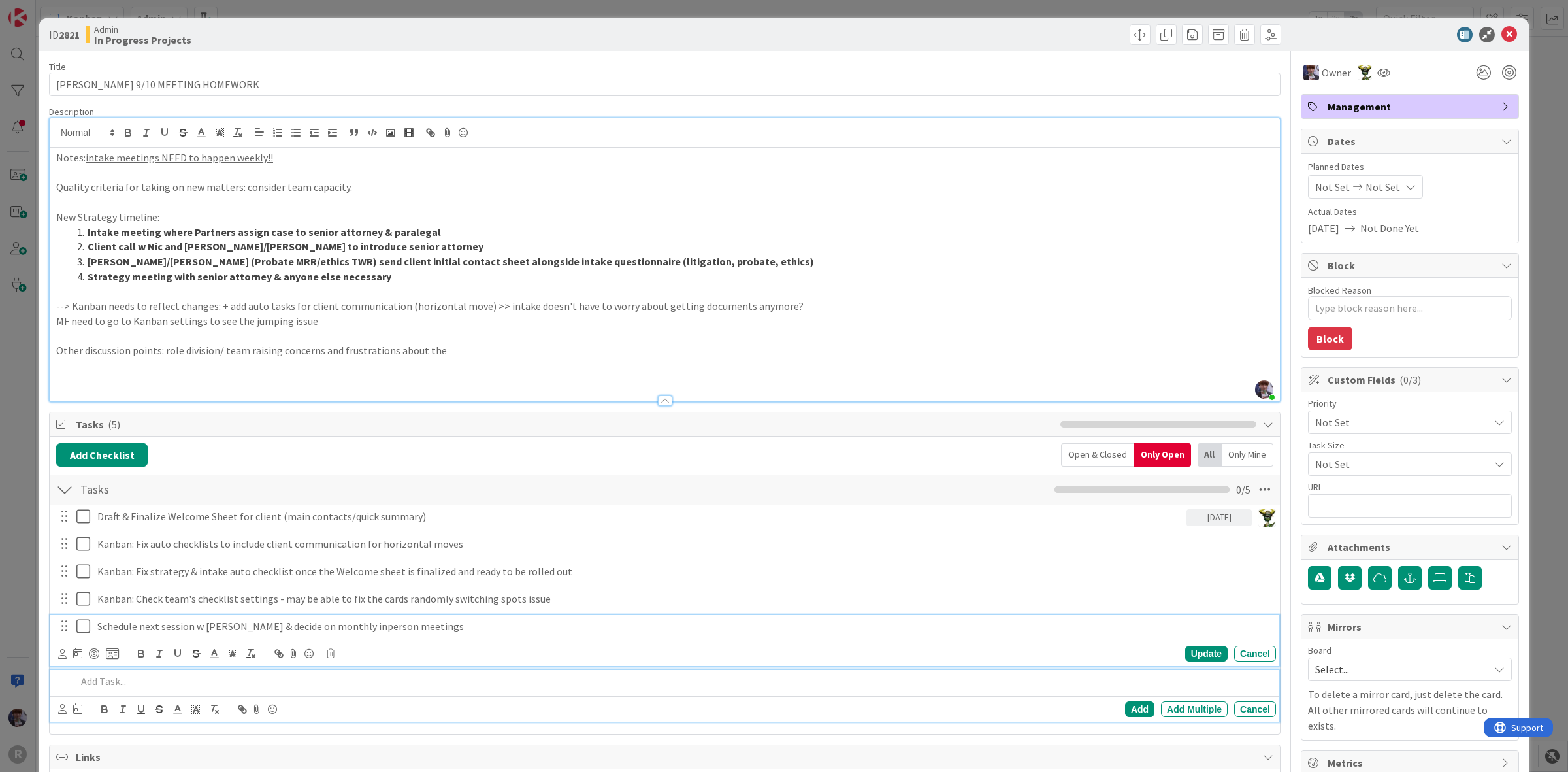
click at [348, 633] on p "Schedule next session w John & decide on monthly inperson meetings" at bounding box center [684, 626] width 1173 height 15
click at [332, 625] on p "Schedule next session w John & decide on monthly inperson meetings" at bounding box center [684, 626] width 1173 height 15
click at [345, 701] on div "Add Checklist Back Open & Closed Only Open All Only Mine Tasks Checklist Name 5…" at bounding box center [664, 571] width 1230 height 270
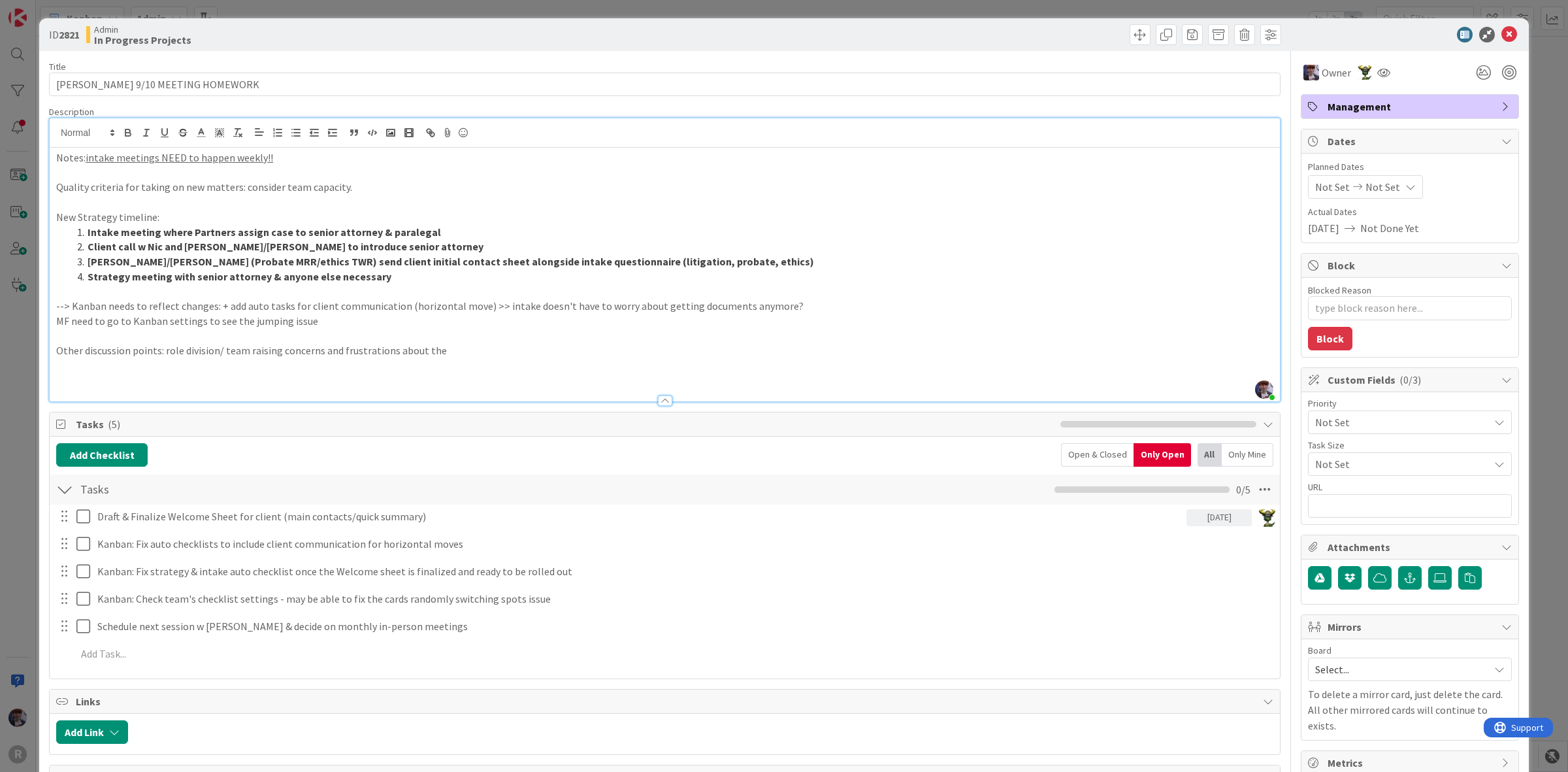
click at [359, 691] on div "Links" at bounding box center [664, 701] width 1230 height 24
click at [193, 364] on p at bounding box center [664, 366] width 1218 height 15
click at [453, 357] on p "Other discussion points: role division/ team raising concerns and frustrations …" at bounding box center [664, 350] width 1218 height 15
drag, startPoint x: 601, startPoint y: 358, endPoint x: 603, endPoint y: 348, distance: 10.2
click at [603, 348] on p "Other discussion points: role division/ team raising concerns and frustrations …" at bounding box center [664, 350] width 1218 height 15
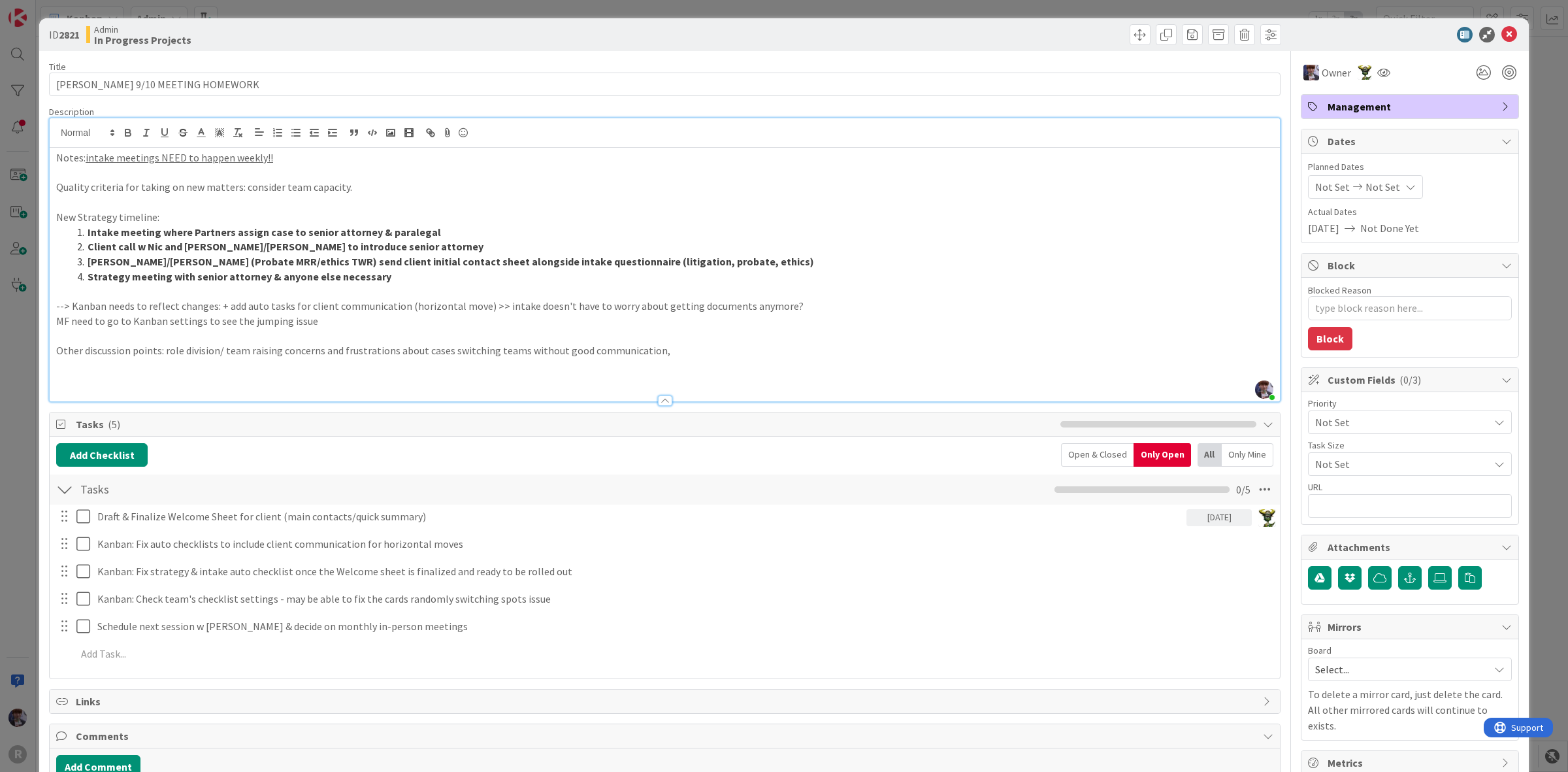
click at [667, 357] on p "Other discussion points: role division/ team raising concerns and frustrations …" at bounding box center [664, 350] width 1218 height 15
click at [815, 354] on p "Other discussion points: role division/ team raising concerns and frustrations …" at bounding box center [664, 350] width 1218 height 15
click at [807, 351] on p "Other discussion points: role division/ team raising concerns and frustrations …" at bounding box center [664, 350] width 1218 height 15
click at [1001, 346] on p "Other discussion points: role division/ team raising concerns and frustrations …" at bounding box center [664, 350] width 1218 height 15
click at [753, 354] on p "Other discussion points: role division/ team raising concerns and frustrations …" at bounding box center [664, 350] width 1218 height 15
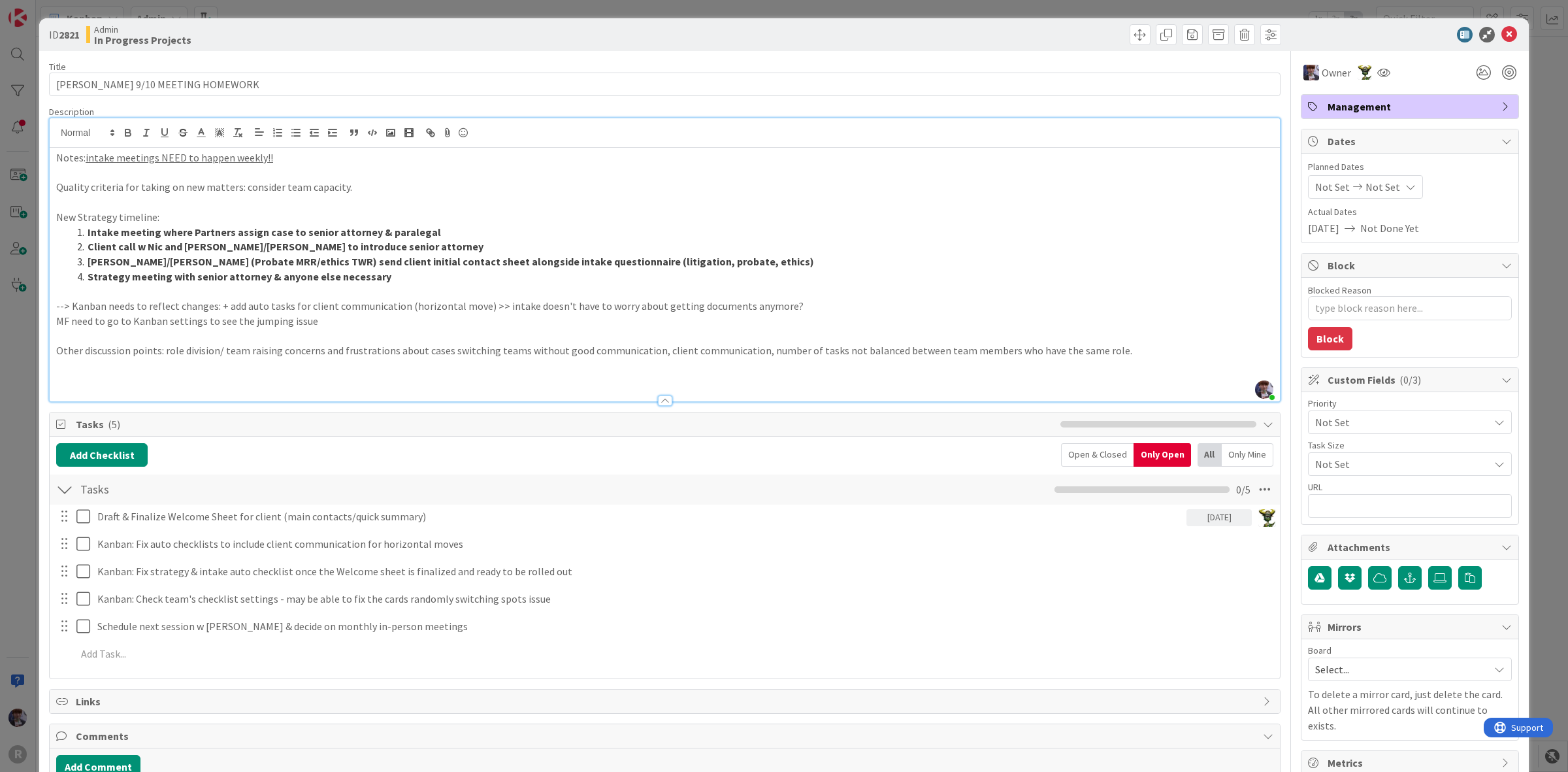
click at [1119, 337] on p at bounding box center [664, 336] width 1218 height 15
click at [1118, 348] on p "Other discussion points: role division/ team raising concerns and frustrations …" at bounding box center [664, 350] width 1218 height 15
drag, startPoint x: 1114, startPoint y: 351, endPoint x: 20, endPoint y: 346, distance: 1094.0
click at [20, 346] on div "ID 2821 Admin In Progress Projects Title 26 / 128 JOHN 9/10 MEETING HOMEWORK De…" at bounding box center [784, 386] width 1568 height 772
click at [123, 130] on icon "button" at bounding box center [128, 132] width 12 height 12
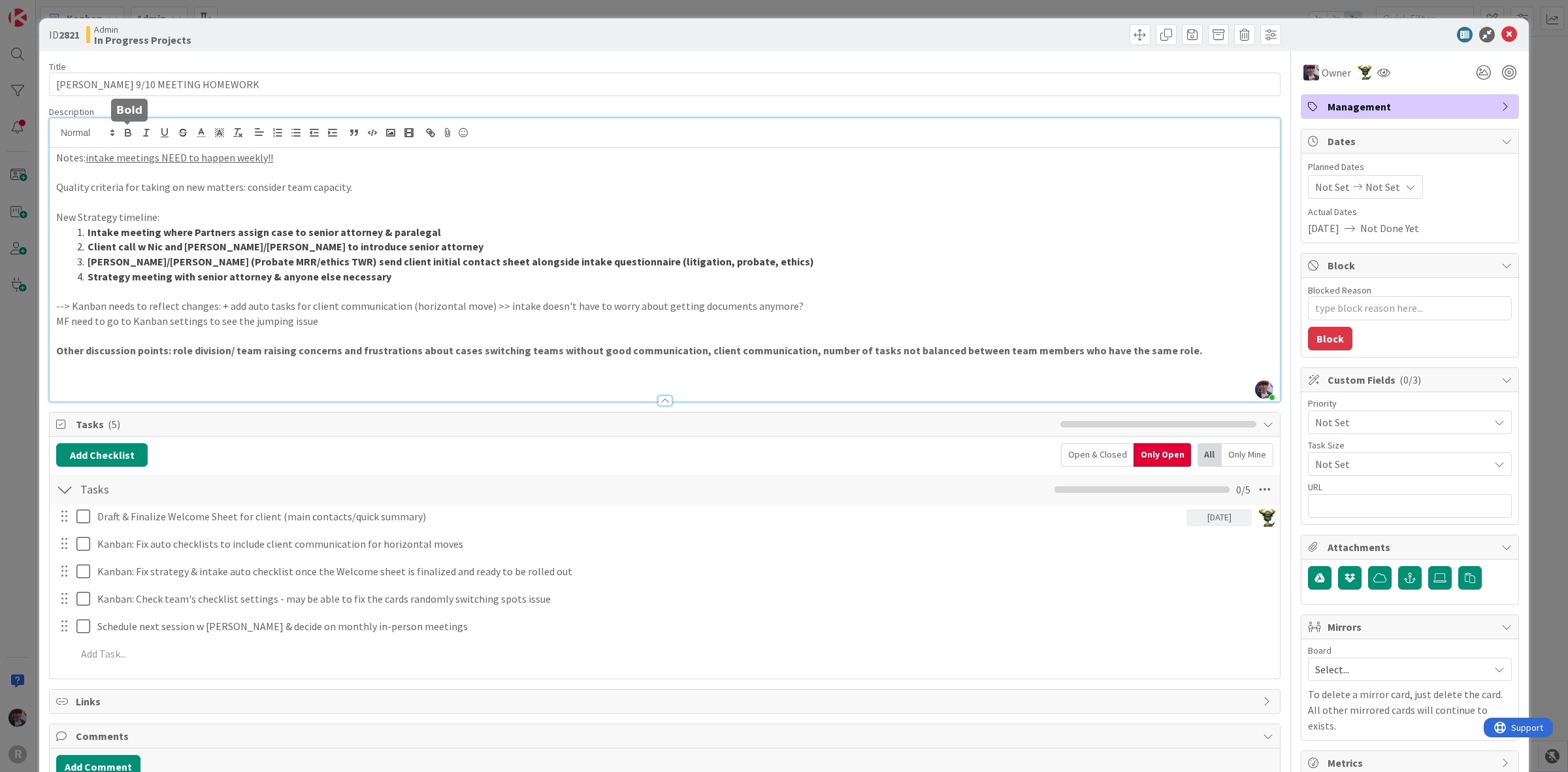
click at [282, 278] on strong "Strategy meeting with senior attorney & anyone else necessary" at bounding box center [239, 276] width 304 height 13
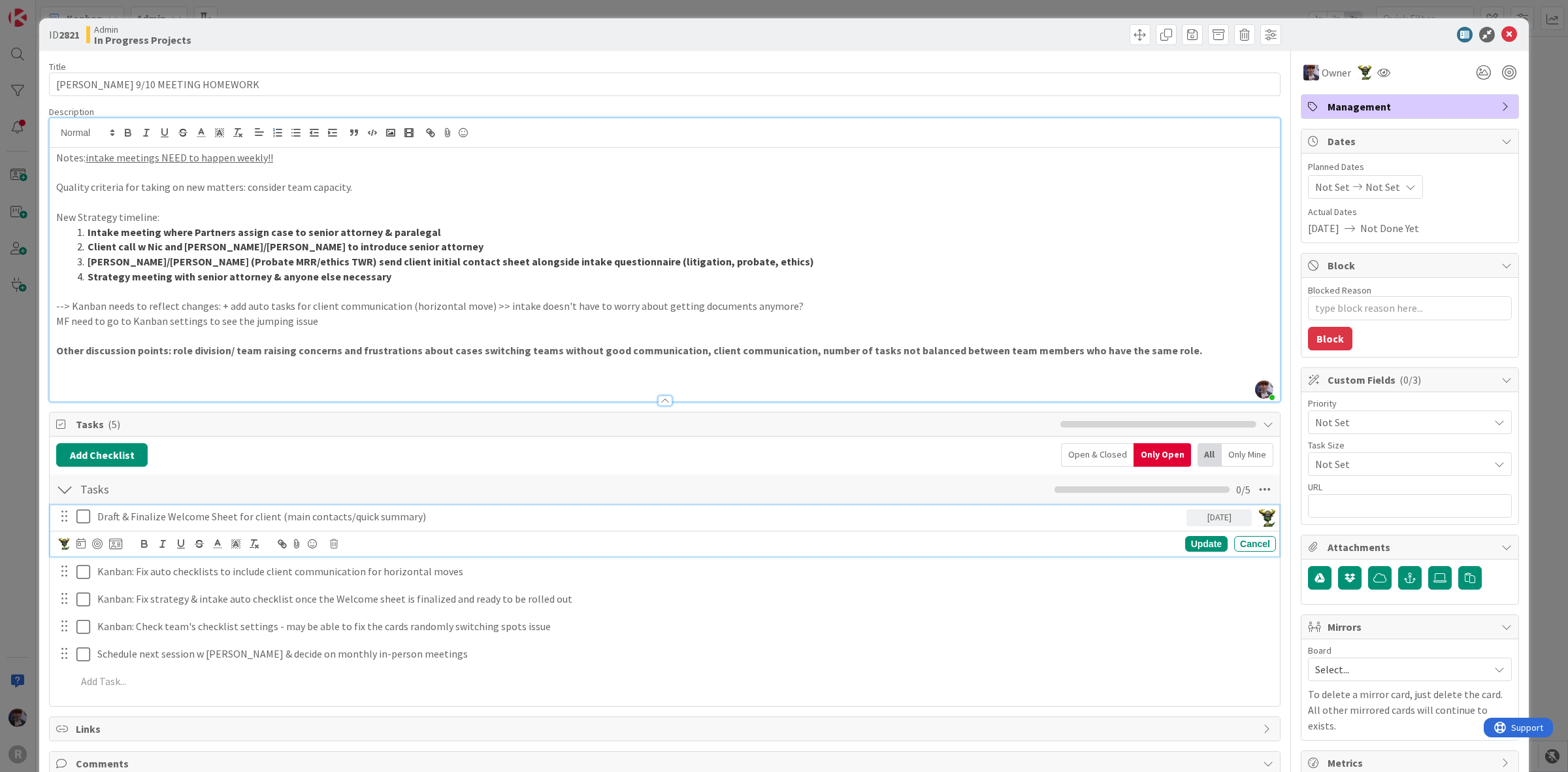
click at [125, 526] on div "Draft & Finalize Welcome Sheet for client (main contacts/quick summary)" at bounding box center [639, 516] width 1094 height 23
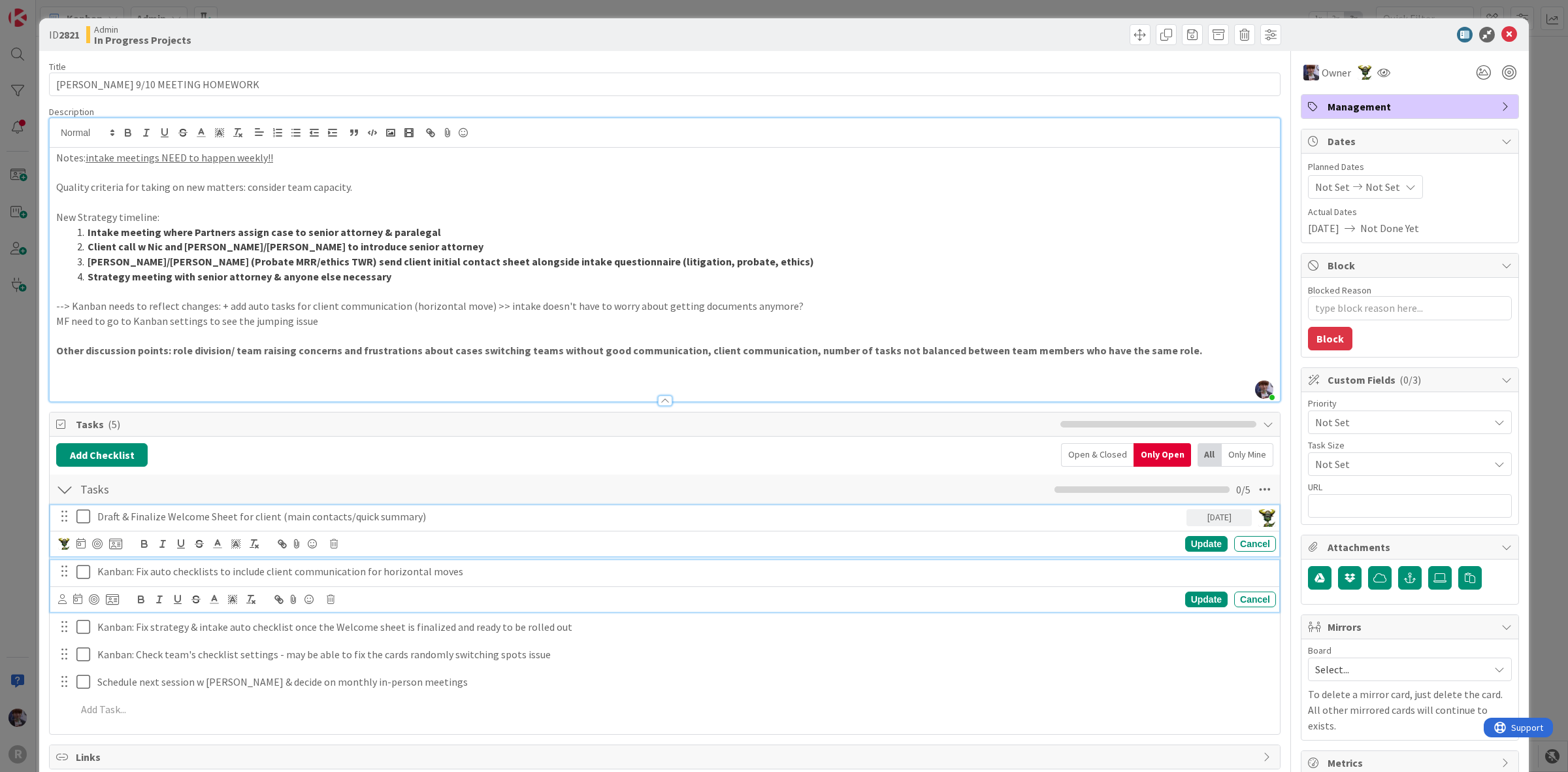
click at [126, 566] on p "Kanban: Fix auto checklists to include client communication for horizontal moves" at bounding box center [684, 571] width 1173 height 15
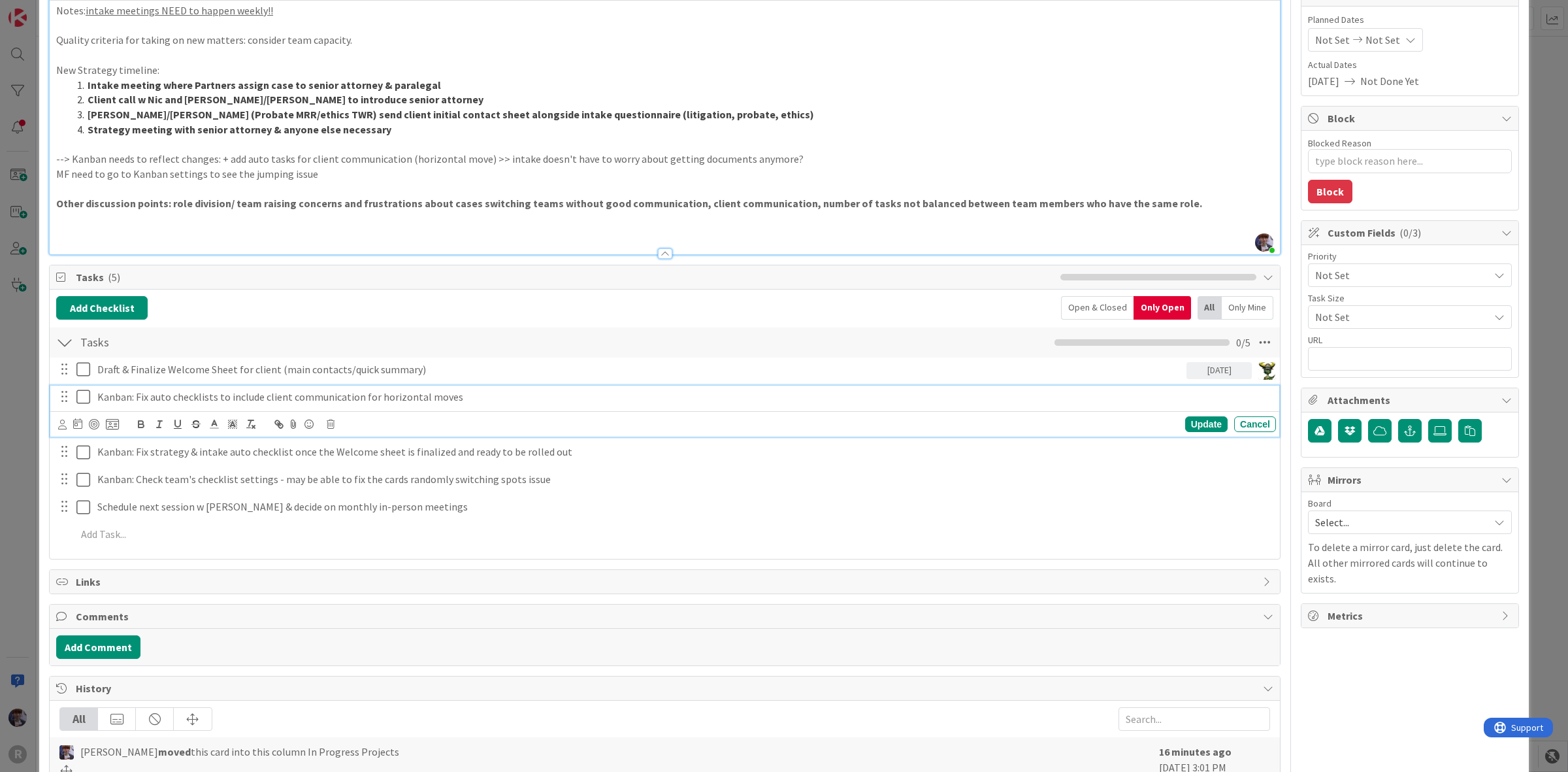
scroll to position [164, 0]
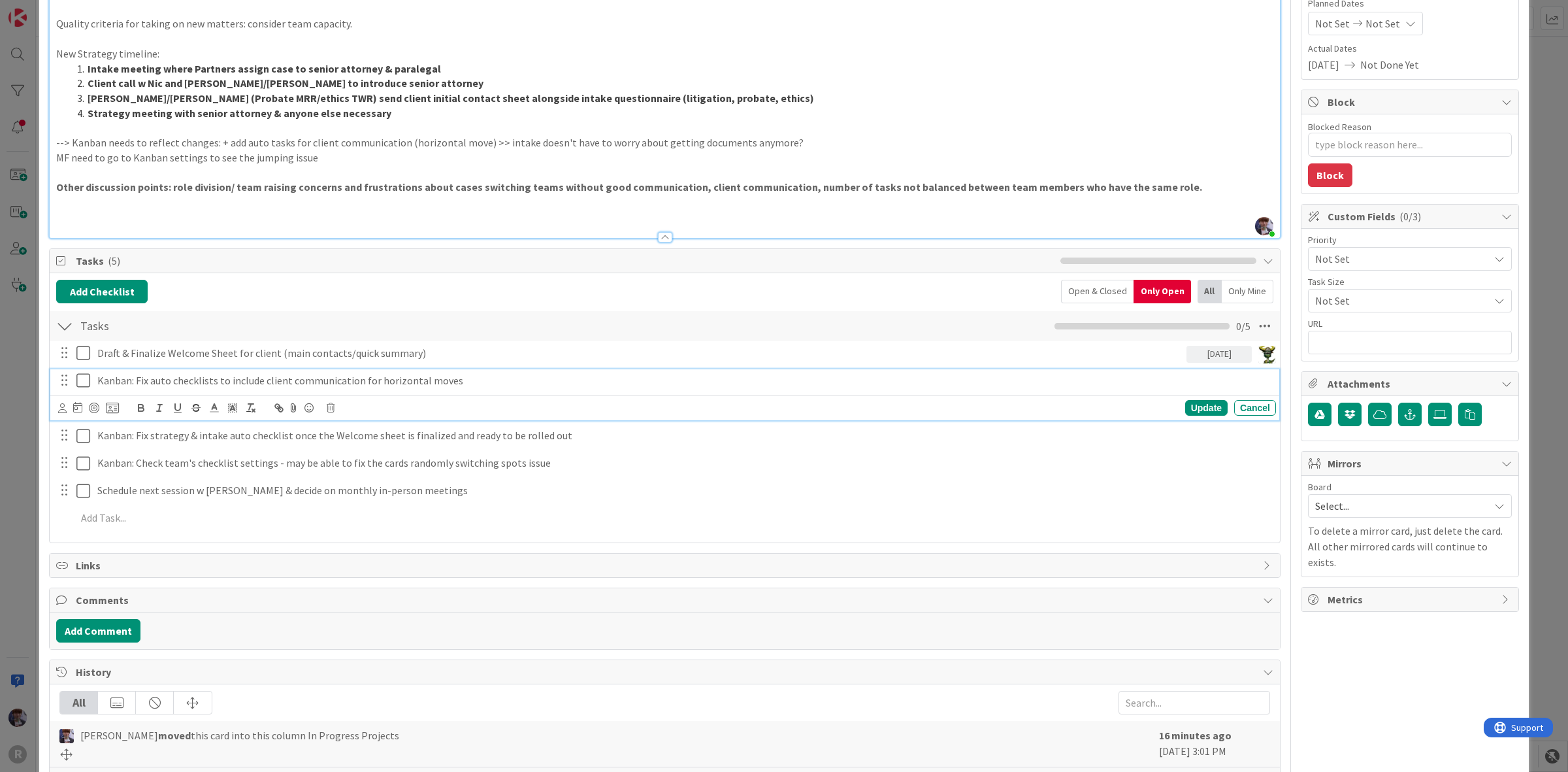
click at [21, 441] on div "ID 2821 Admin In Progress Projects Title 26 / 128 JOHN 9/10 MEETING HOMEWORK De…" at bounding box center [784, 386] width 1568 height 772
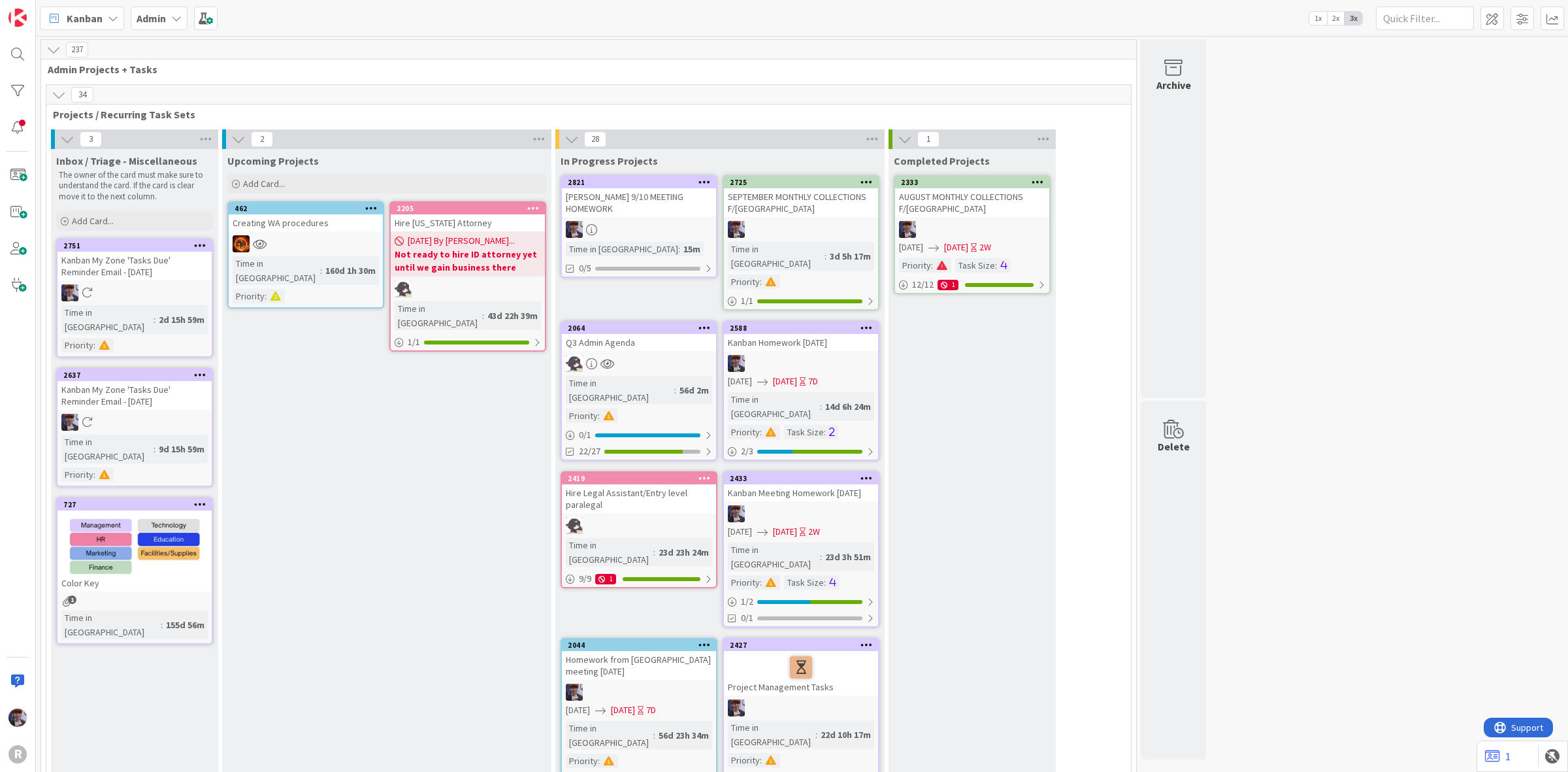
click at [684, 193] on div "JOHN 9/10 MEETING HOMEWORK" at bounding box center [639, 203] width 155 height 29
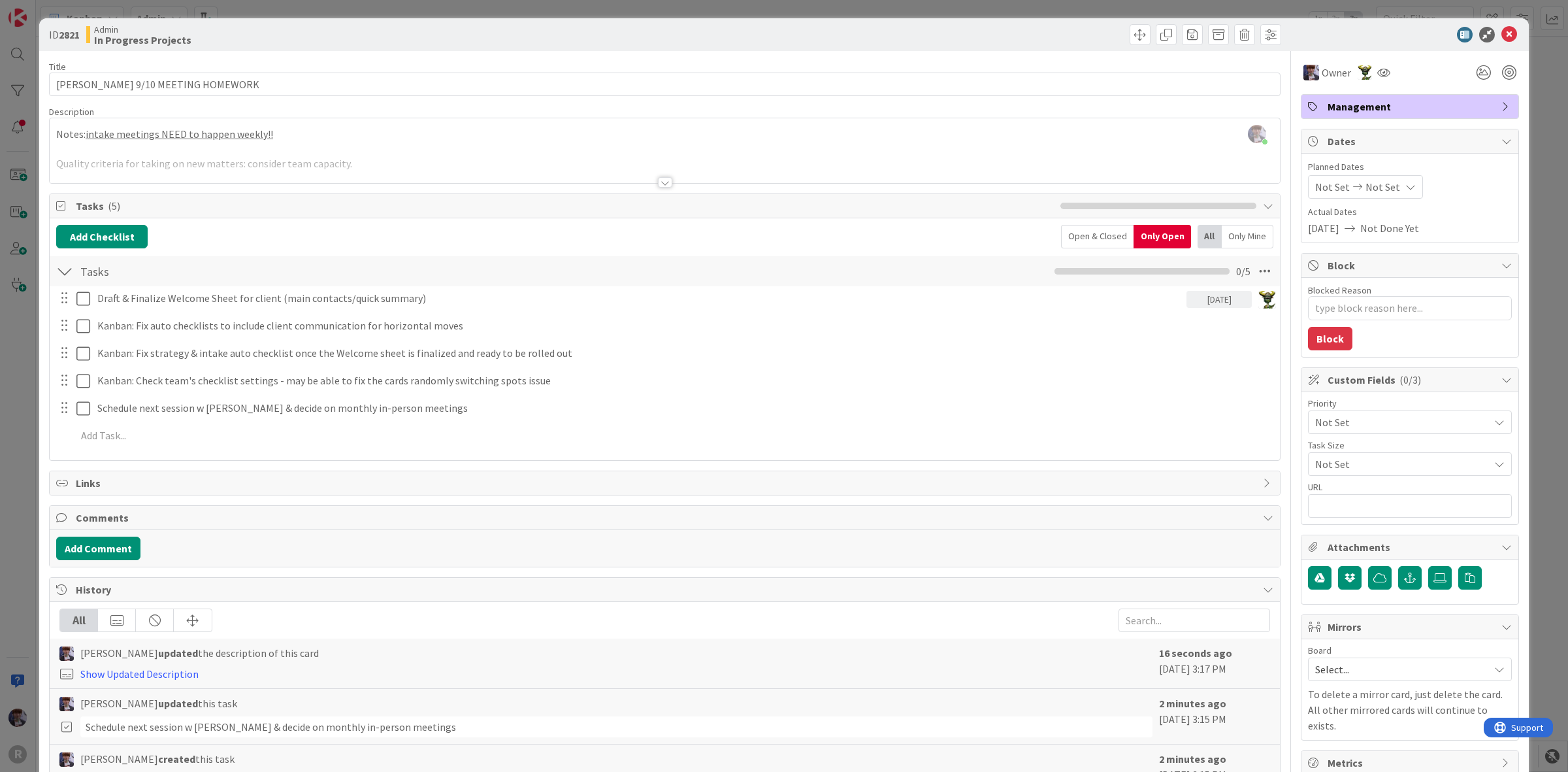
click at [1428, 106] on span "Management" at bounding box center [1411, 106] width 167 height 16
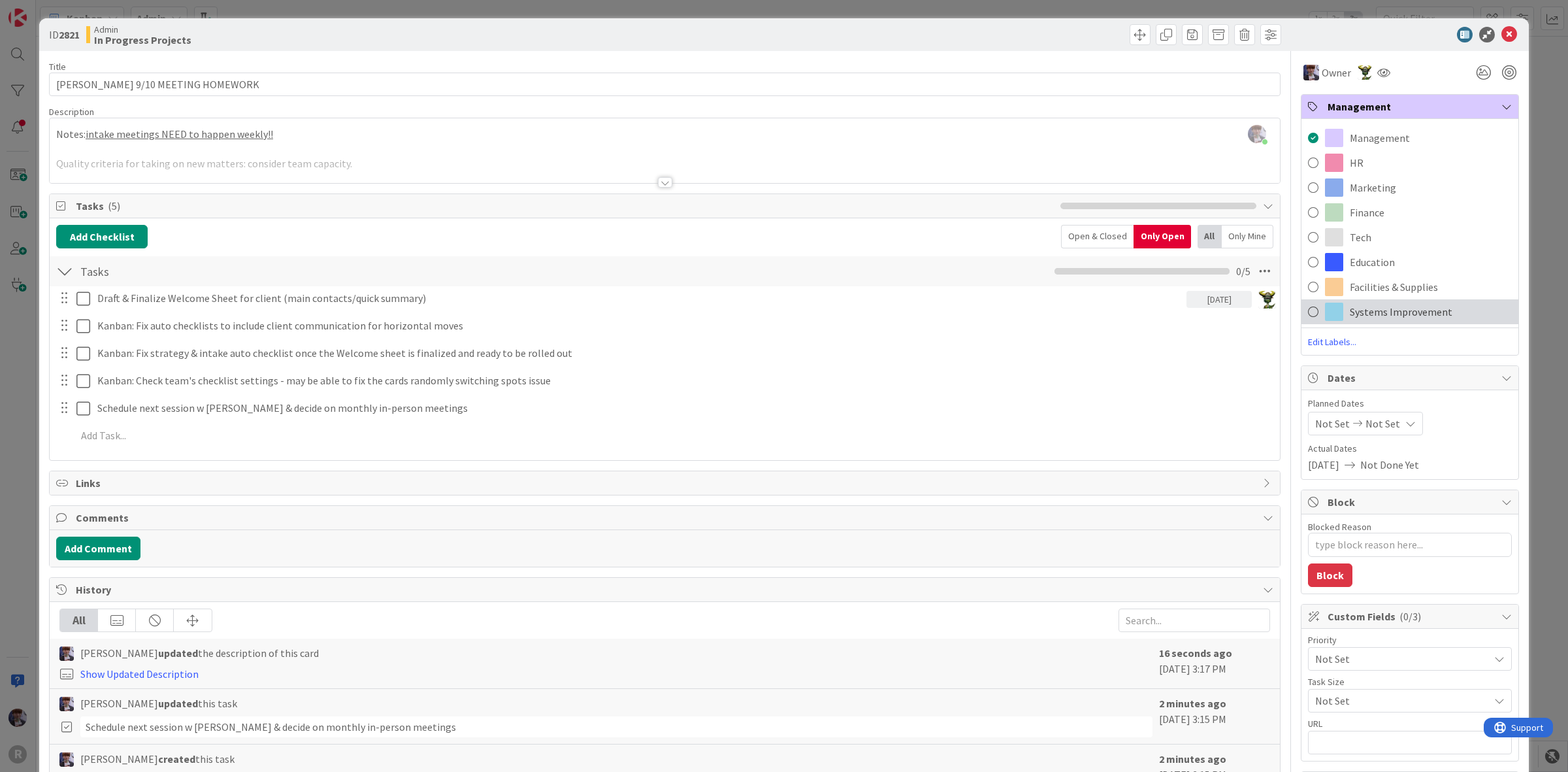
click at [1387, 318] on span "Systems Improvement" at bounding box center [1401, 311] width 103 height 16
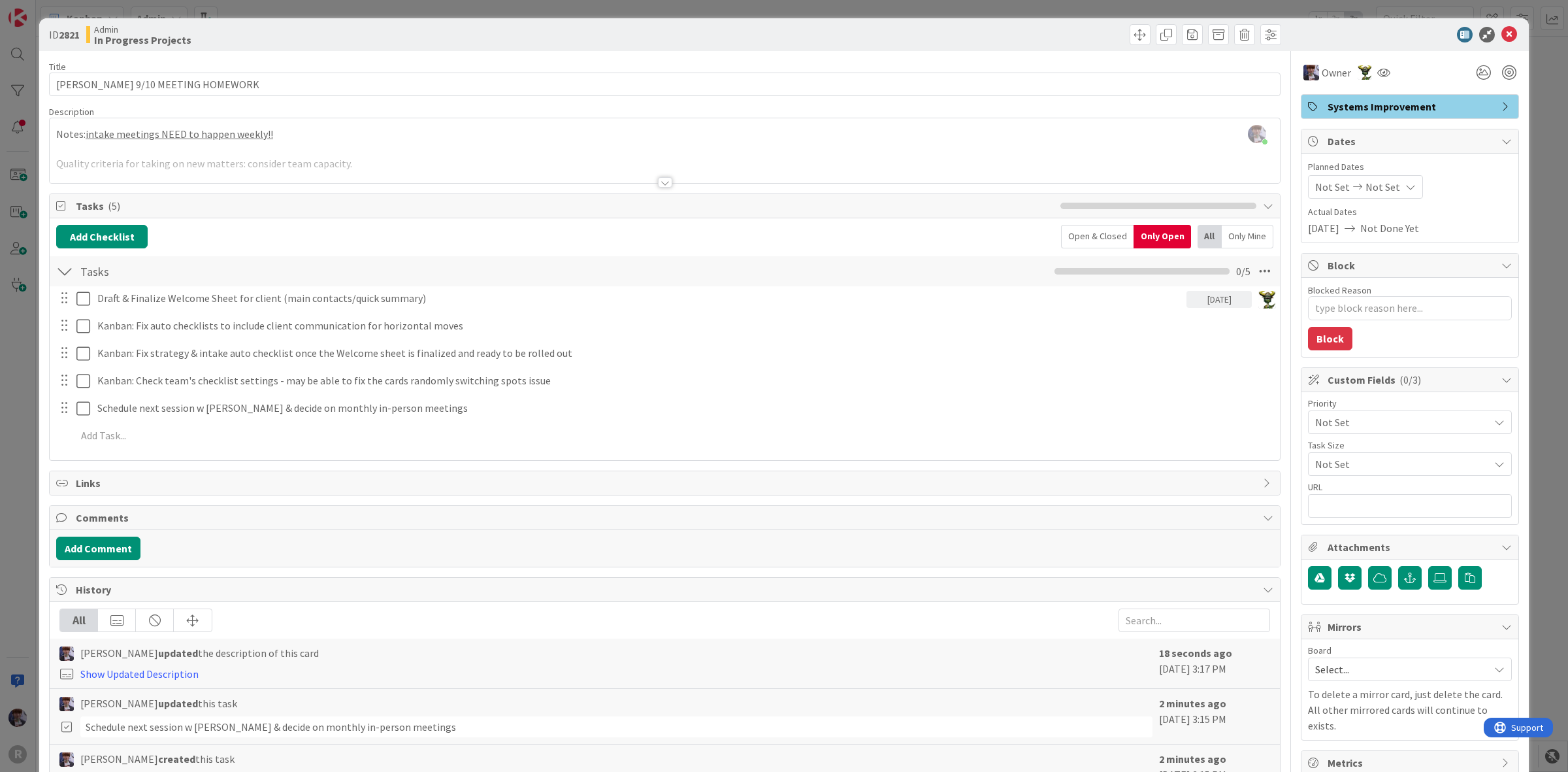
click at [1031, 47] on div "ID 2821 Admin In Progress Projects" at bounding box center [784, 34] width 1489 height 32
click at [41, 331] on div "ID 2821 Admin In Progress Projects Title 26 / 128 JOHN 9/10 MEETING HOMEWORK De…" at bounding box center [784, 484] width 1489 height 931
click at [18, 348] on div "ID 2821 Admin In Progress Projects Title 26 / 128 JOHN 9/10 MEETING HOMEWORK De…" at bounding box center [784, 386] width 1568 height 772
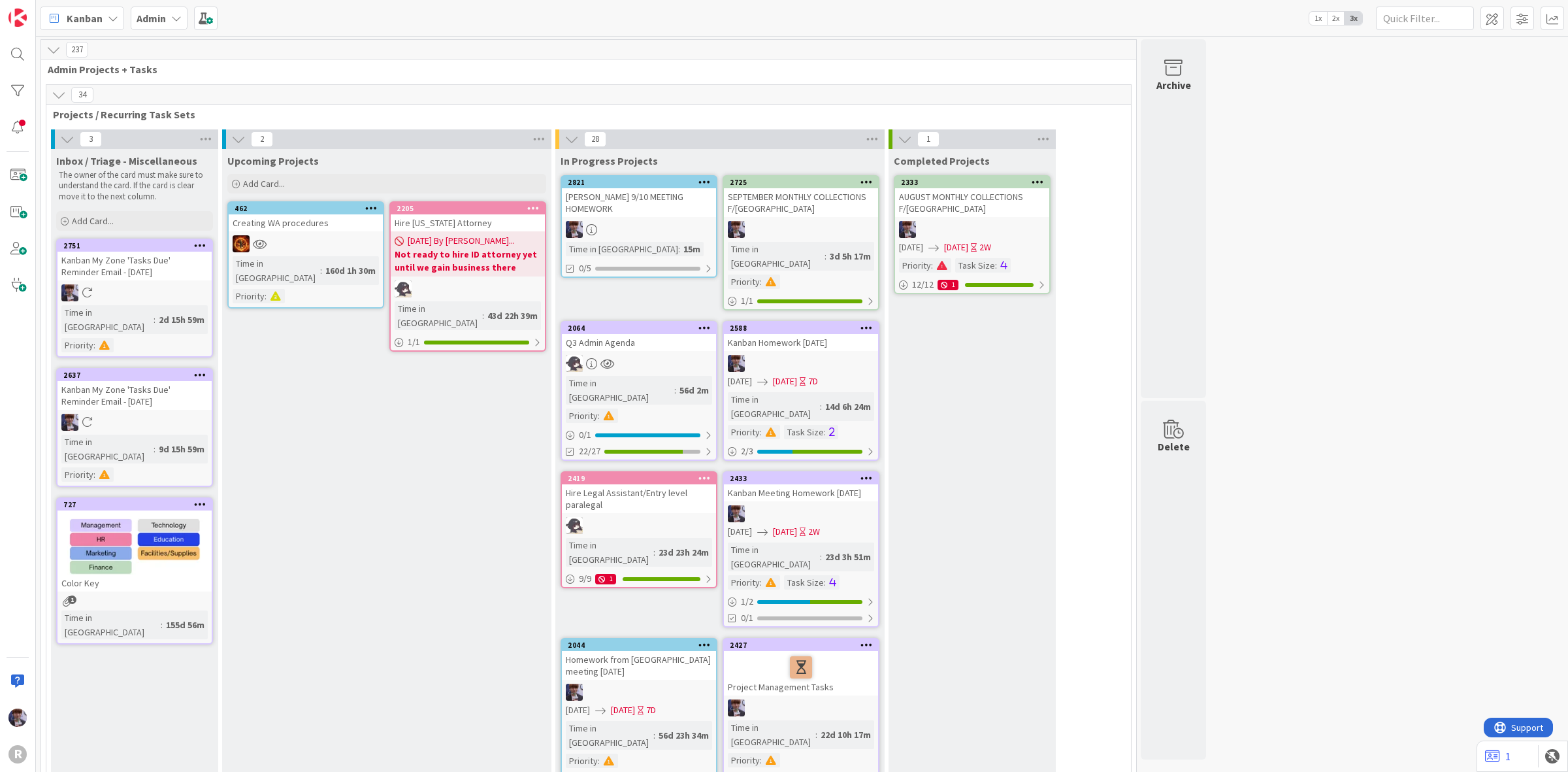
click at [651, 204] on div "JOHN 9/10 MEETING HOMEWORK" at bounding box center [639, 203] width 155 height 29
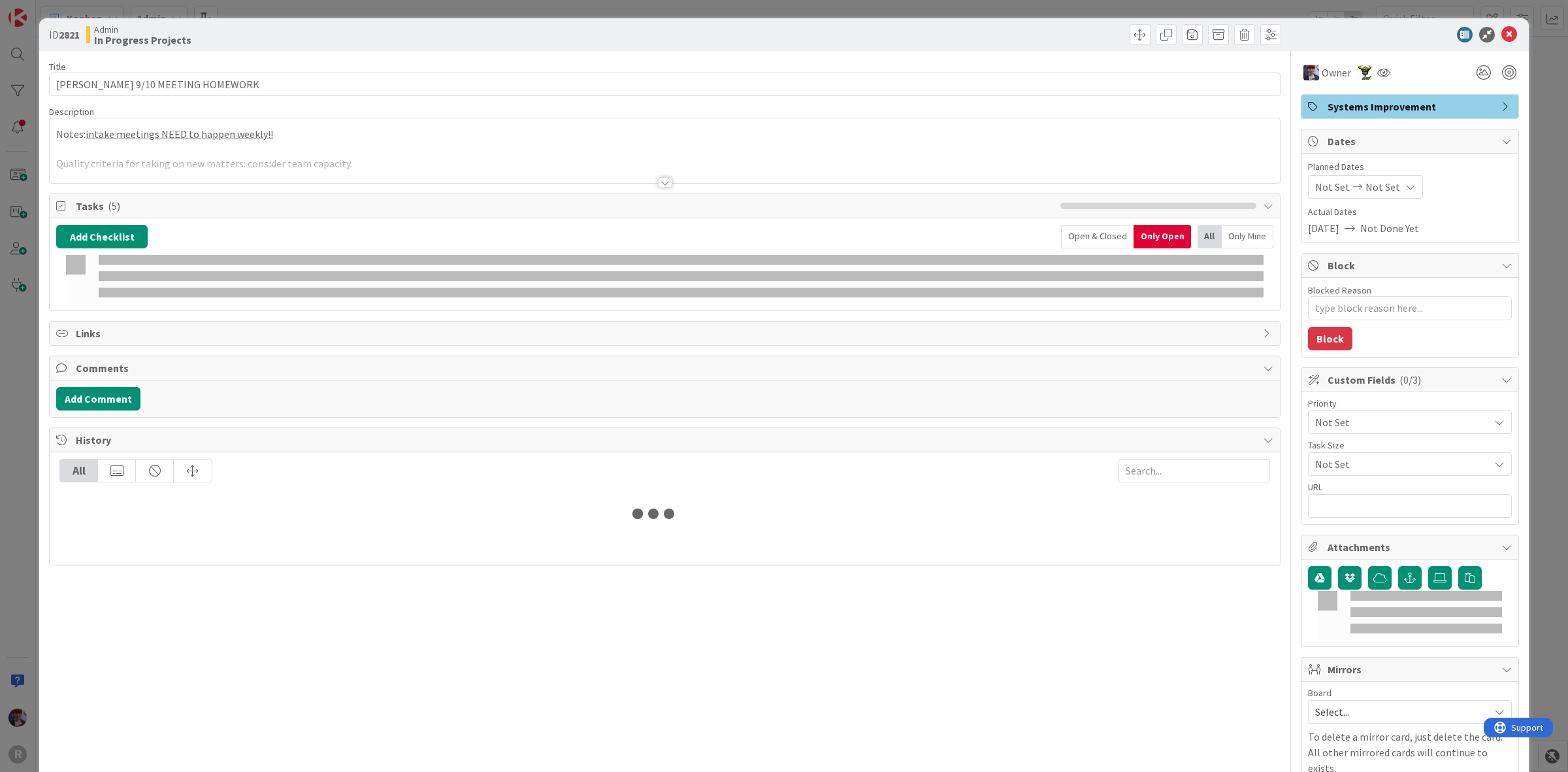
type textarea "x"
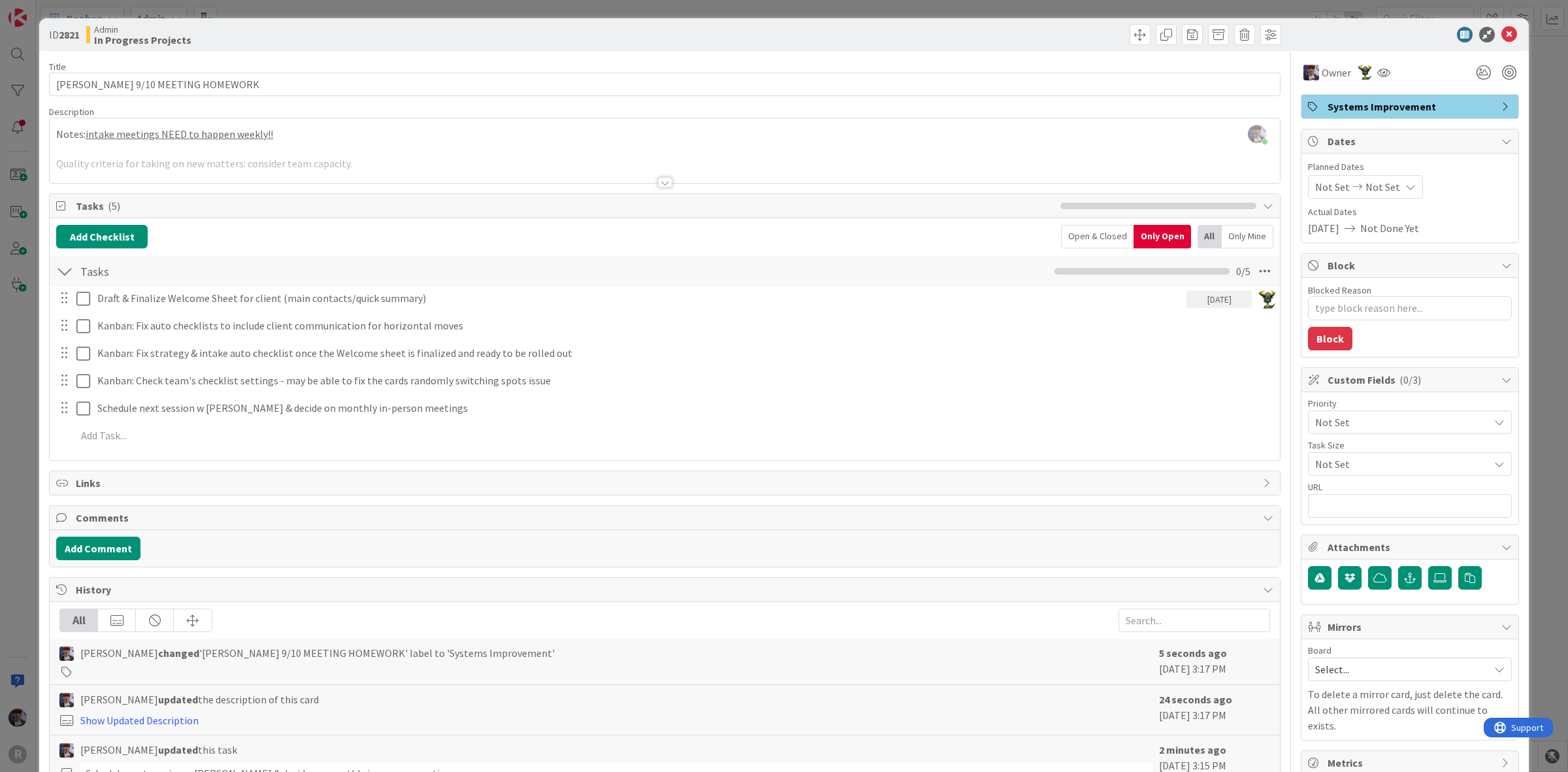
click at [21, 464] on div "ID 2821 Admin In Progress Projects Title 26 / 128 JOHN 9/10 MEETING HOMEWORK De…" at bounding box center [784, 386] width 1568 height 772
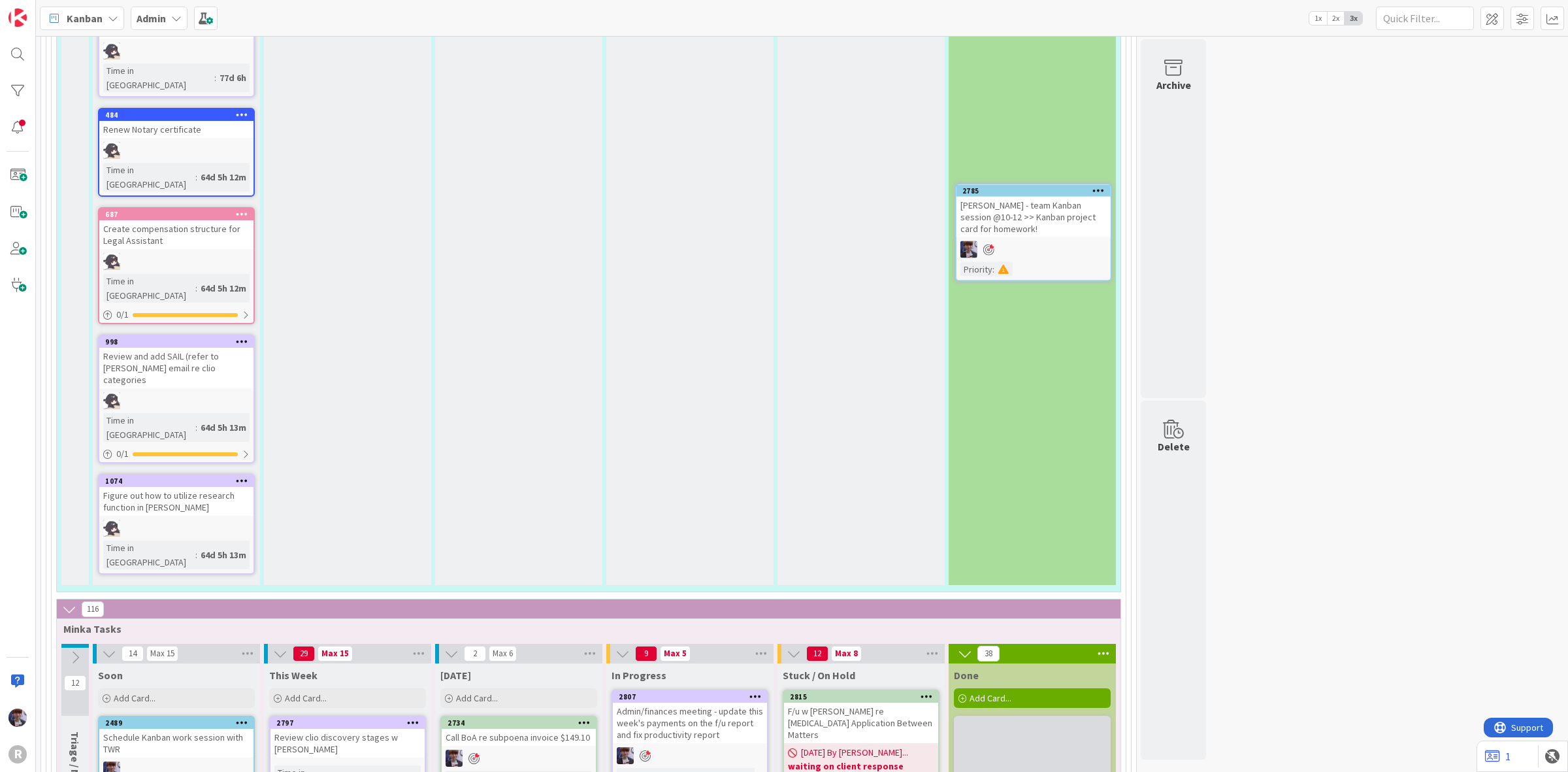
scroll to position [4302, 0]
